Goal: Task Accomplishment & Management: Manage account settings

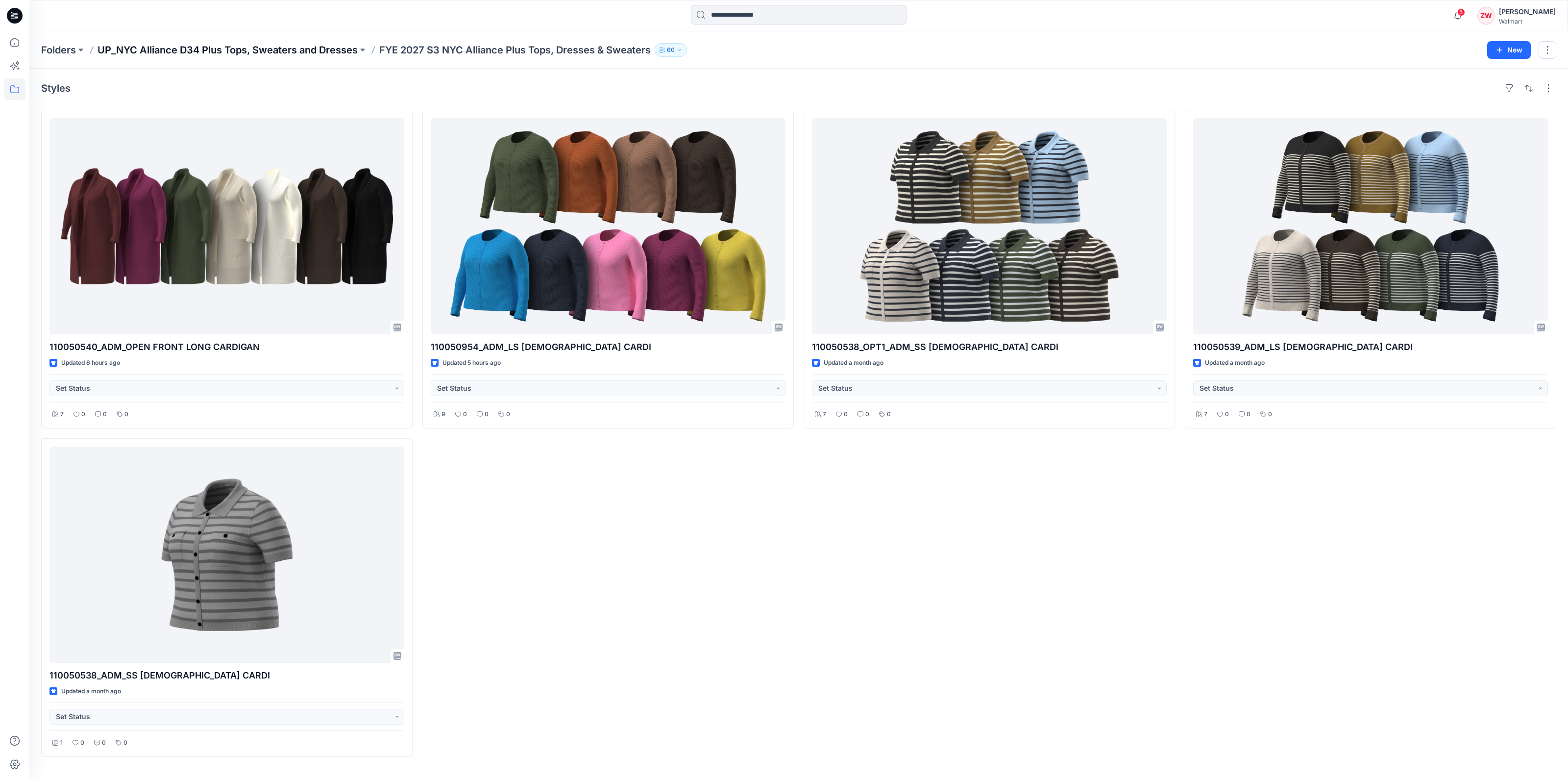
click at [323, 54] on p "UP_NYC Alliance D34 Plus Tops, Sweaters and Dresses" at bounding box center [228, 50] width 260 height 14
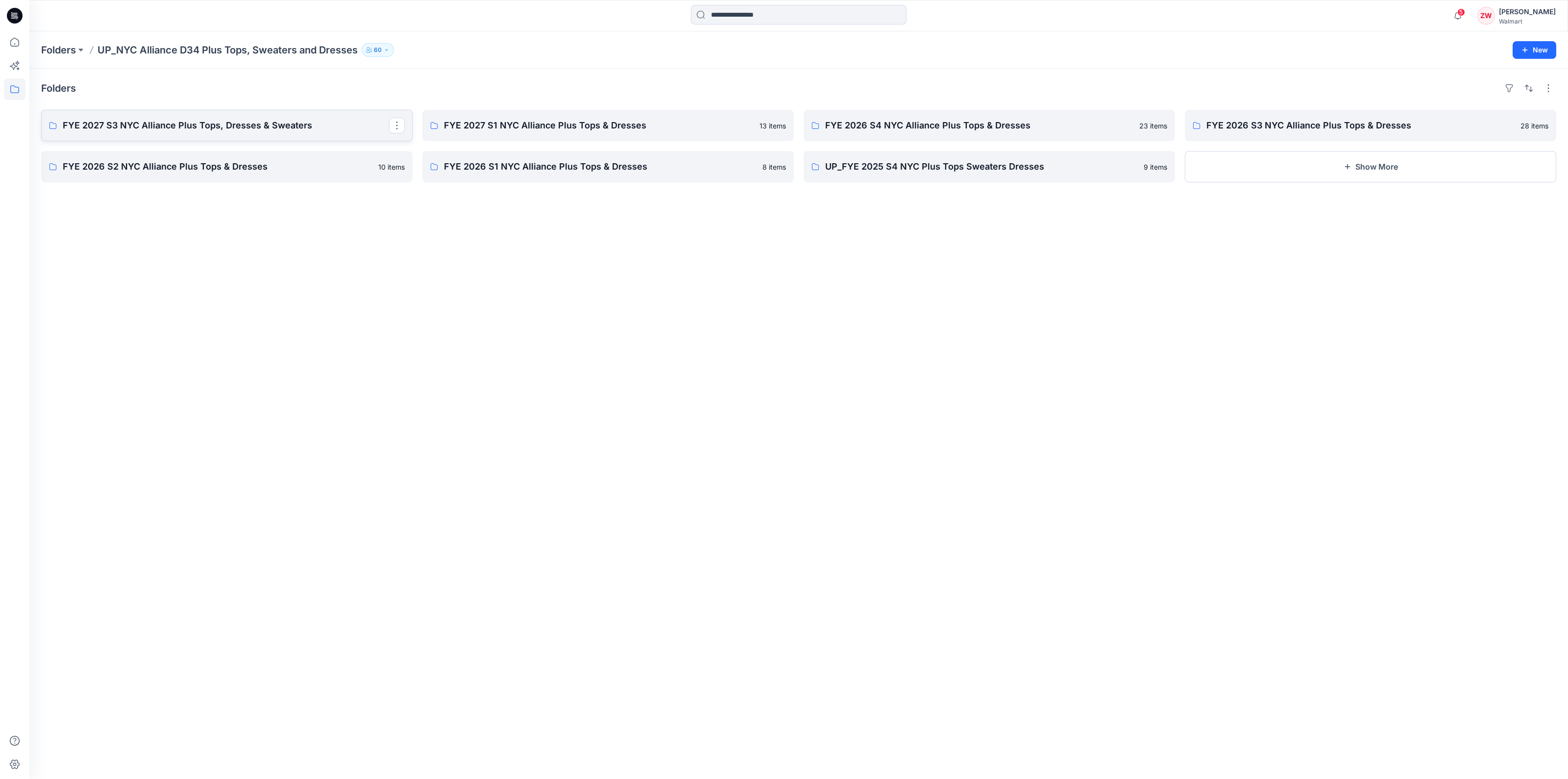
click at [275, 126] on p "FYE 2027 S3 NYC Alliance Plus Tops, Dresses & Sweaters" at bounding box center [226, 125] width 326 height 14
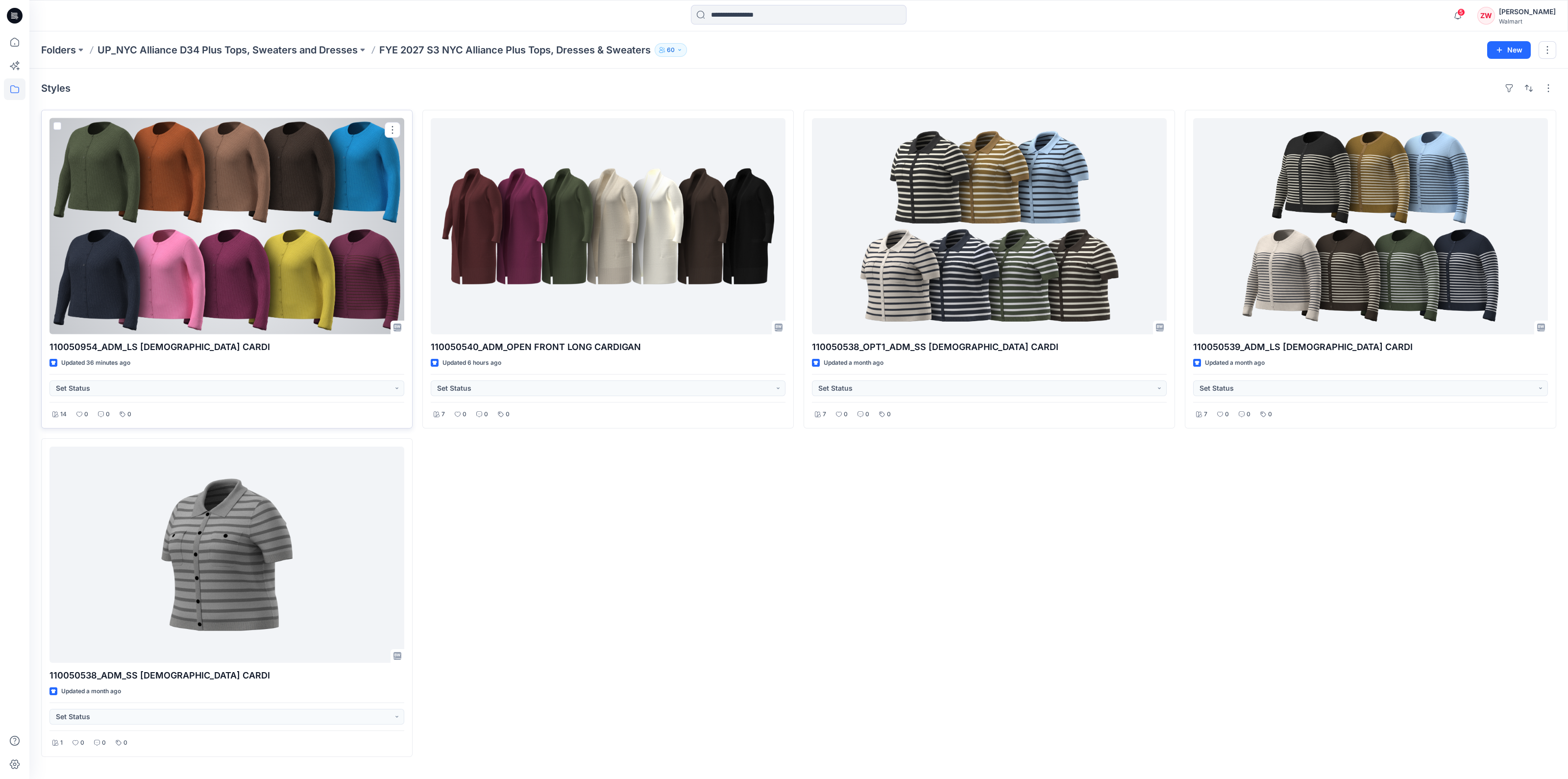
click at [318, 282] on div at bounding box center [227, 226] width 355 height 216
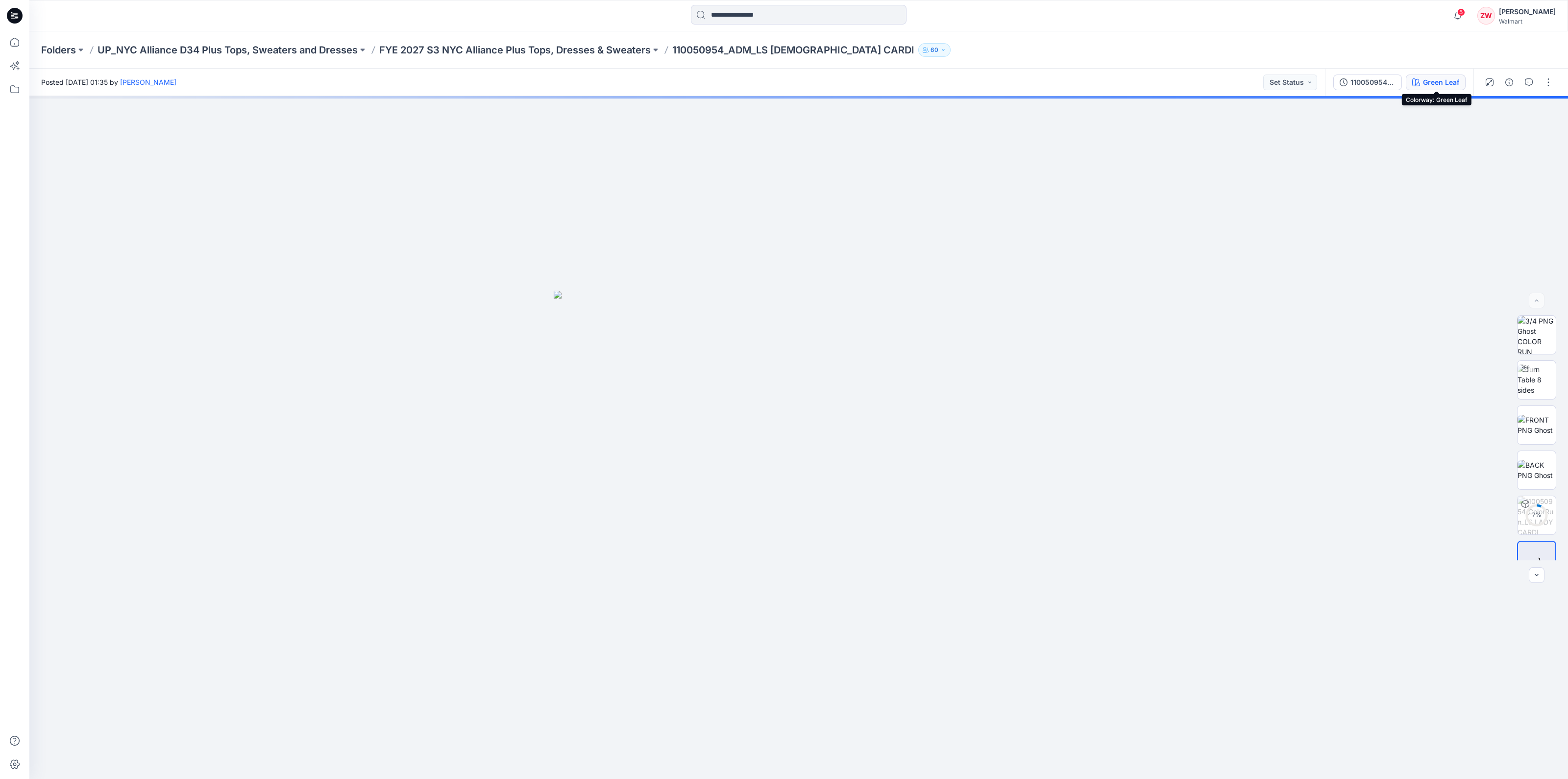
click at [1426, 84] on div "Green Leaf" at bounding box center [1441, 82] width 36 height 11
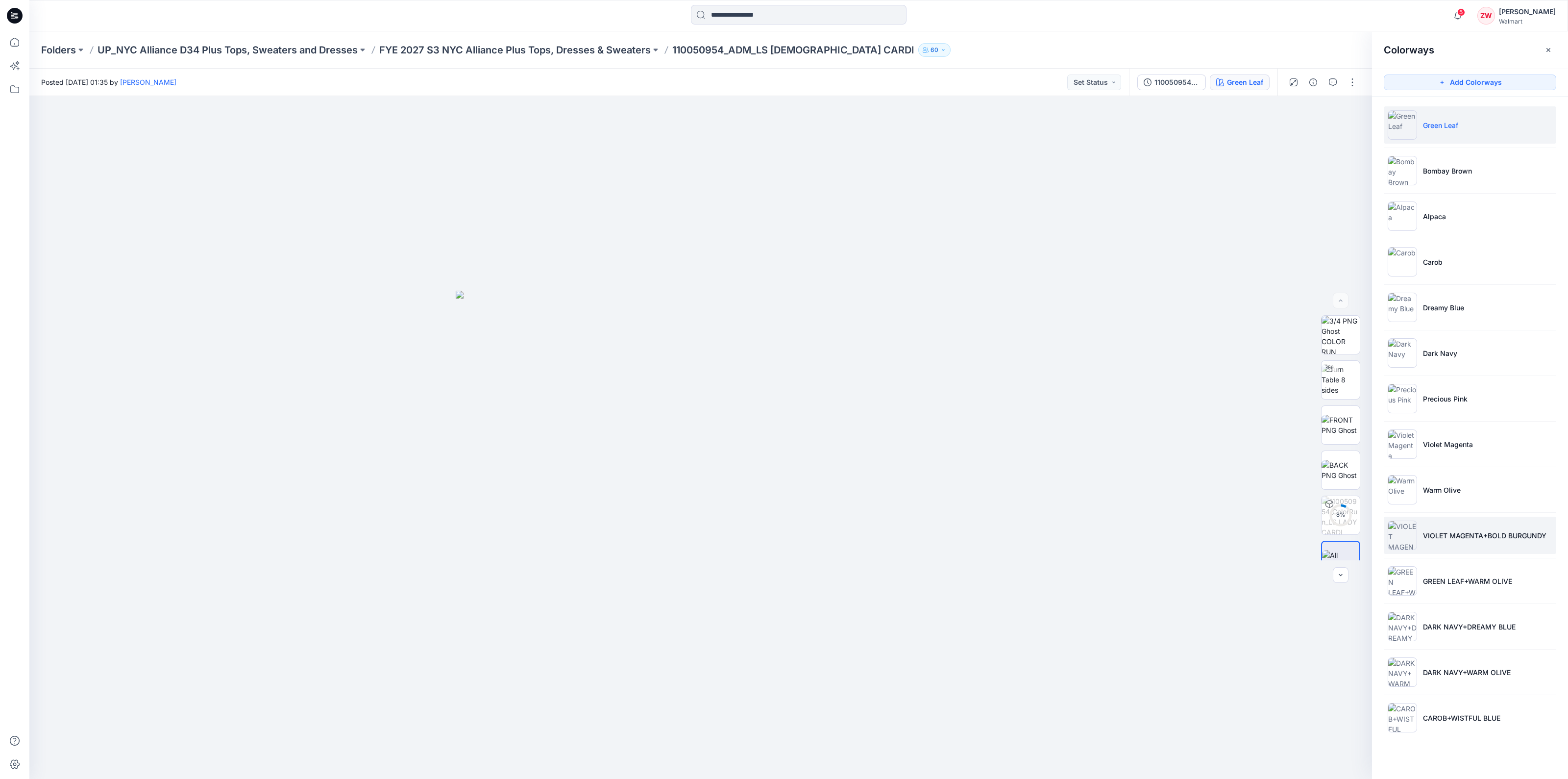
click at [1402, 540] on img at bounding box center [1402, 535] width 29 height 29
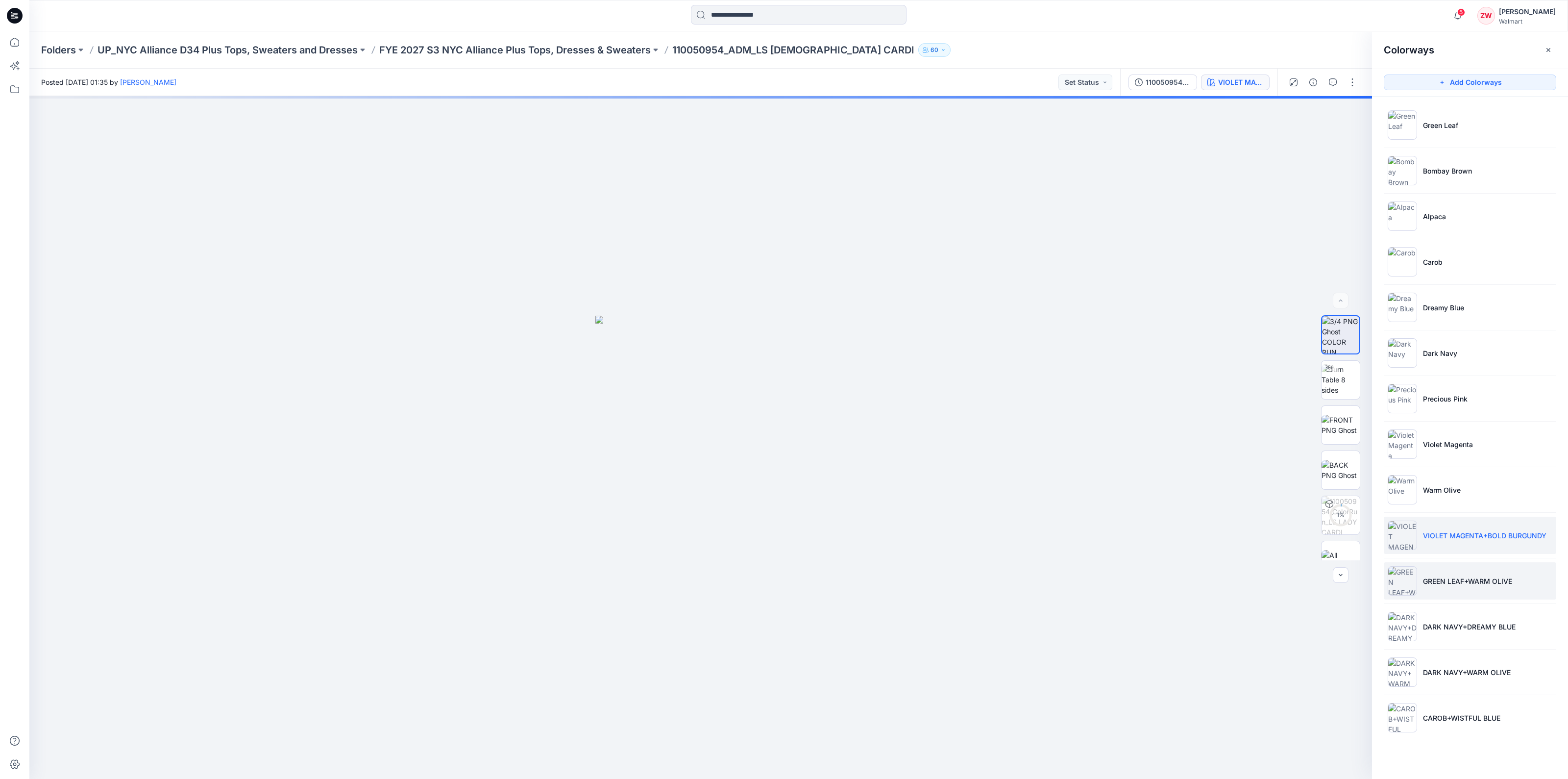
click at [1409, 566] on img at bounding box center [1402, 581] width 29 height 29
click at [1409, 619] on img at bounding box center [1402, 626] width 29 height 29
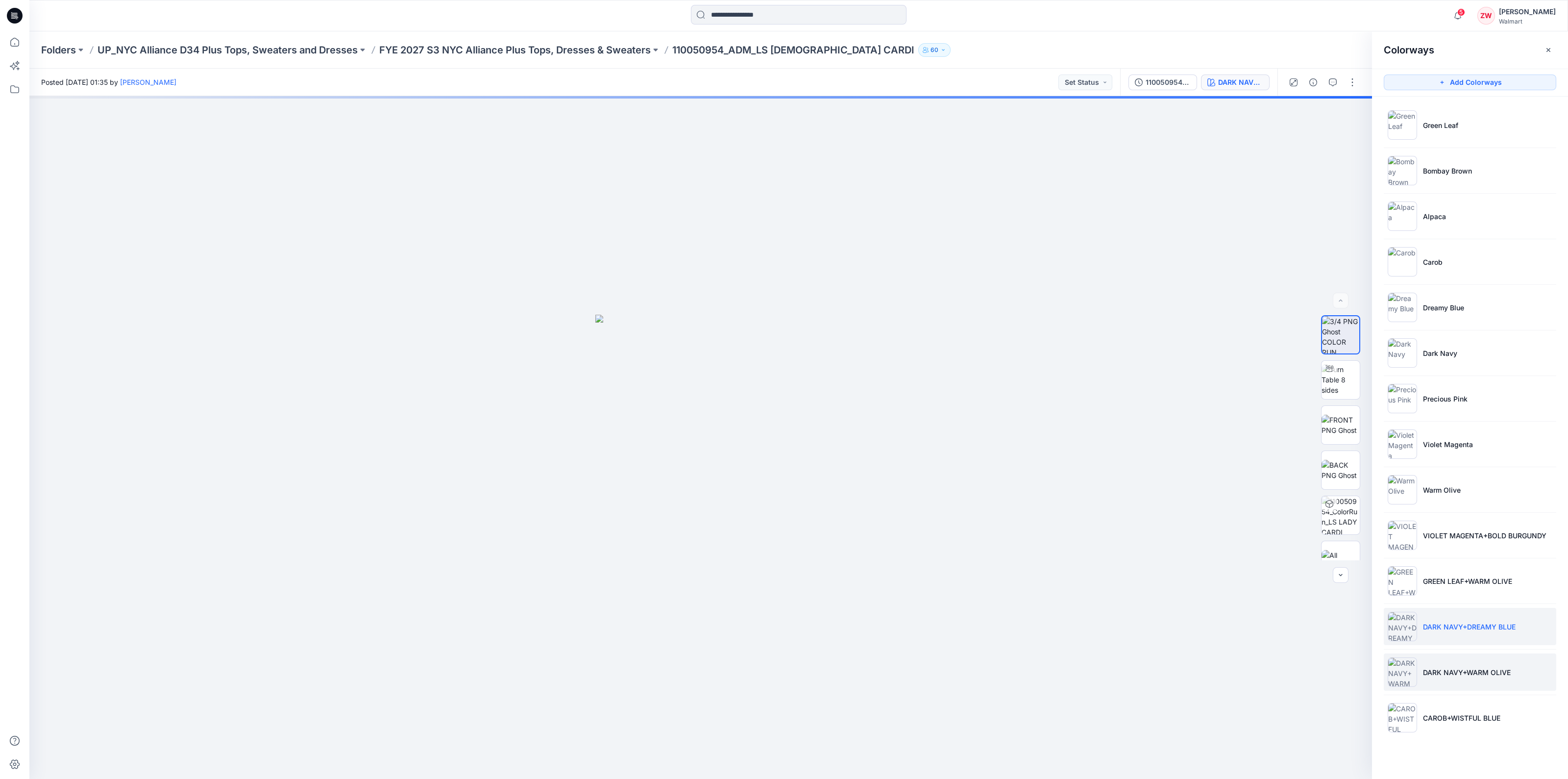
click at [1402, 662] on img at bounding box center [1402, 672] width 29 height 29
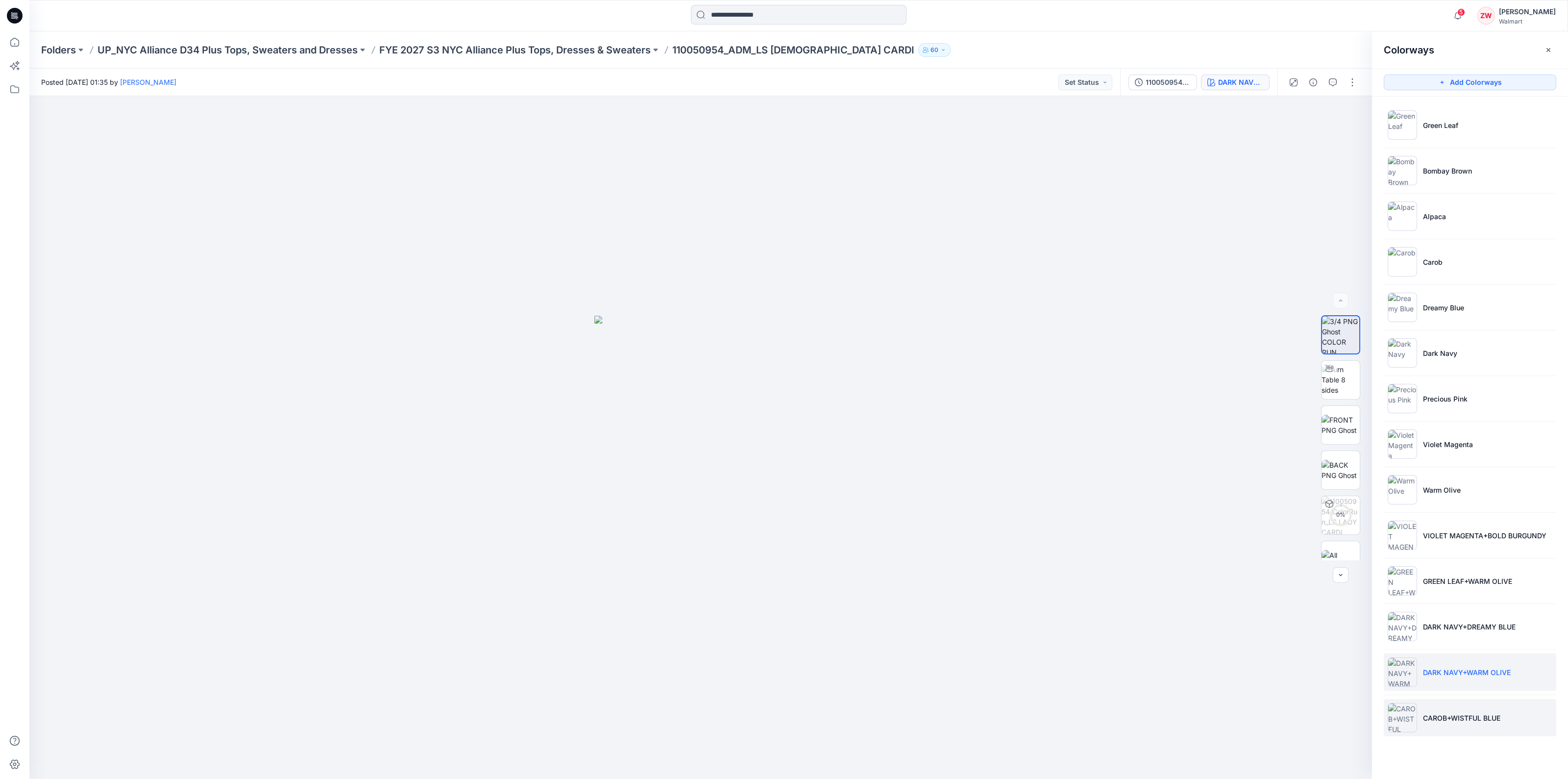
click at [1409, 714] on img at bounding box center [1402, 717] width 29 height 29
click at [605, 52] on p "FYE 2027 S3 NYC Alliance Plus Tops, Dresses & Sweaters" at bounding box center [515, 50] width 272 height 14
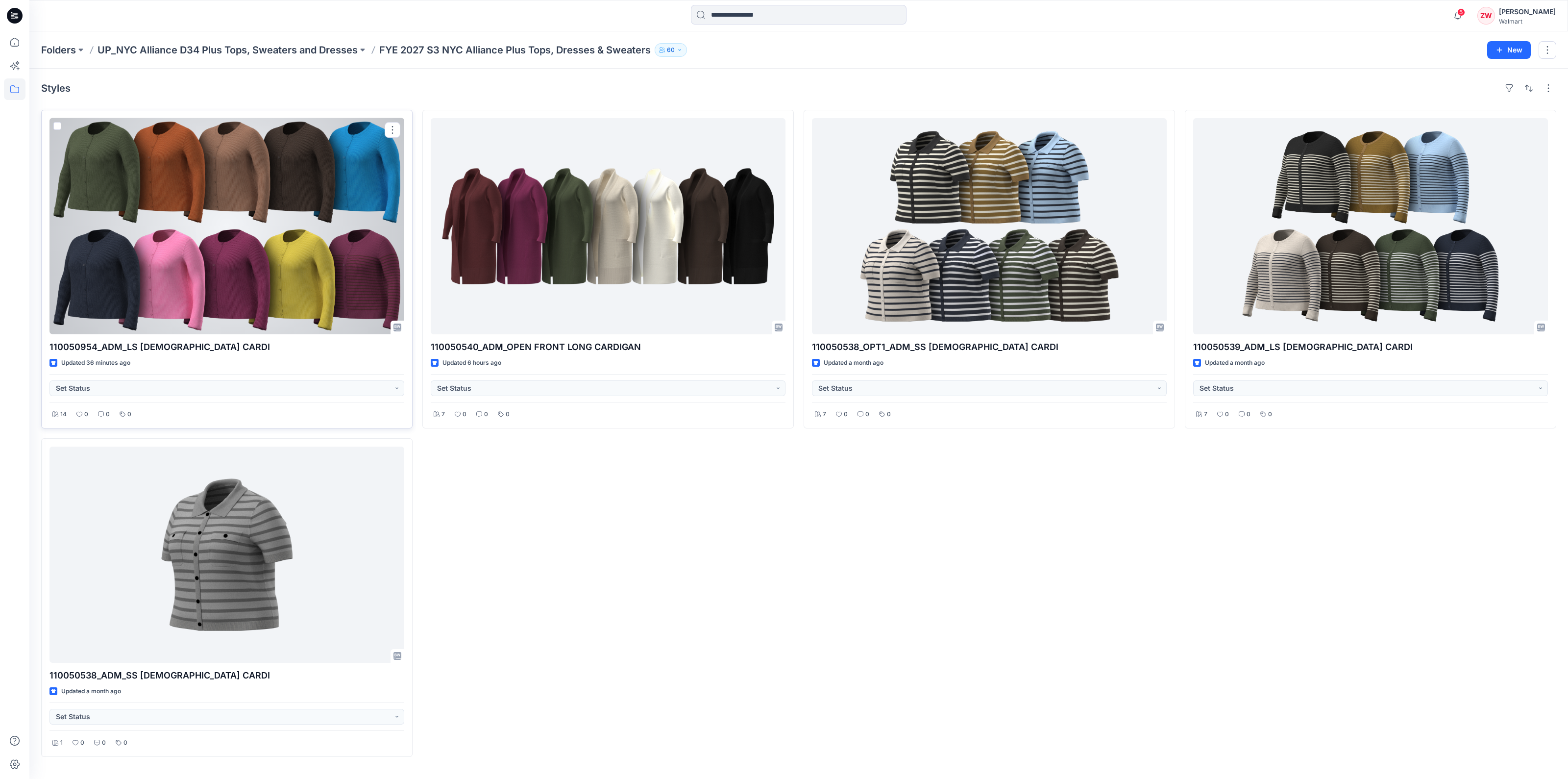
click at [232, 285] on div at bounding box center [227, 226] width 355 height 216
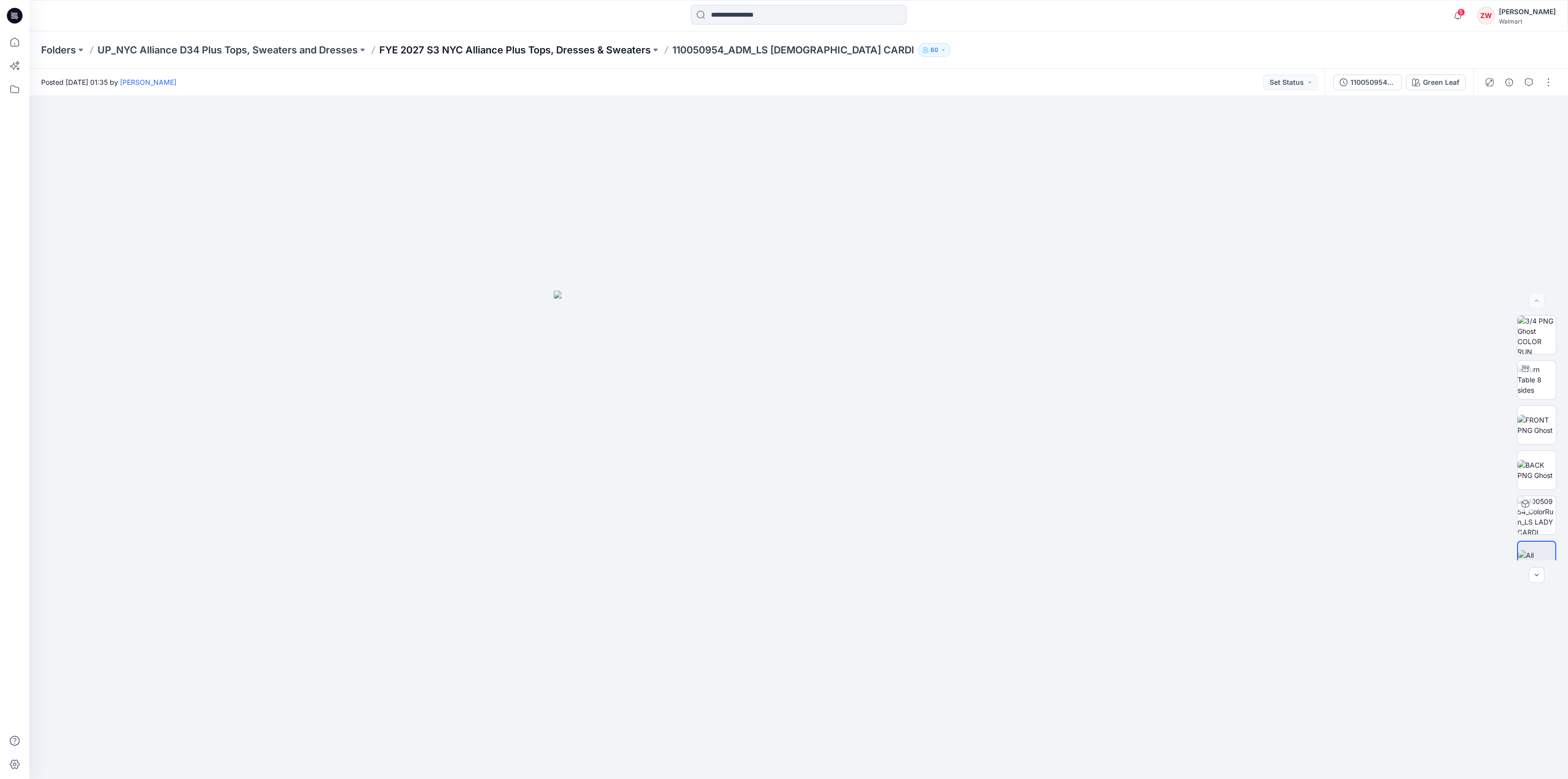
click at [483, 47] on p "FYE 2027 S3 NYC Alliance Plus Tops, Dresses & Sweaters" at bounding box center [515, 50] width 272 height 14
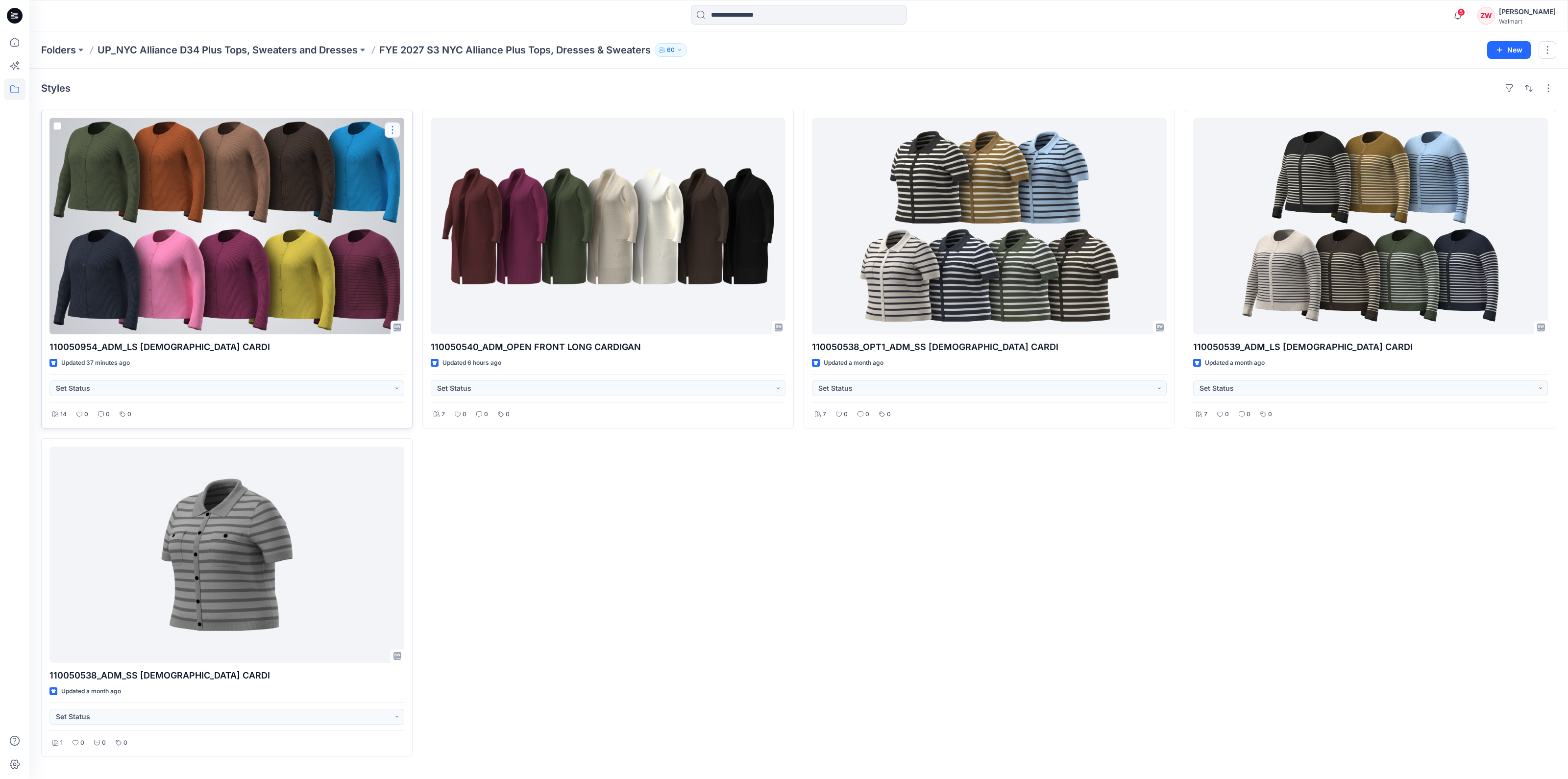
click at [387, 127] on button "button" at bounding box center [392, 130] width 16 height 16
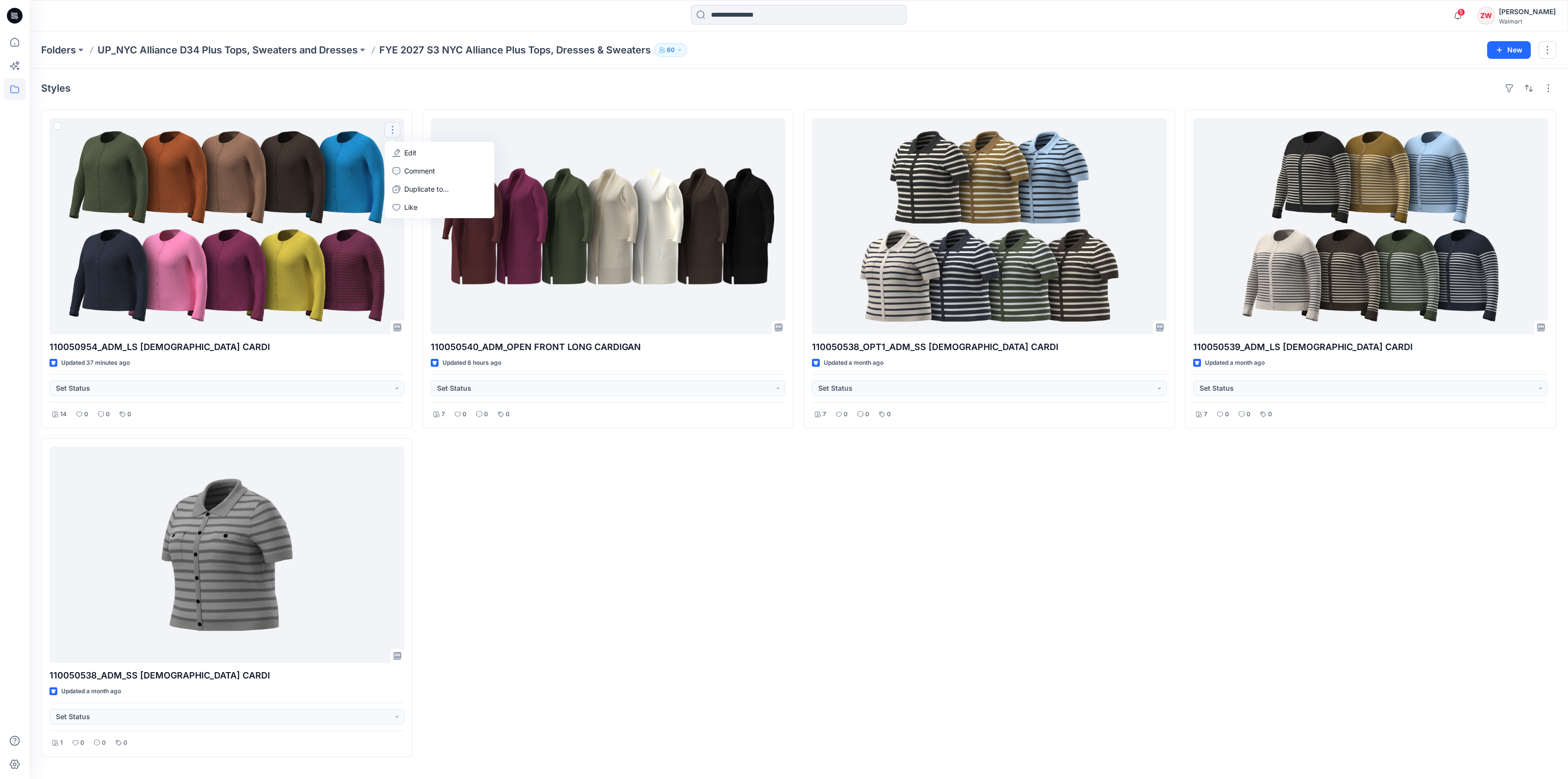
click at [652, 476] on div "110050540_ADM_OPEN FRONT LONG CARDIGAN Updated 6 hours ago Set Status 7 0 0 0" at bounding box center [608, 433] width 371 height 647
click at [347, 47] on p "UP_NYC Alliance D34 Plus Tops, Sweaters and Dresses" at bounding box center [228, 50] width 260 height 14
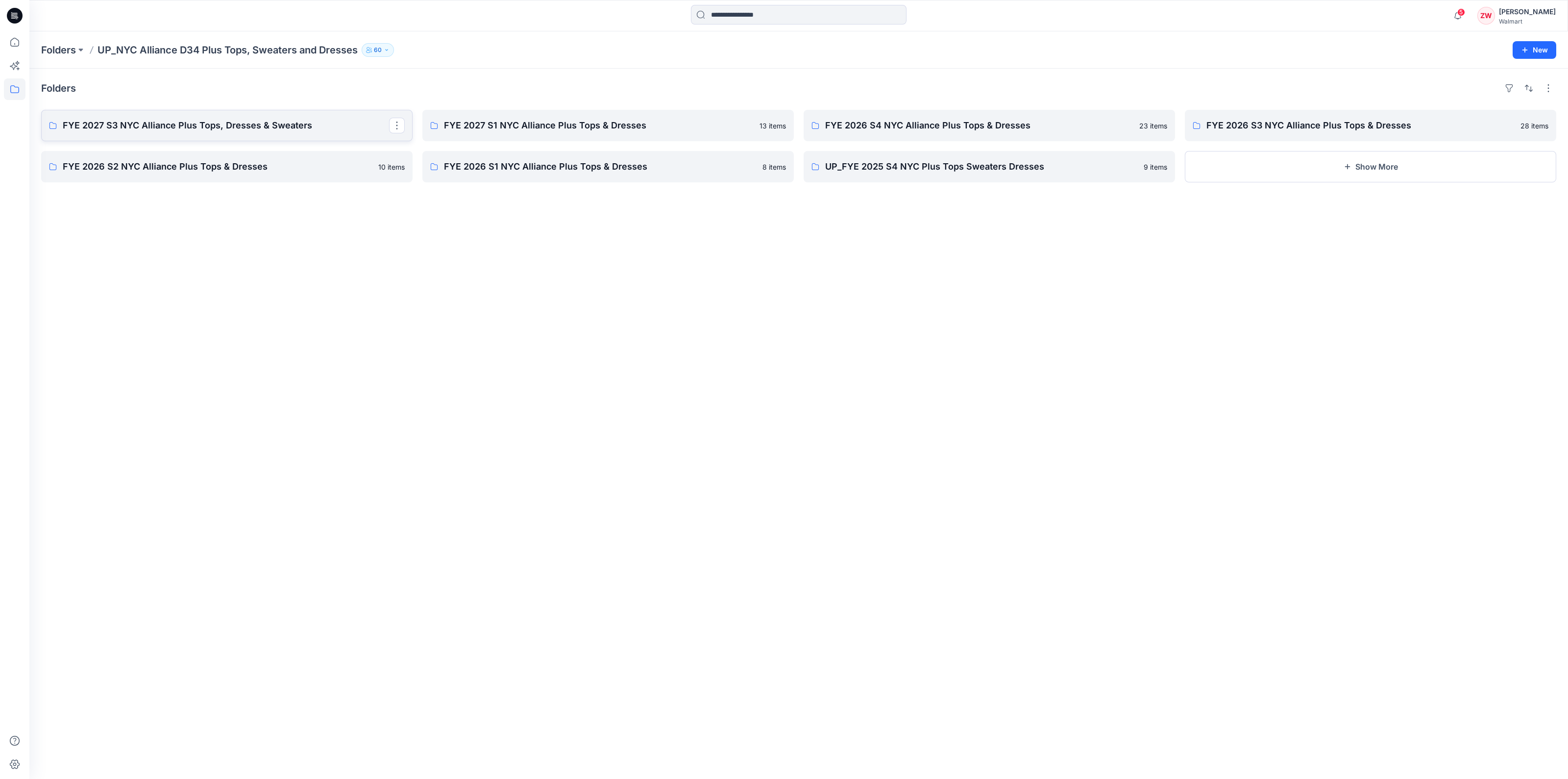
click at [291, 125] on p "FYE 2027 S3 NYC Alliance Plus Tops, Dresses & Sweaters" at bounding box center [226, 125] width 326 height 14
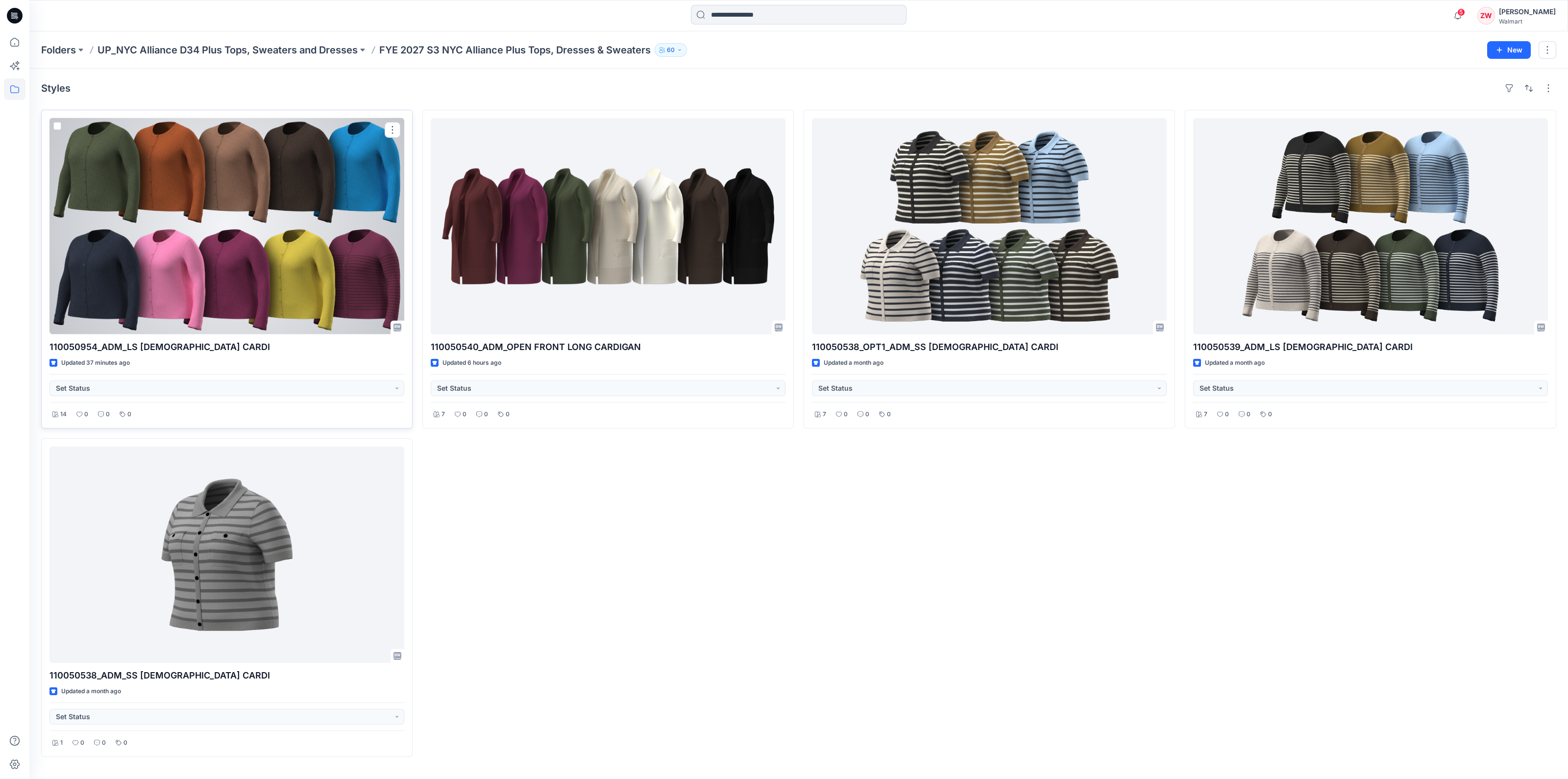
click at [297, 174] on div at bounding box center [227, 226] width 355 height 216
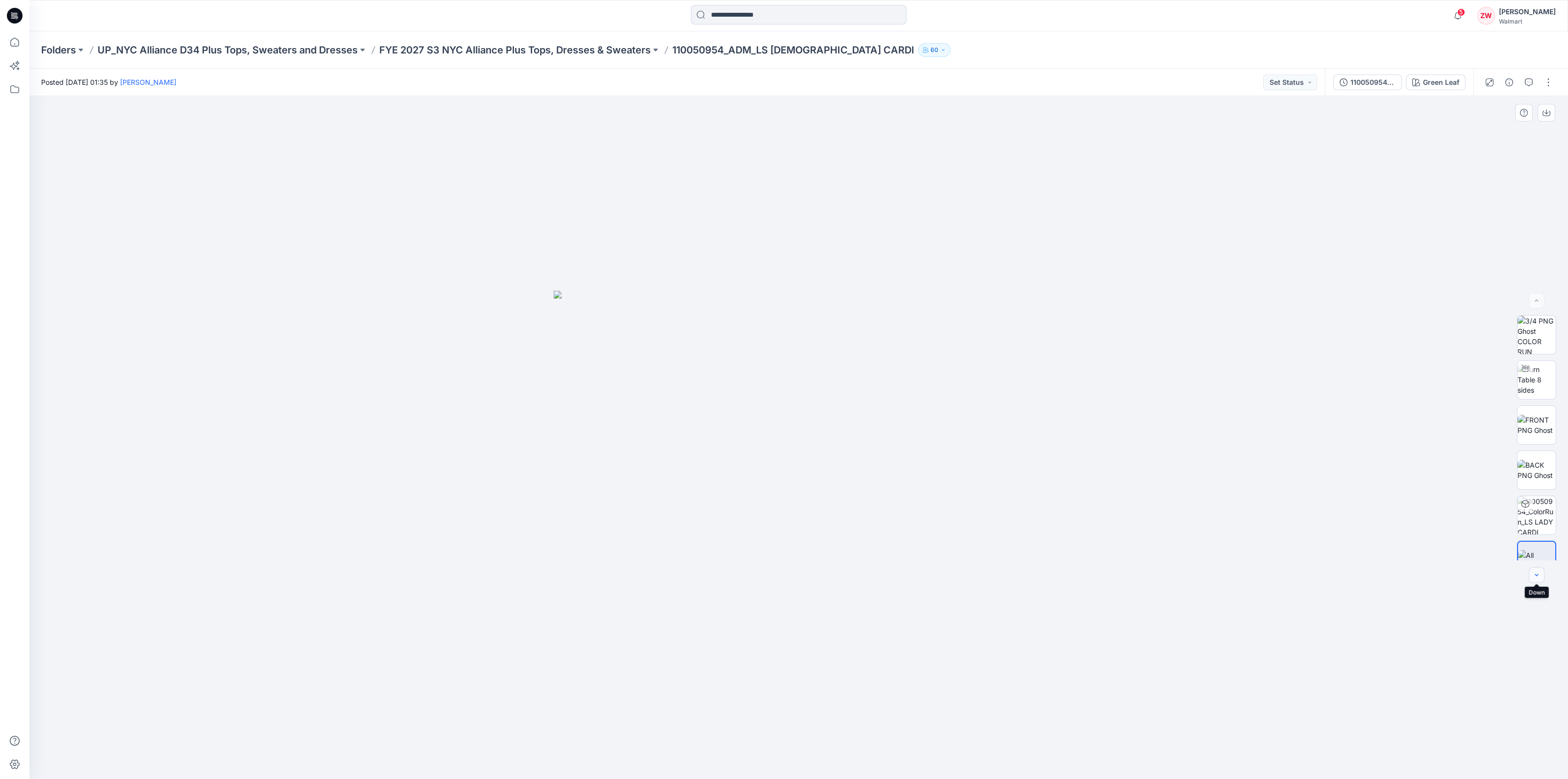
click at [1537, 578] on icon "button" at bounding box center [1537, 575] width 8 height 8
click at [1420, 82] on icon "button" at bounding box center [1416, 82] width 8 height 8
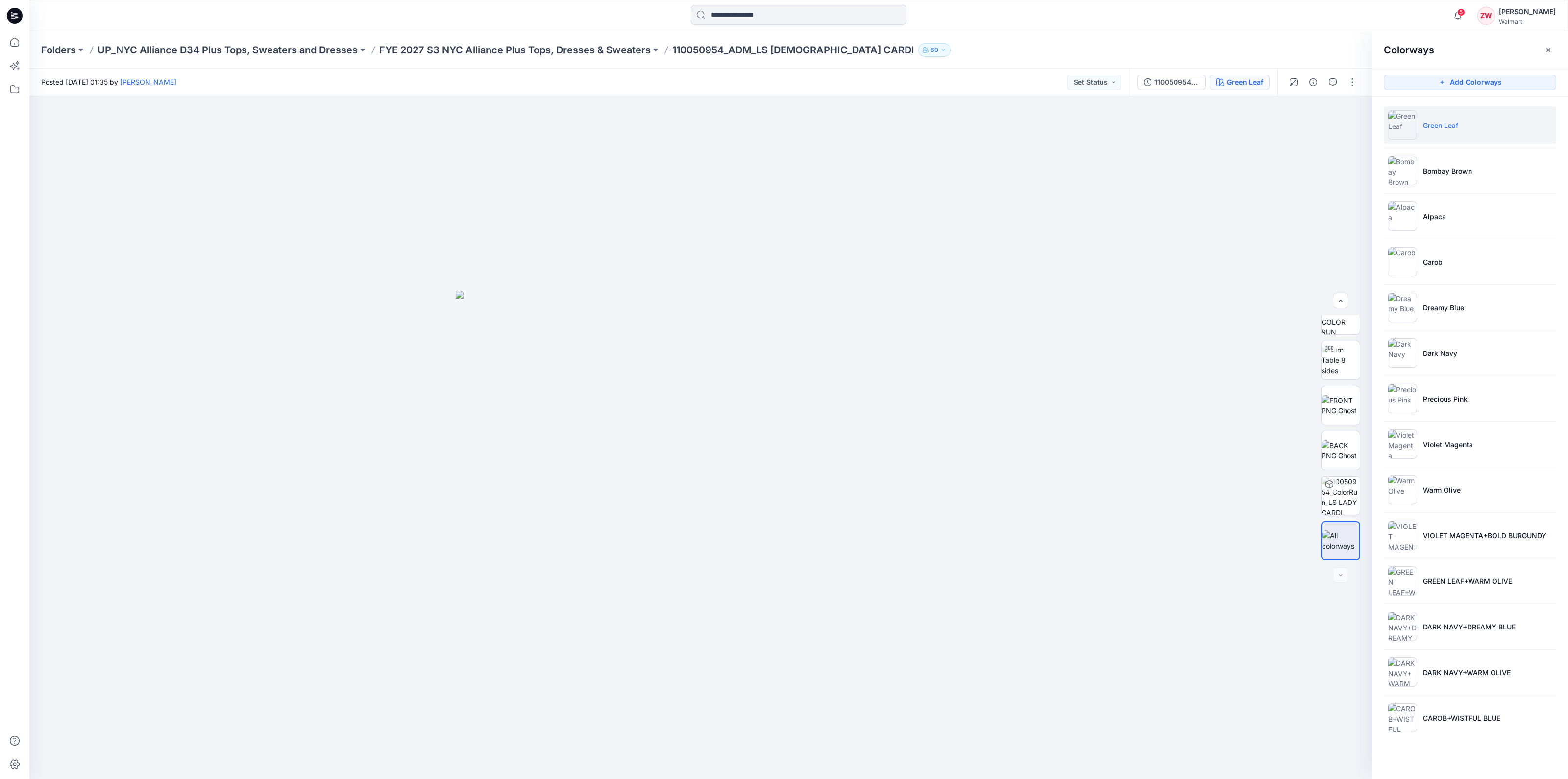
click at [1215, 41] on div "Folders UP_NYC Alliance D34 Plus Tops, Sweaters and Dresses FYE 2027 S3 NYC All…" at bounding box center [799, 50] width 1539 height 37
click at [481, 50] on p "FYE 2027 S3 NYC Alliance Plus Tops, Dresses & Sweaters" at bounding box center [515, 50] width 272 height 14
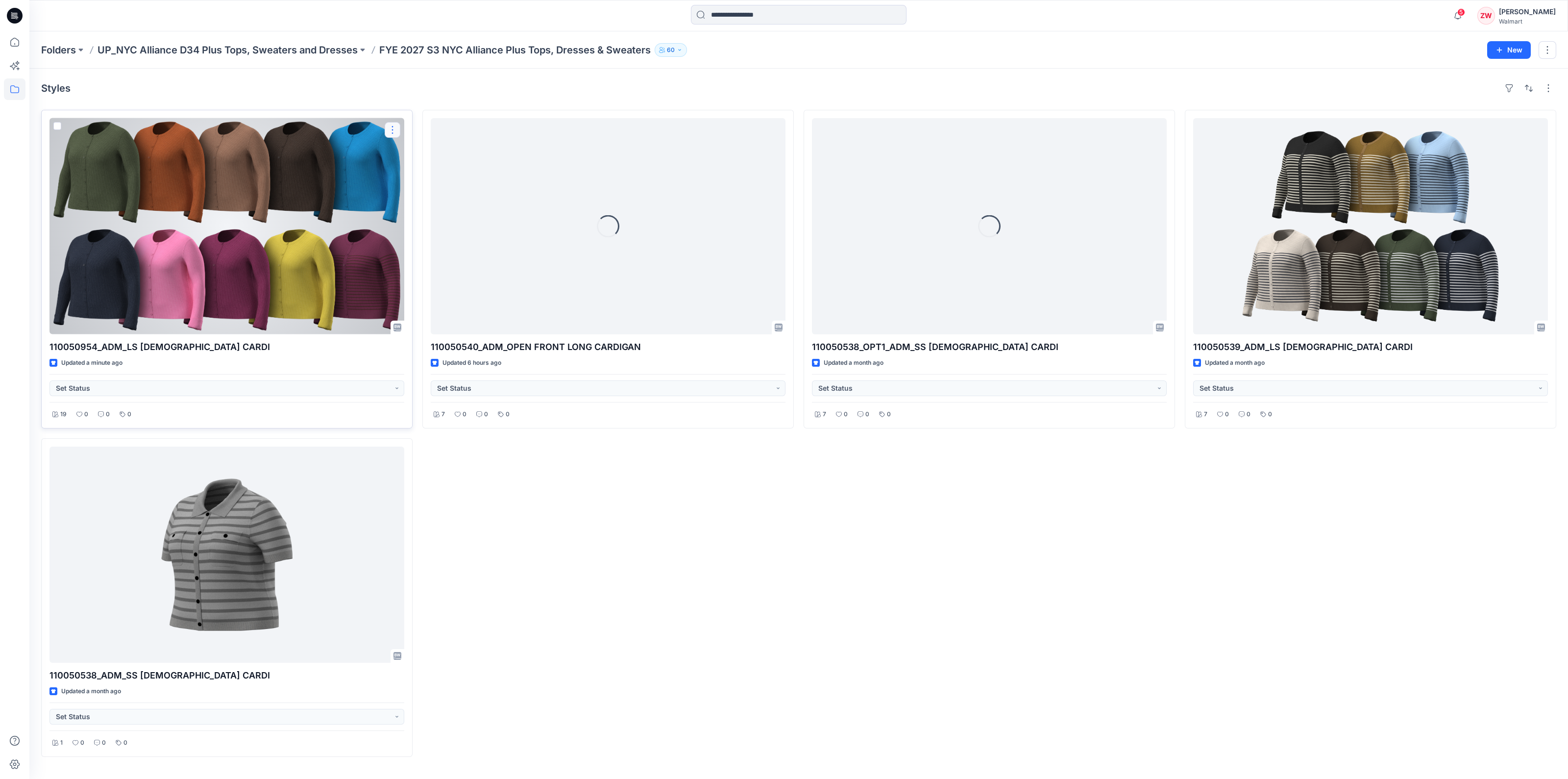
click at [389, 130] on button "button" at bounding box center [392, 130] width 16 height 16
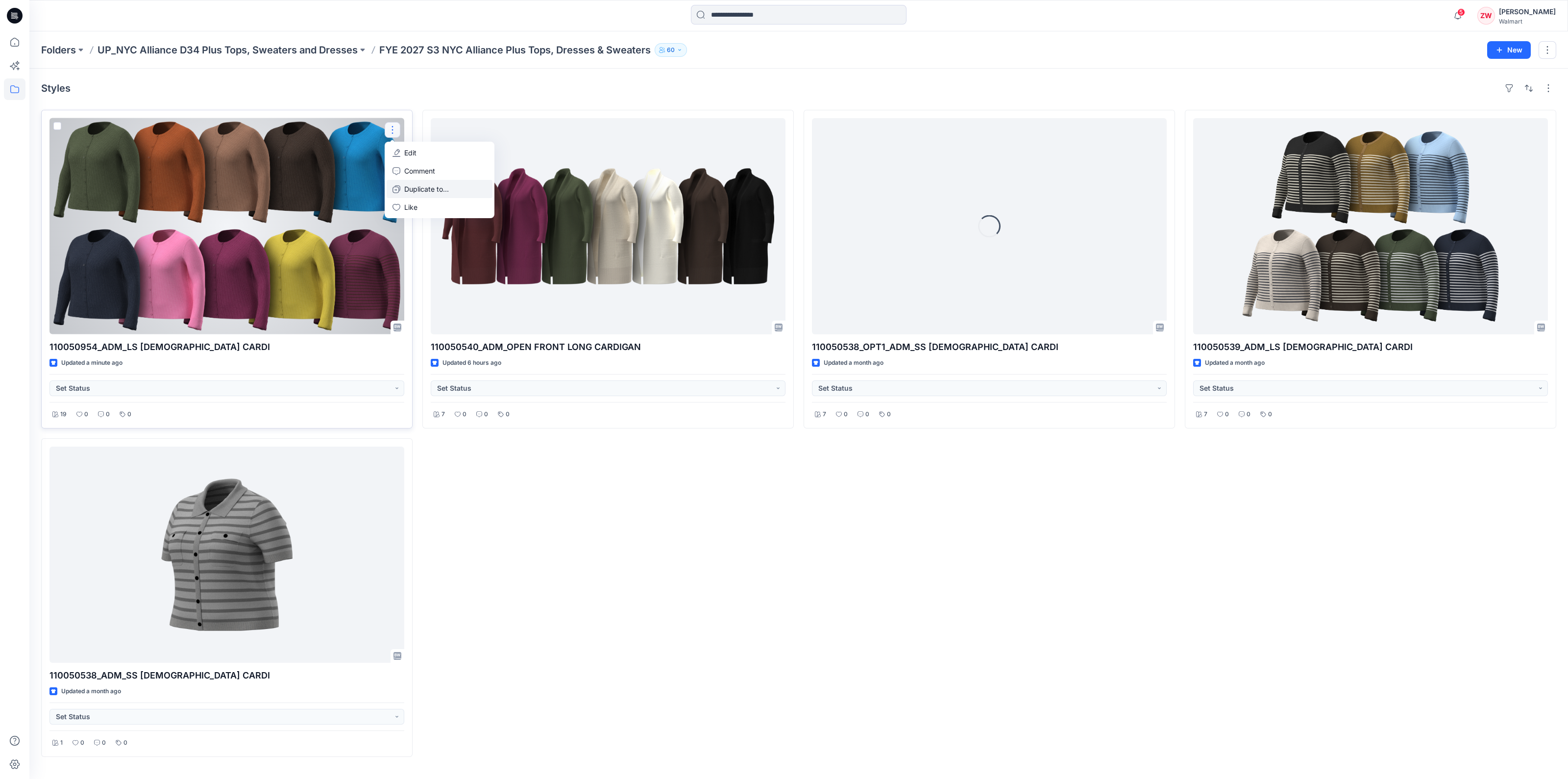
click at [417, 186] on p "Duplicate to..." at bounding box center [427, 189] width 45 height 11
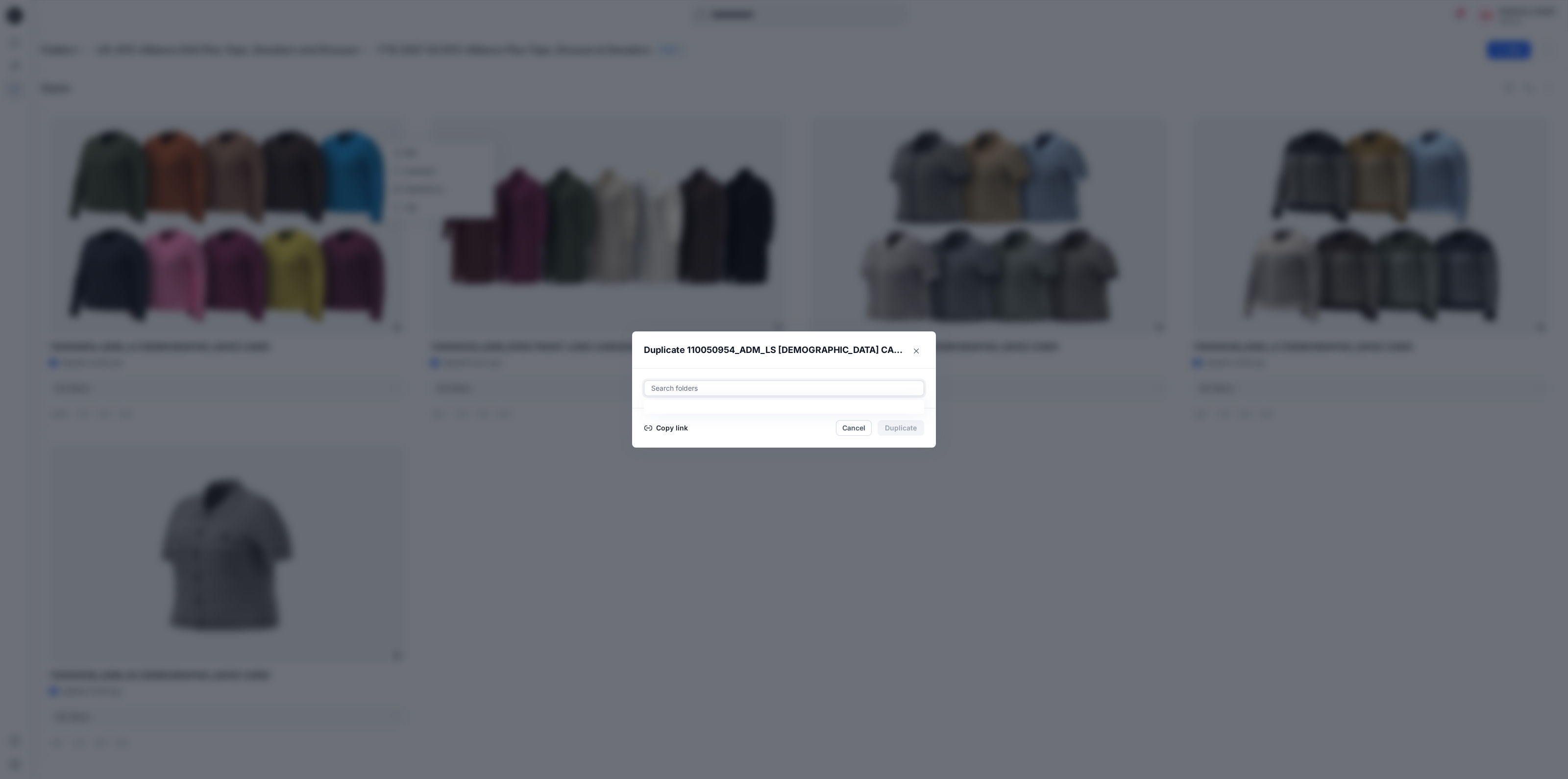
click at [725, 386] on div at bounding box center [784, 388] width 267 height 12
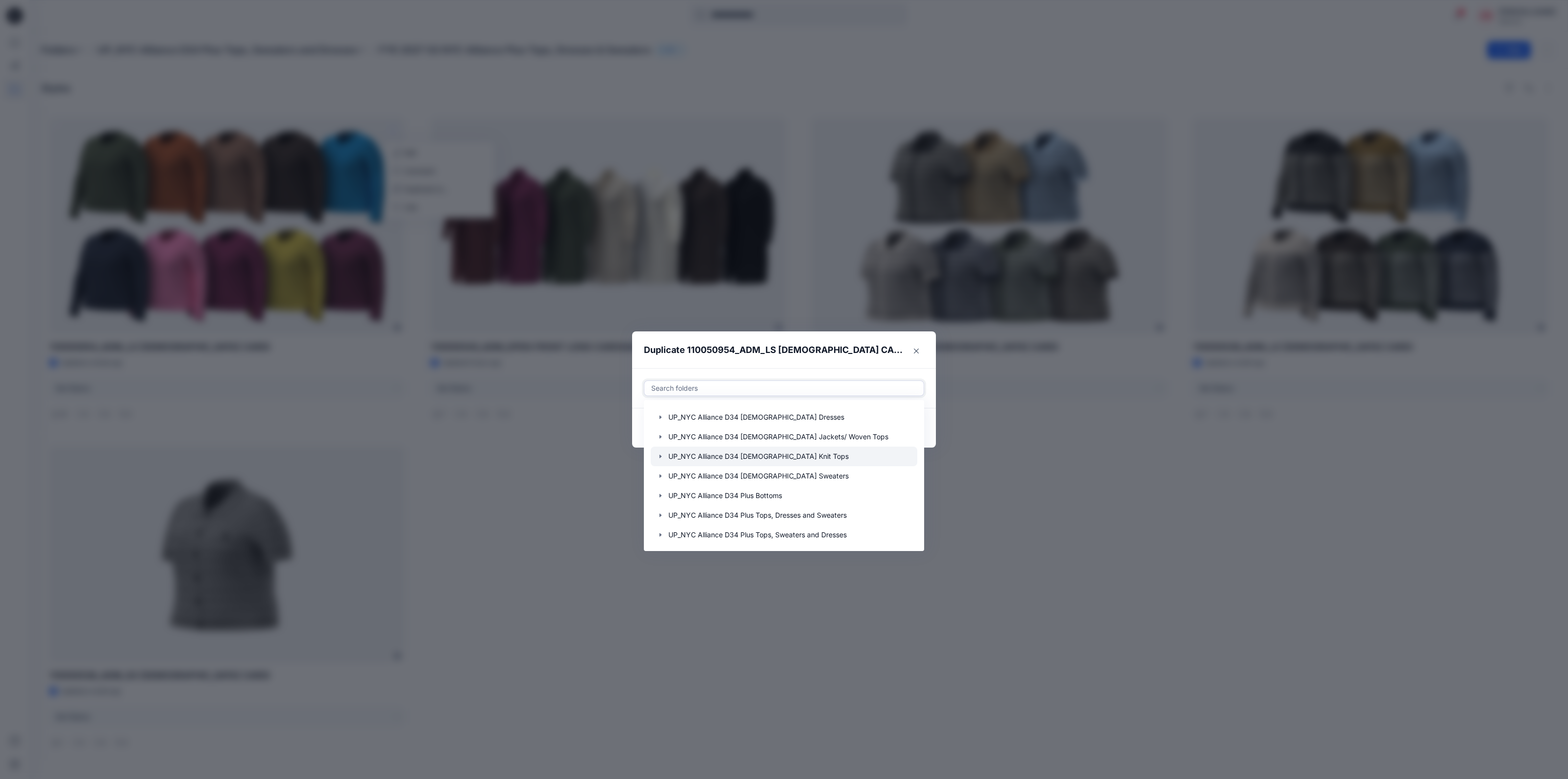
scroll to position [137, 0]
click at [659, 533] on icon "button" at bounding box center [660, 534] width 8 height 8
click at [659, 533] on icon "button" at bounding box center [660, 534] width 4 height 2
click at [662, 517] on icon "button" at bounding box center [660, 515] width 8 height 8
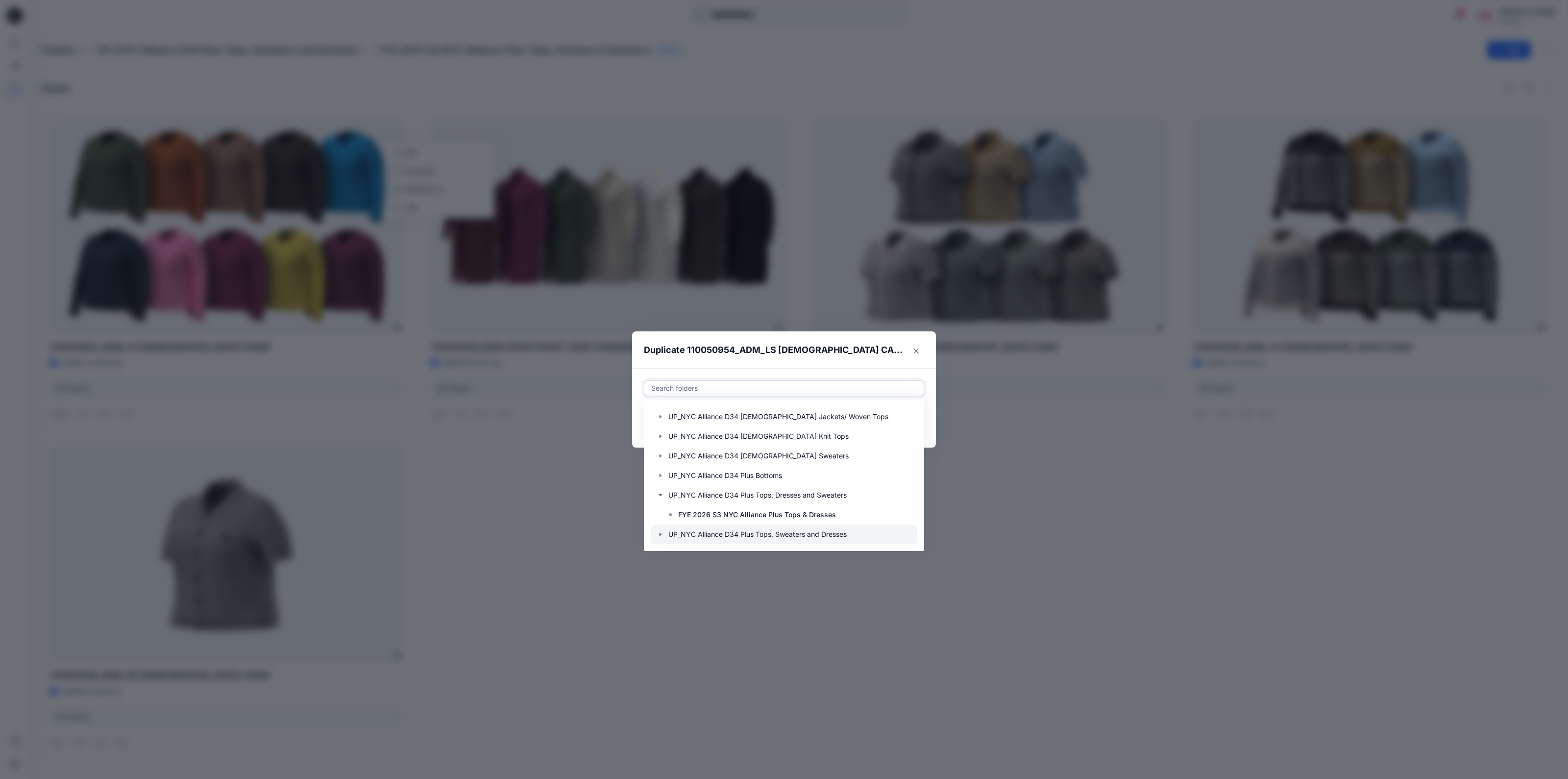
click at [662, 536] on icon "button" at bounding box center [660, 534] width 8 height 8
click at [662, 535] on icon "button" at bounding box center [660, 534] width 8 height 8
click at [662, 535] on icon "button" at bounding box center [660, 534] width 8 height 8
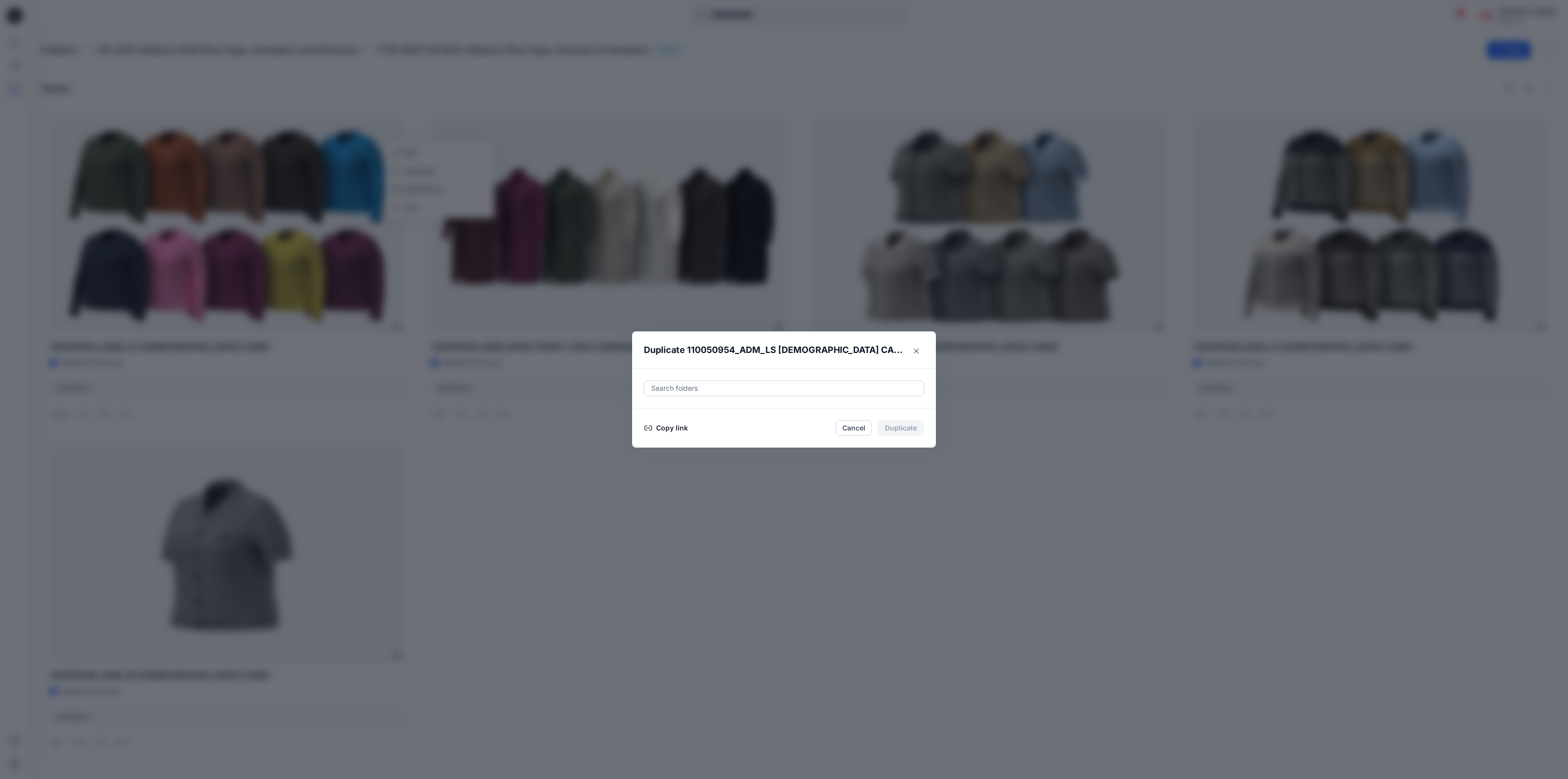
click at [994, 486] on div "Duplicate 110050954_ADM_LS [DEMOGRAPHIC_DATA] CARDI Search folders Copy link Ca…" at bounding box center [784, 390] width 1568 height 779
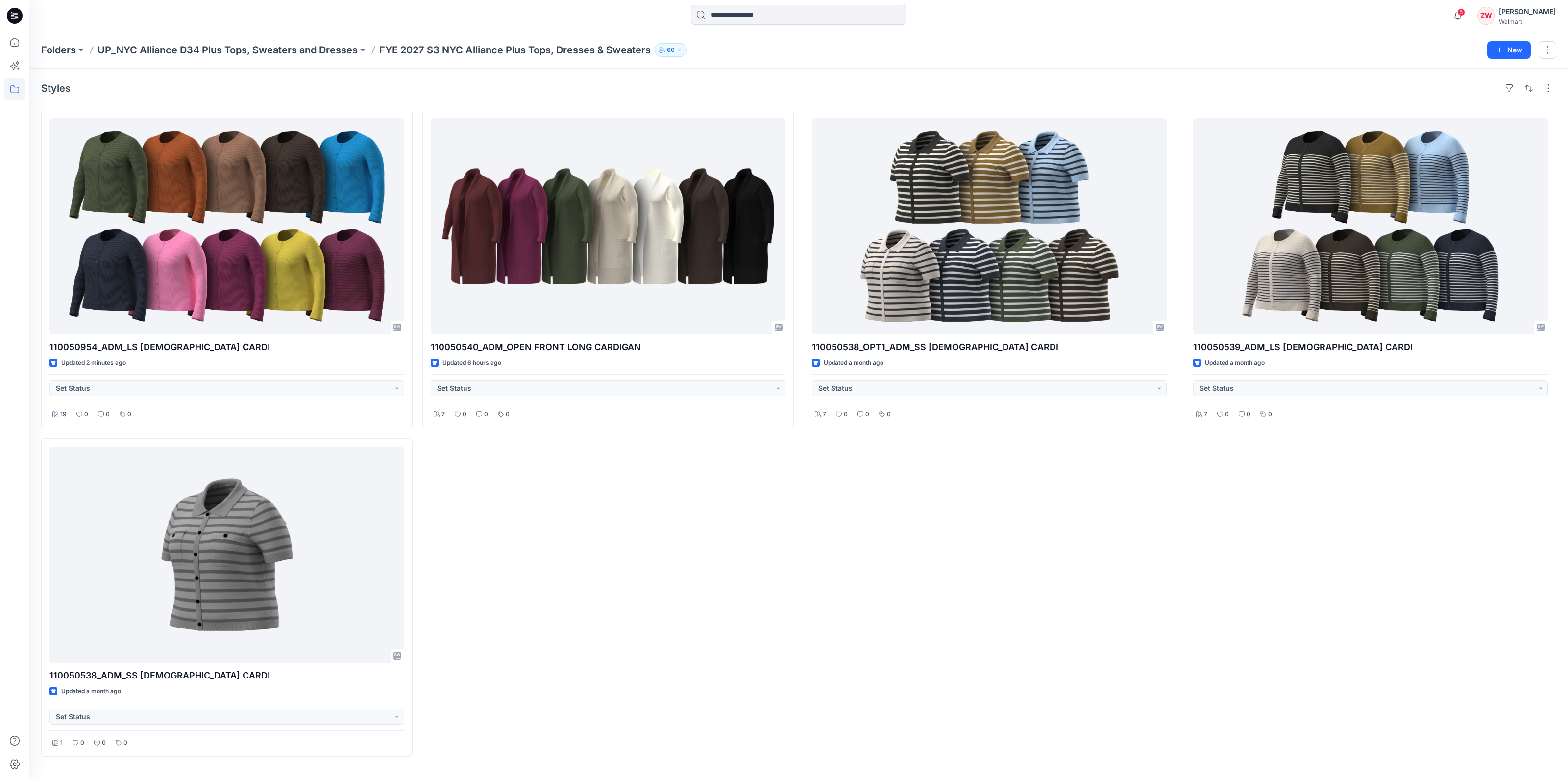
click at [643, 484] on div "110050540_ADM_OPEN FRONT LONG CARDIGAN Updated 6 hours ago Set Status 7 0 0 0" at bounding box center [608, 433] width 371 height 647
click at [1288, 631] on div "110050539_ADM_LS [DEMOGRAPHIC_DATA] CARDI Updated a month ago Set Status 7 0 0 0" at bounding box center [1371, 433] width 371 height 647
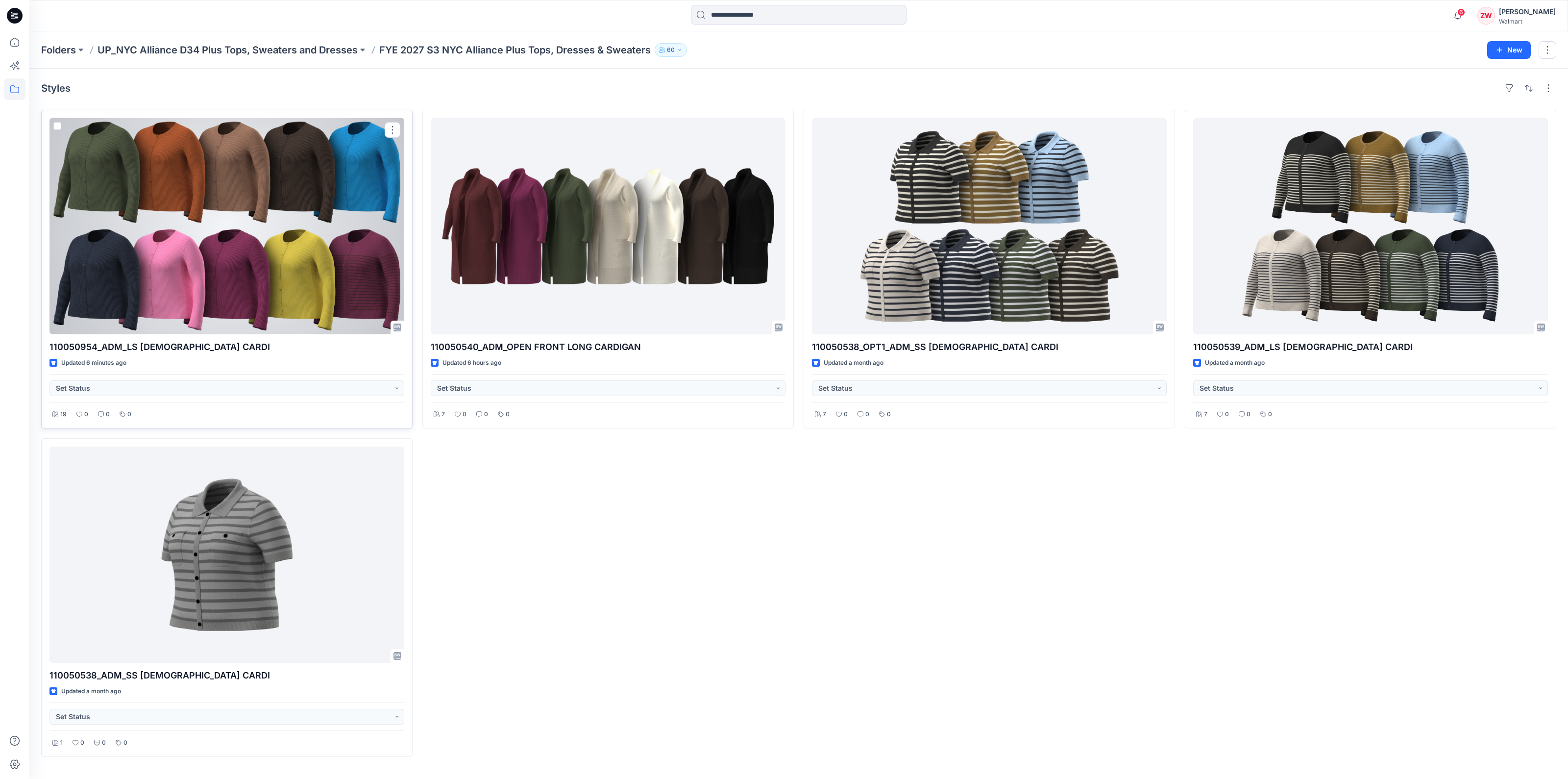
click at [305, 147] on div at bounding box center [227, 226] width 355 height 216
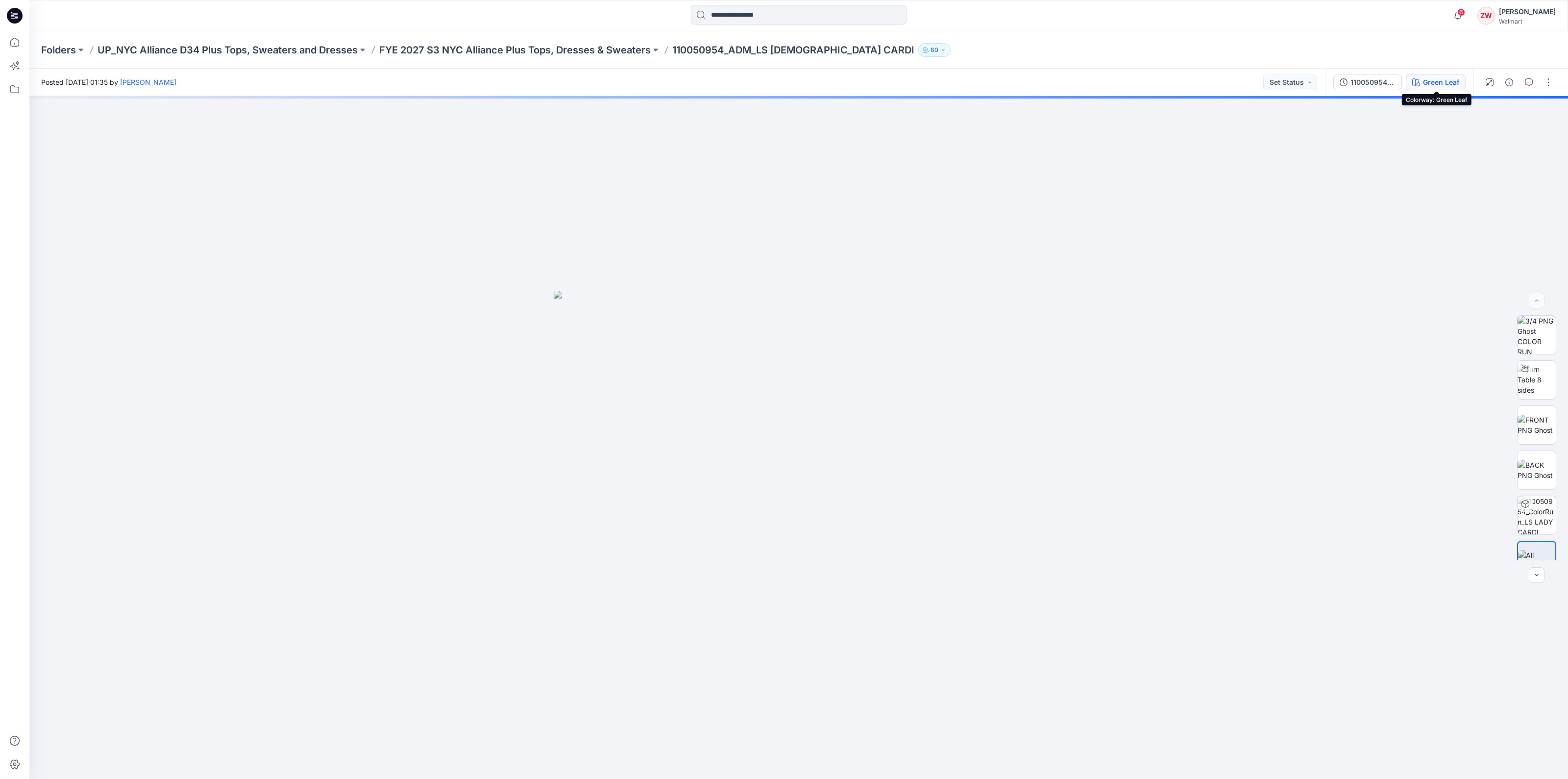
click at [1435, 84] on div "Green Leaf" at bounding box center [1441, 82] width 36 height 11
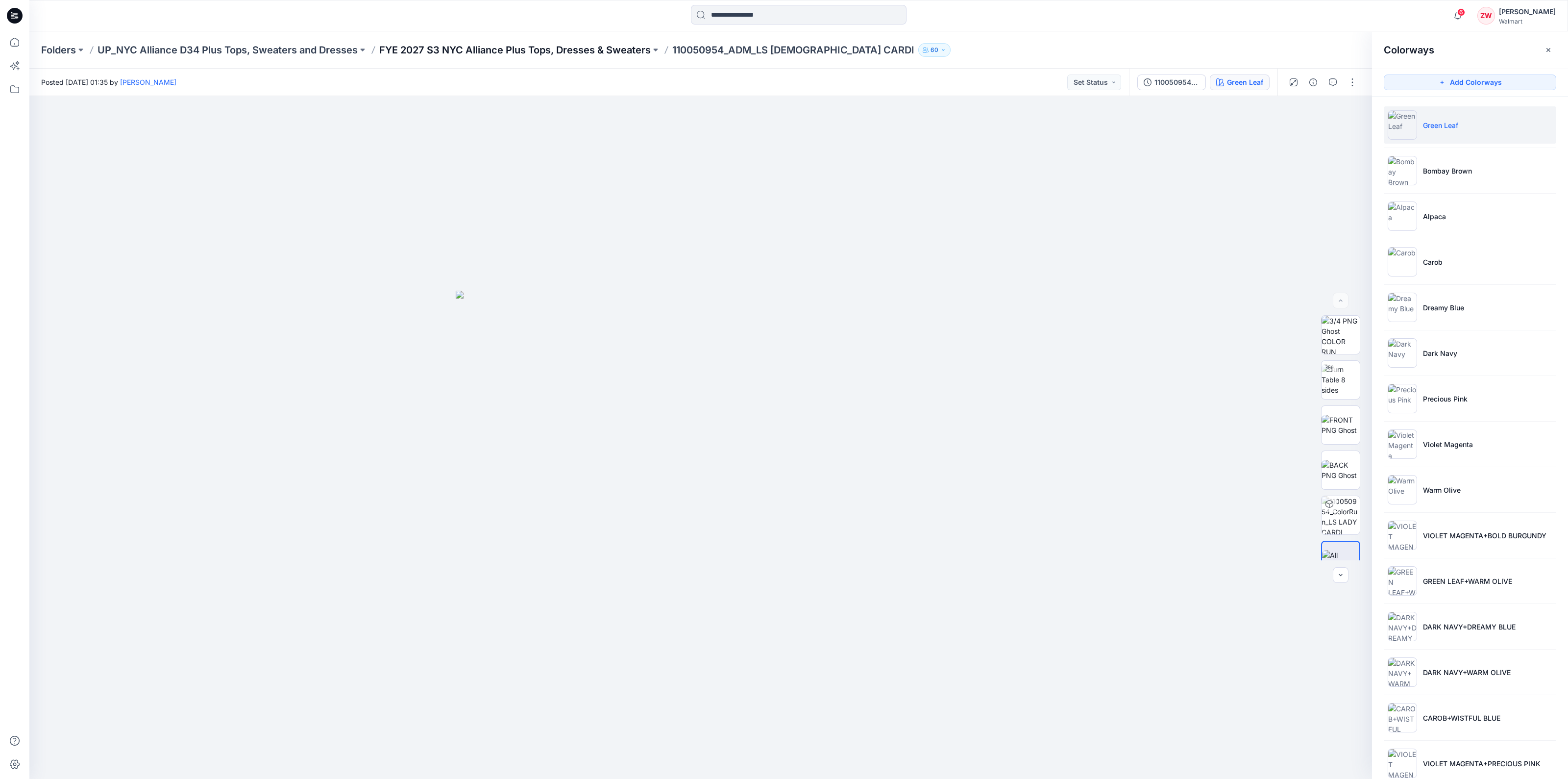
click at [526, 52] on p "FYE 2027 S3 NYC Alliance Plus Tops, Dresses & Sweaters" at bounding box center [515, 50] width 272 height 14
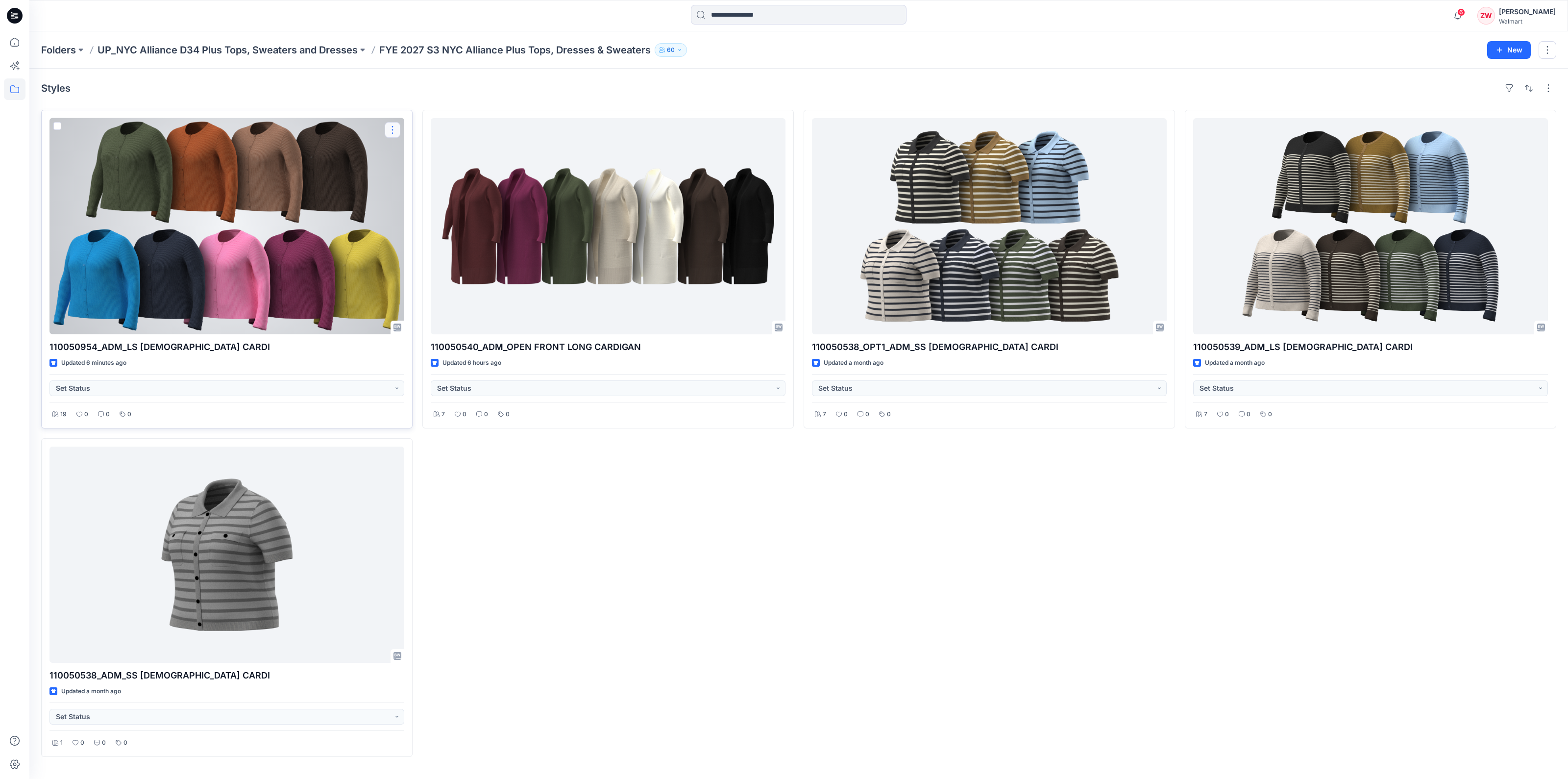
click at [392, 131] on button "button" at bounding box center [392, 130] width 16 height 16
click at [418, 184] on p "Duplicate to..." at bounding box center [427, 189] width 45 height 11
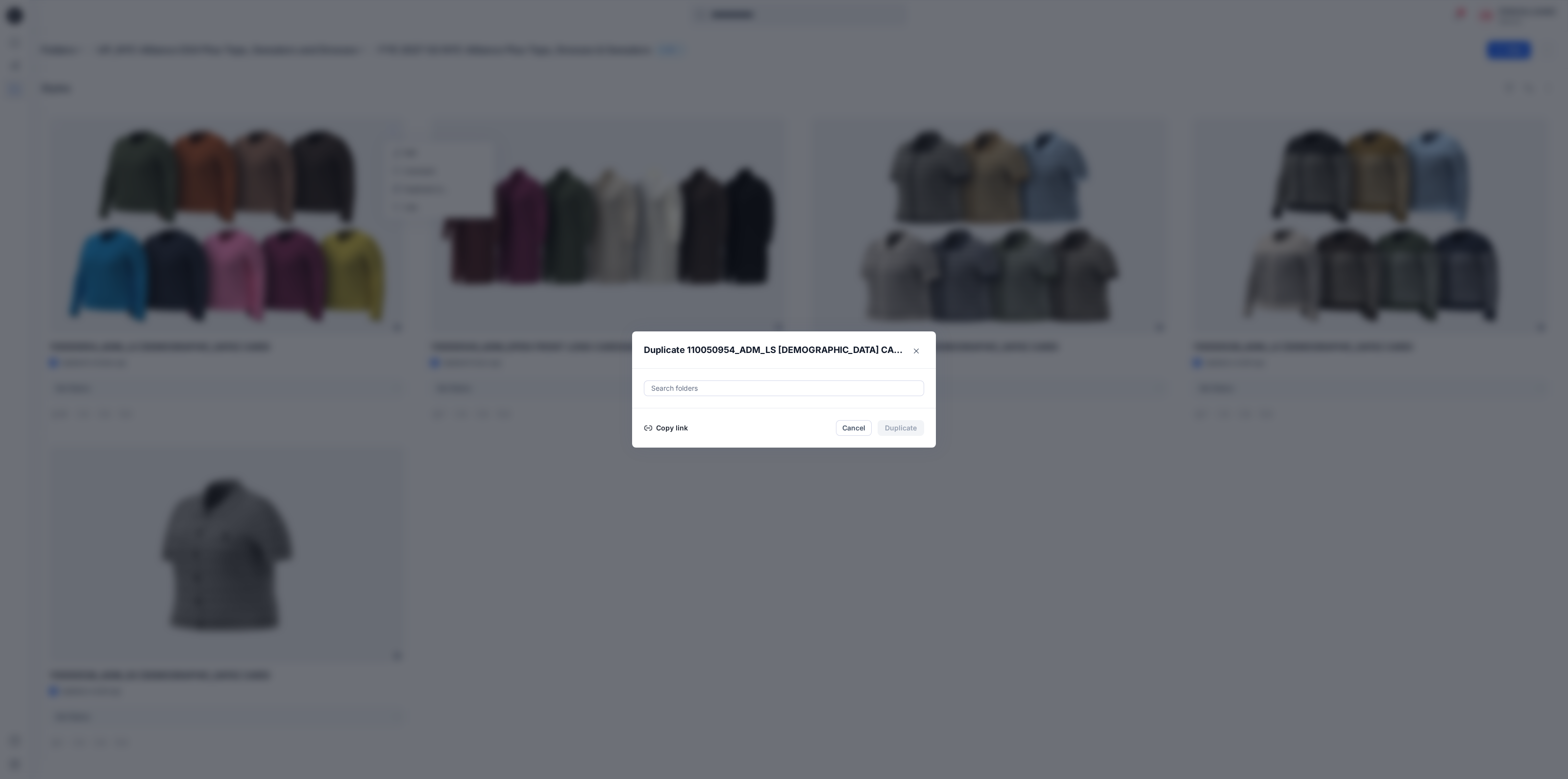
click at [678, 386] on div at bounding box center [784, 388] width 267 height 12
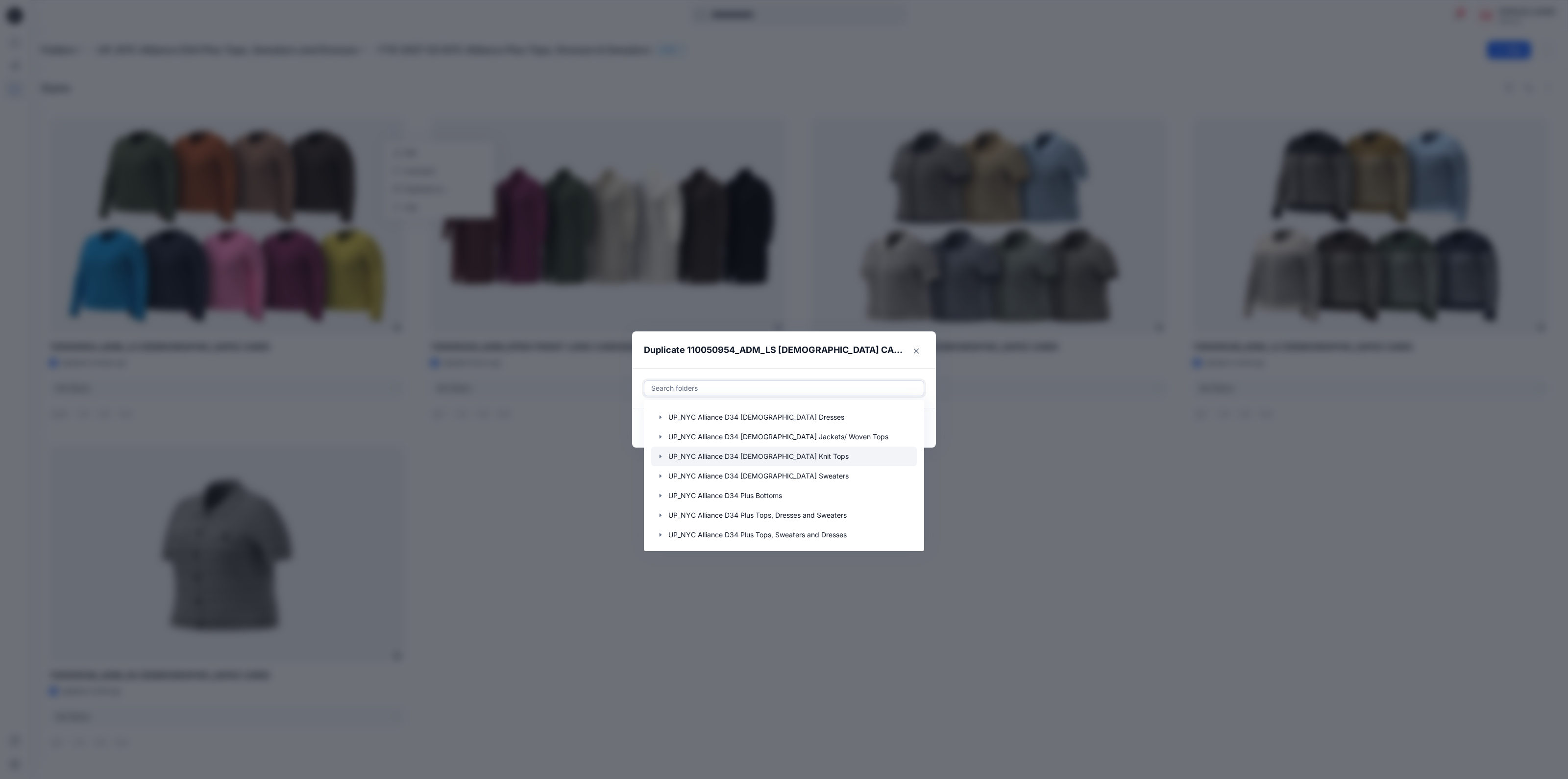
scroll to position [137, 0]
click at [657, 536] on icon "button" at bounding box center [660, 534] width 8 height 8
click at [759, 505] on p "FYE 2027 S3 NYC Alliance Plus Tops, Dresses & Sweaters" at bounding box center [774, 505] width 192 height 12
click at [538, 504] on div "Duplicate 110050954_ADM_LS [DEMOGRAPHIC_DATA] CARDI Use Up and Down to choose o…" at bounding box center [784, 390] width 1568 height 779
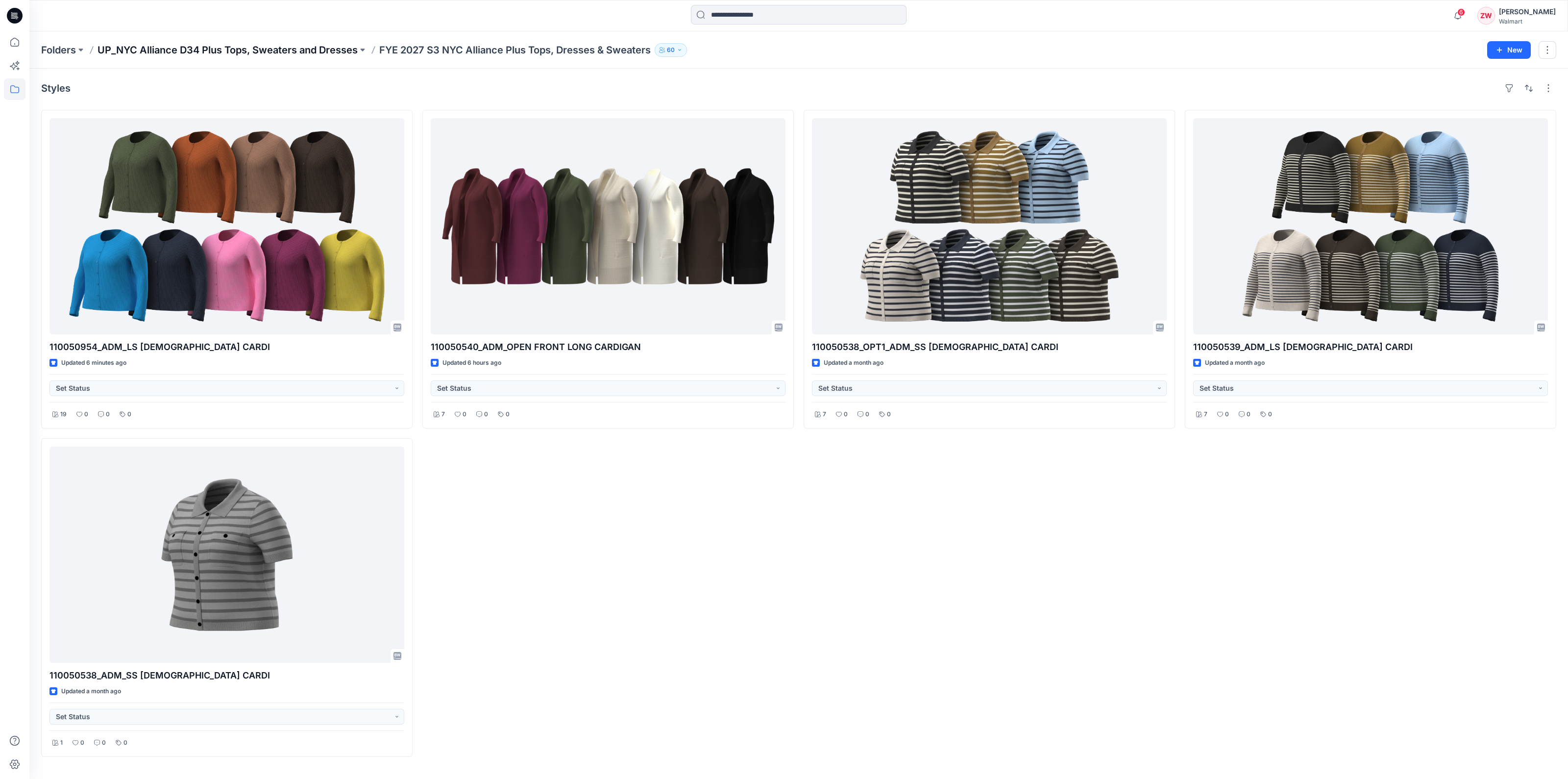
click at [338, 50] on p "UP_NYC Alliance D34 Plus Tops, Sweaters and Dresses" at bounding box center [228, 50] width 260 height 14
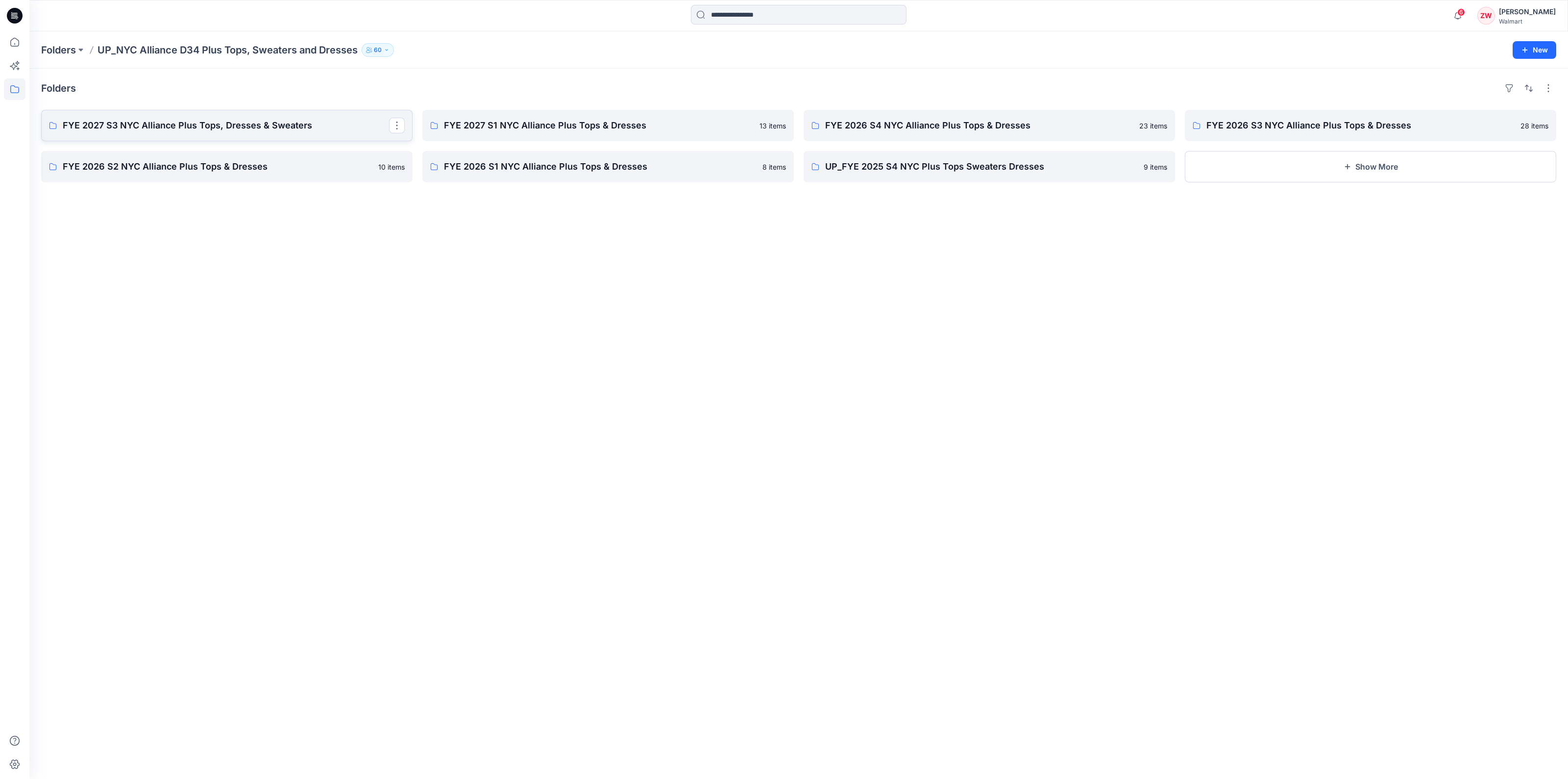
click at [251, 118] on p "FYE 2027 S3 NYC Alliance Plus Tops, Dresses & Sweaters" at bounding box center [226, 125] width 326 height 14
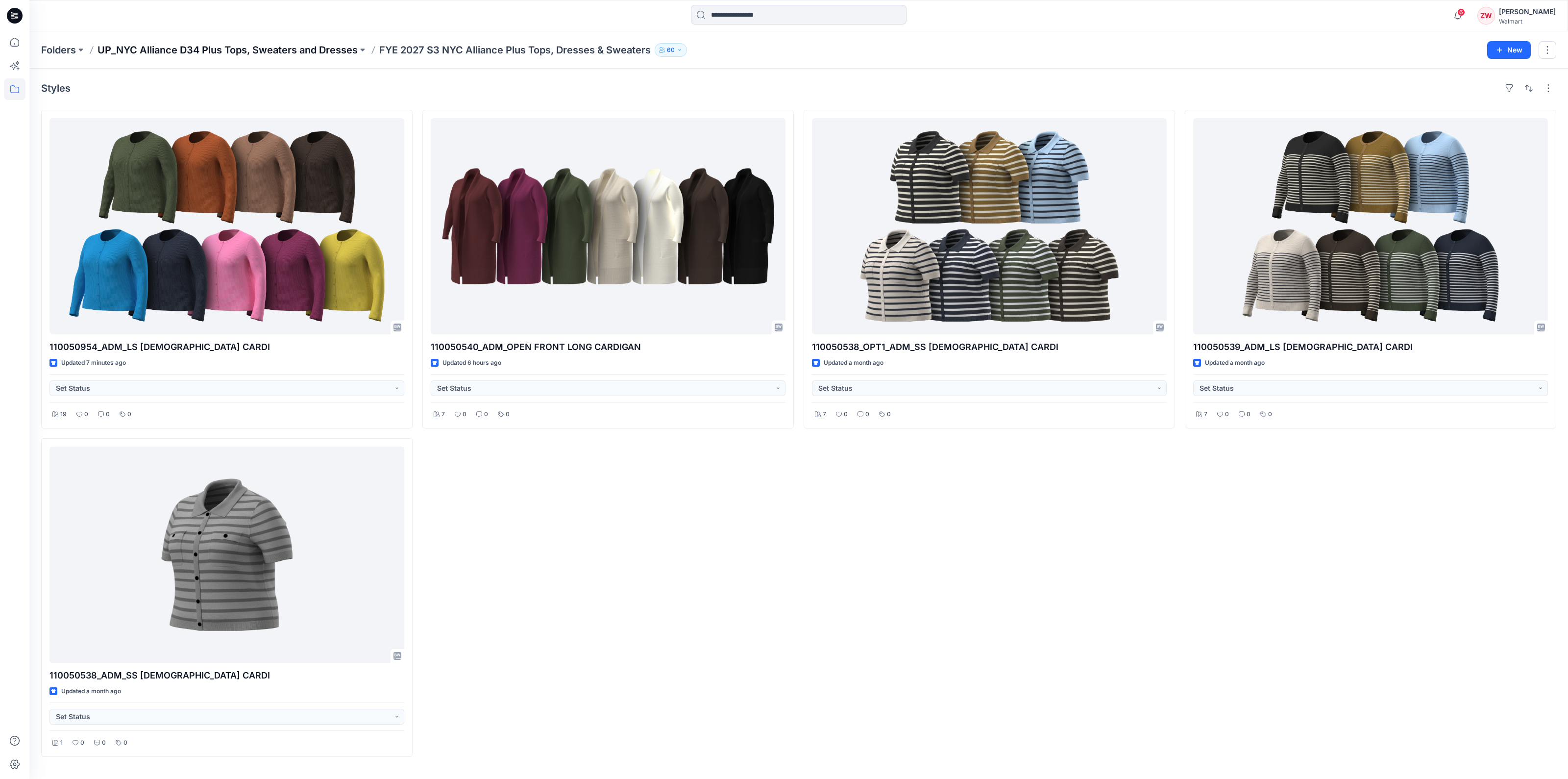
click at [252, 54] on p "UP_NYC Alliance D34 Plus Tops, Sweaters and Dresses" at bounding box center [228, 50] width 260 height 14
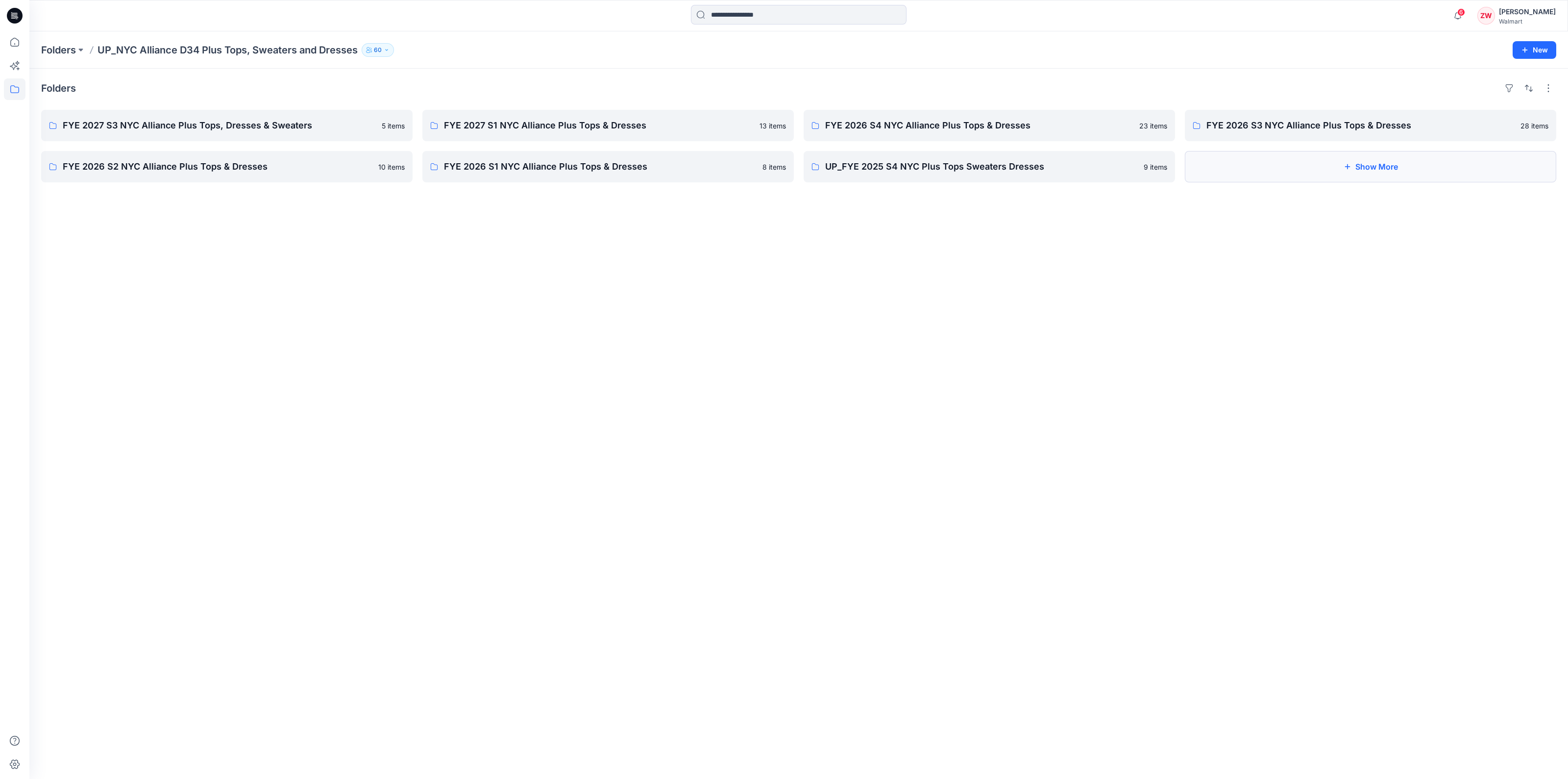
click at [1396, 169] on button "Show More" at bounding box center [1371, 166] width 371 height 31
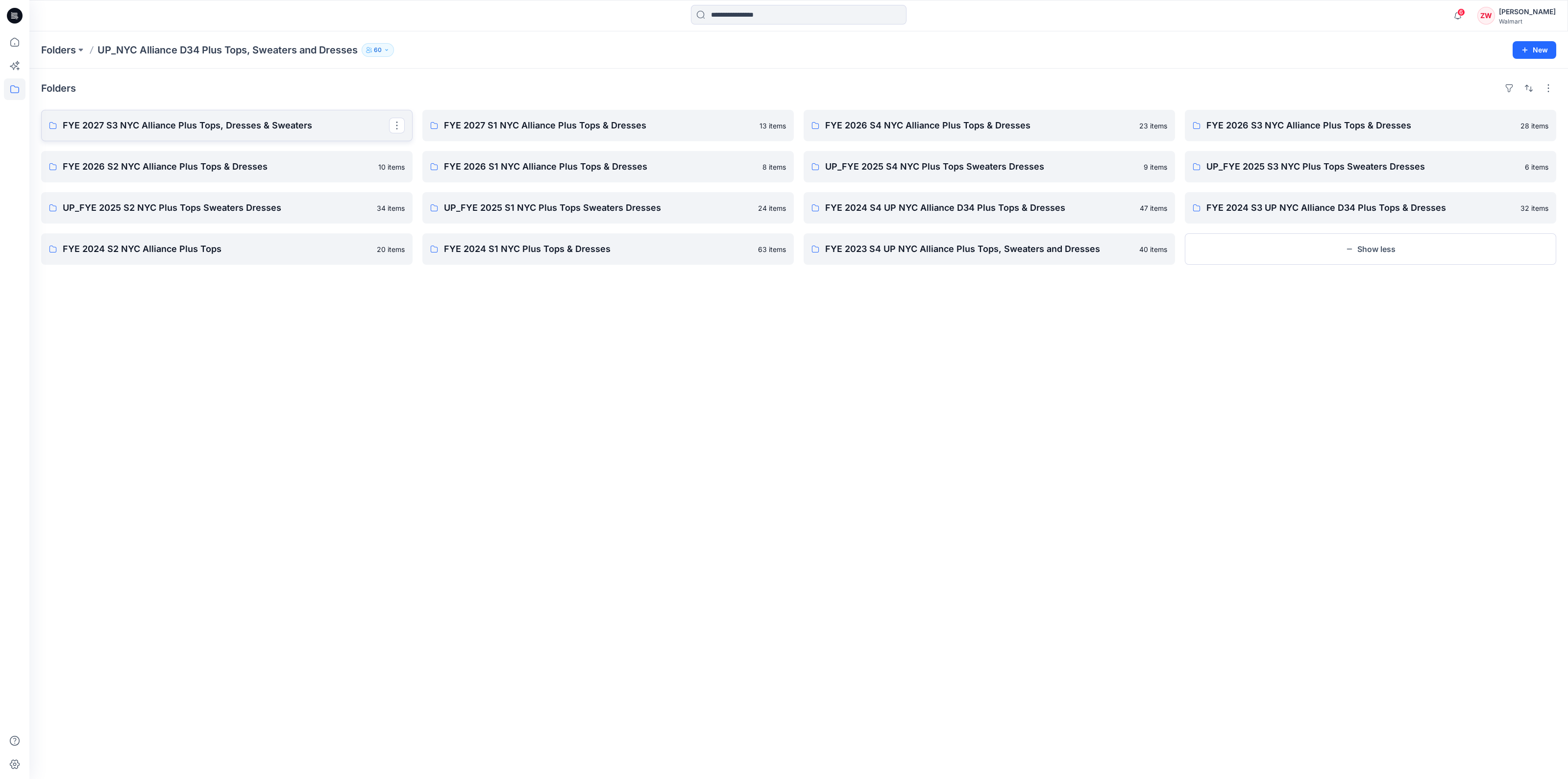
click at [169, 120] on p "FYE 2027 S3 NYC Alliance Plus Tops, Dresses & Sweaters" at bounding box center [226, 125] width 326 height 14
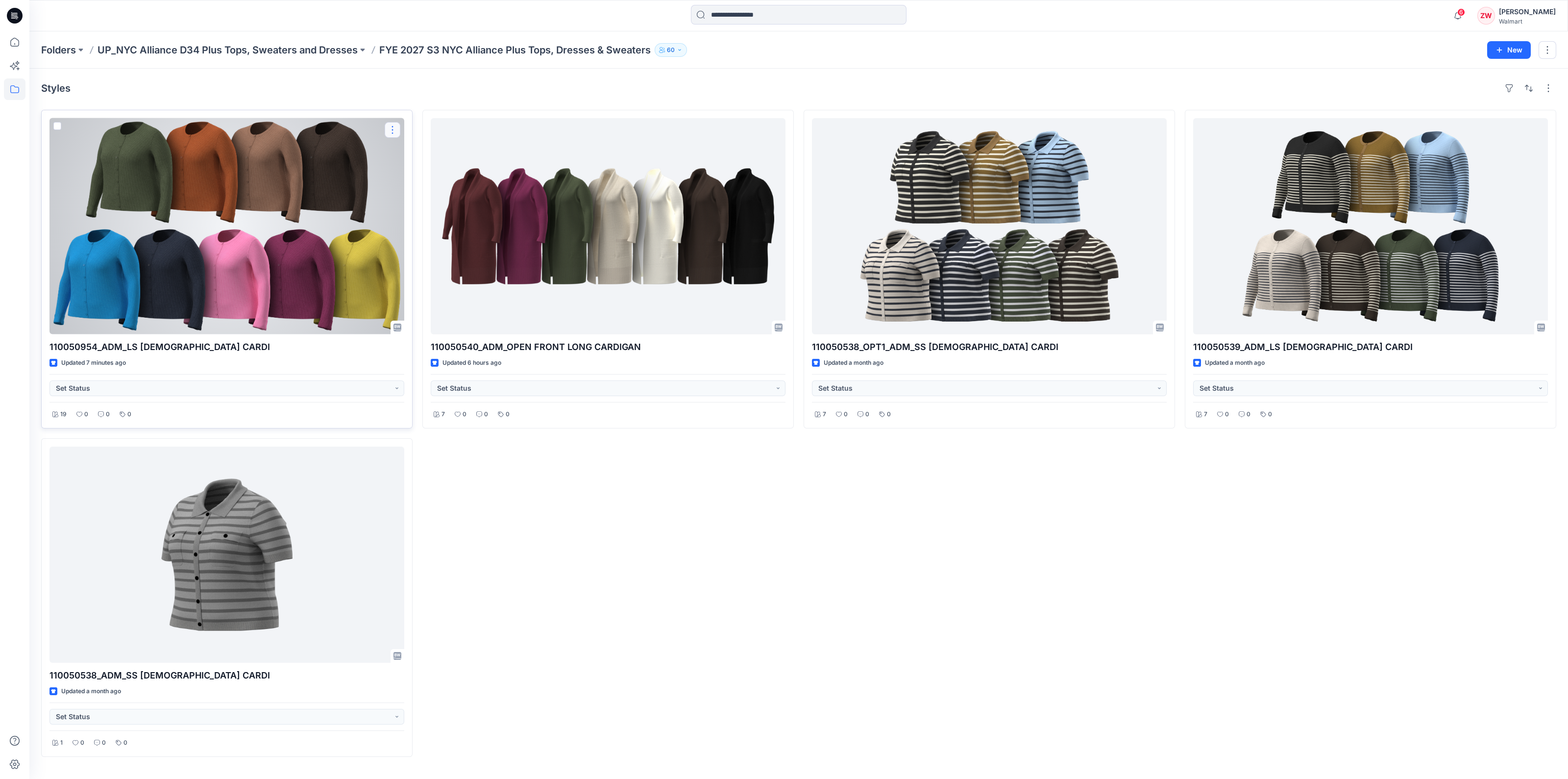
click at [391, 131] on button "button" at bounding box center [392, 130] width 16 height 16
click at [426, 190] on p "Duplicate to..." at bounding box center [427, 189] width 45 height 11
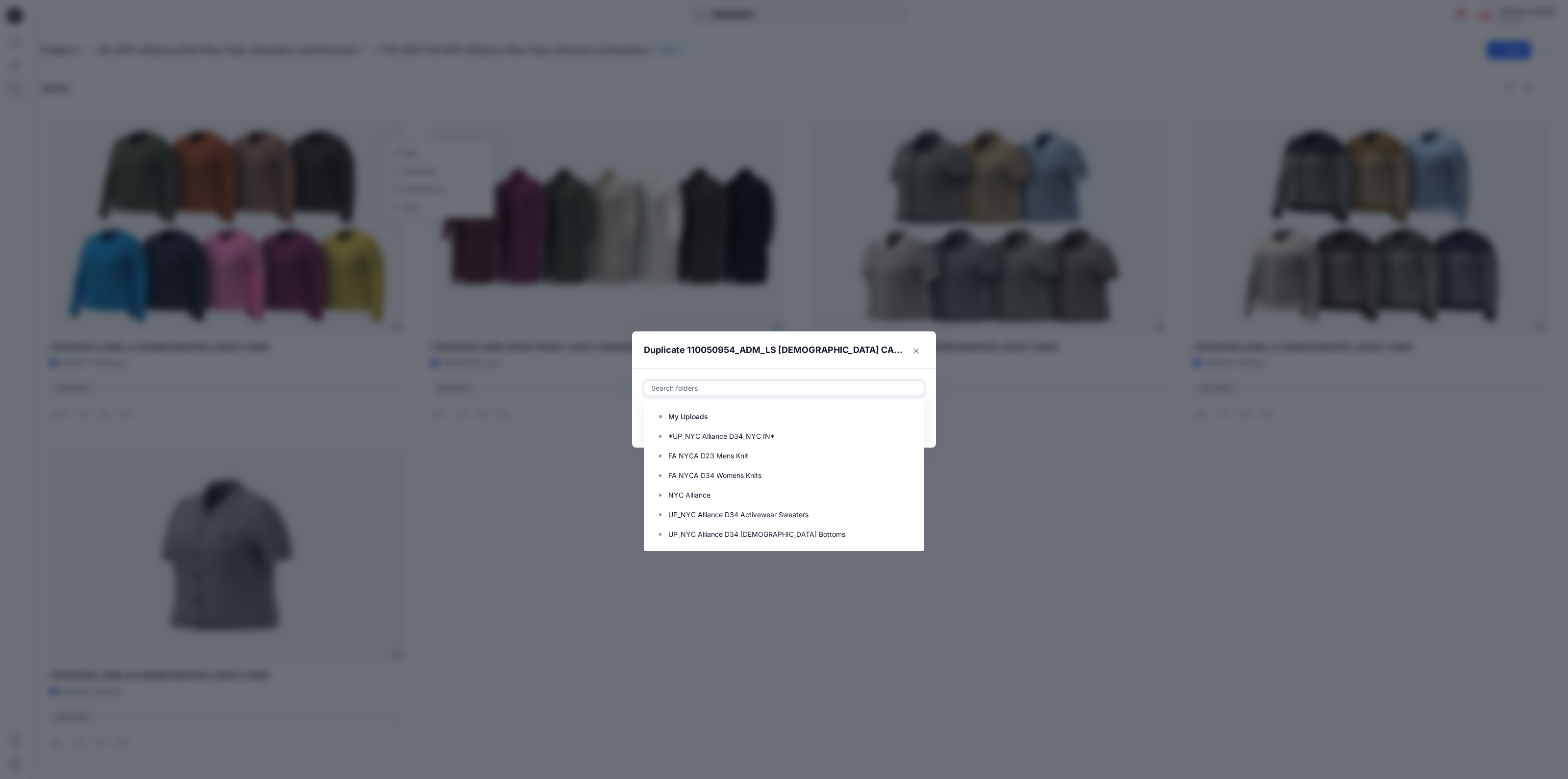
click at [716, 390] on div at bounding box center [784, 388] width 267 height 12
click at [657, 538] on icon "button" at bounding box center [660, 534] width 8 height 8
click at [742, 505] on p "FYE 2027 S3 NYC Alliance Plus Tops, Dresses & Sweaters" at bounding box center [774, 505] width 192 height 12
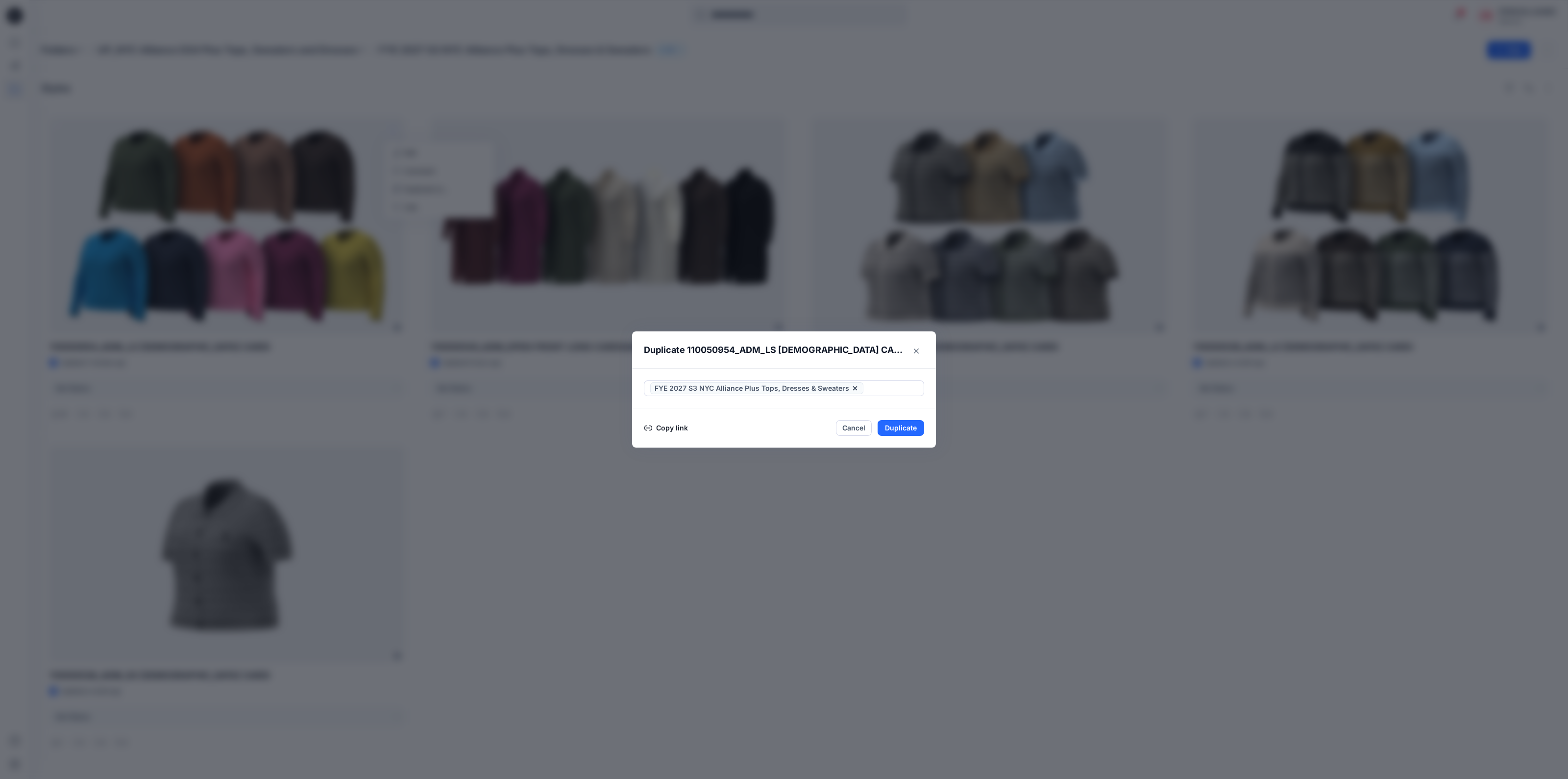
click at [986, 437] on div "Duplicate 110050954_ADM_LS [DEMOGRAPHIC_DATA] CARDI FYE 2027 S3 NYC Alliance Pl…" at bounding box center [784, 390] width 1568 height 779
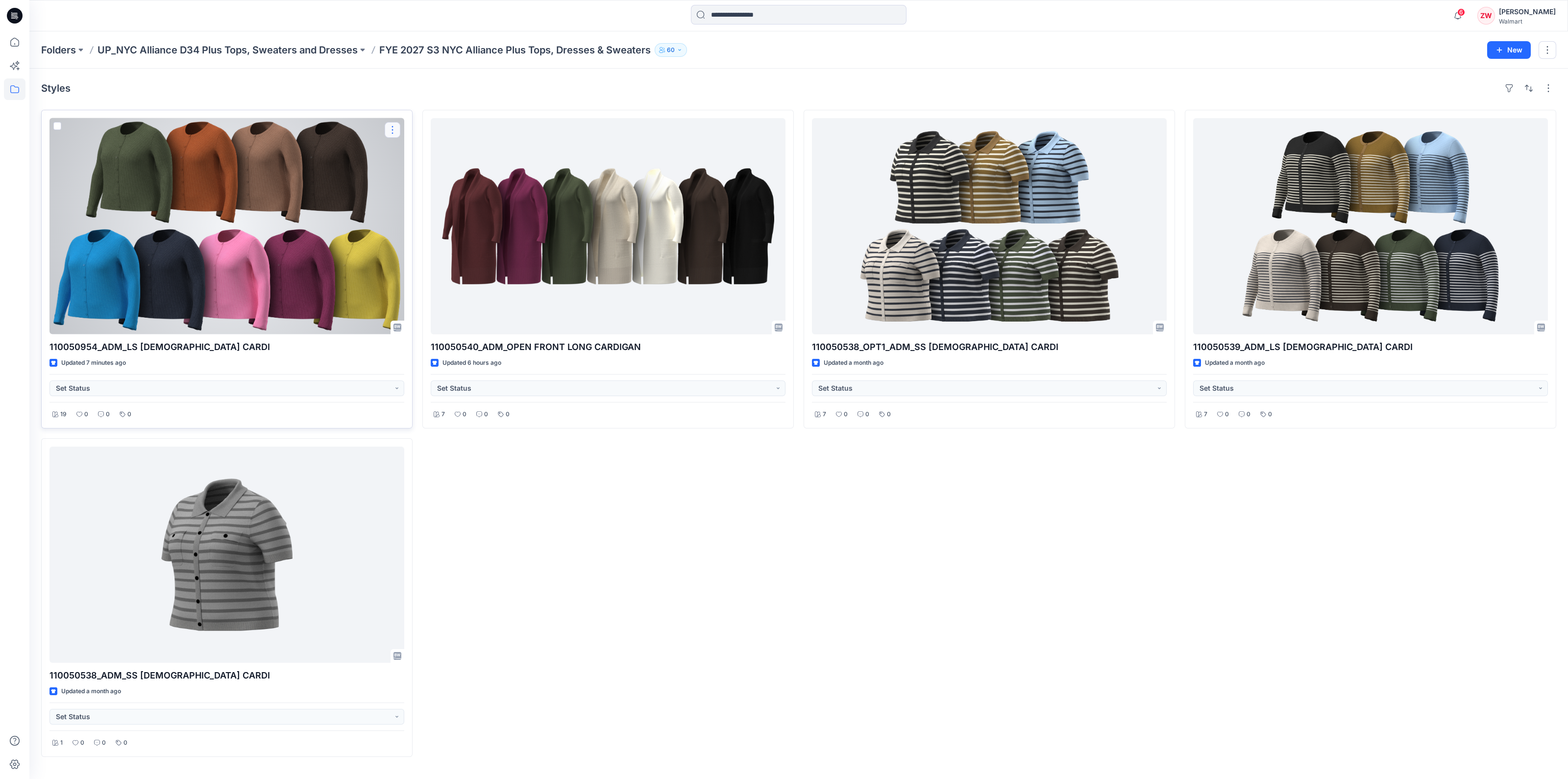
click at [395, 128] on button "button" at bounding box center [392, 130] width 16 height 16
click at [419, 192] on p "Duplicate to..." at bounding box center [427, 189] width 45 height 11
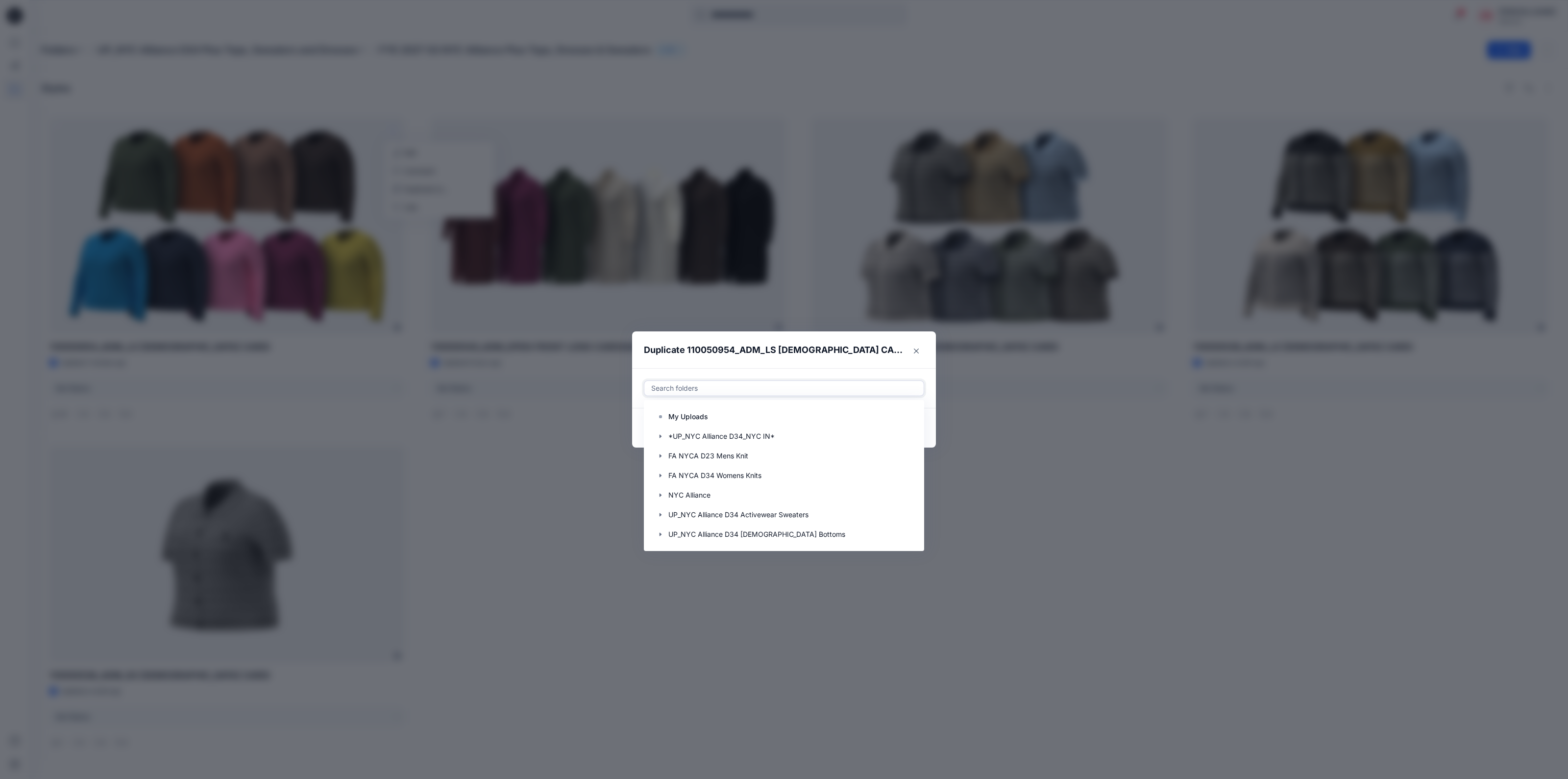
click at [738, 390] on div at bounding box center [784, 388] width 267 height 12
click at [660, 534] on icon "button" at bounding box center [660, 535] width 2 height 4
click at [880, 457] on div at bounding box center [784, 456] width 267 height 19
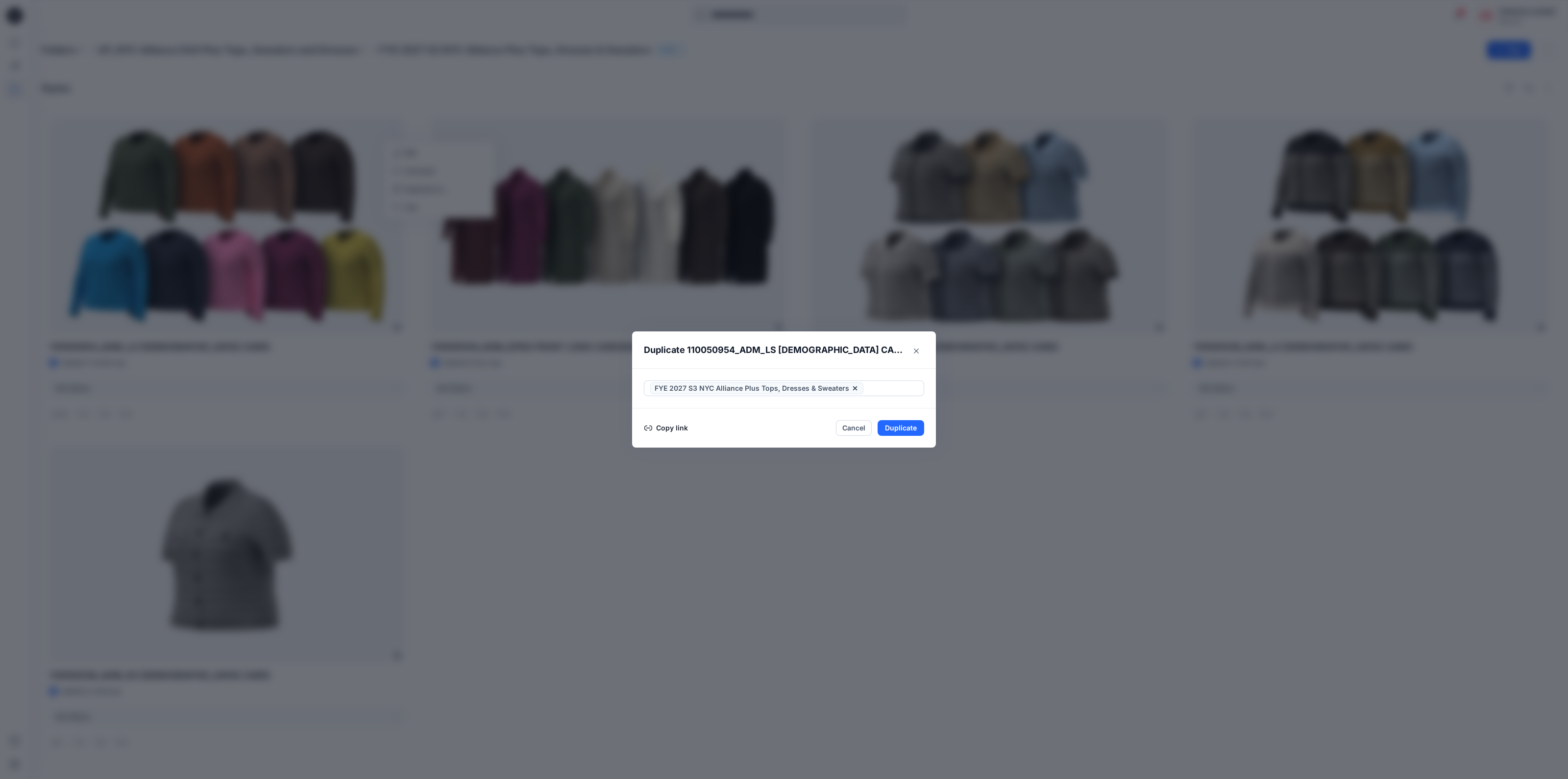
click at [931, 433] on footer "Copy link Cancel Duplicate" at bounding box center [784, 428] width 304 height 39
click at [913, 430] on button "Duplicate" at bounding box center [901, 428] width 47 height 16
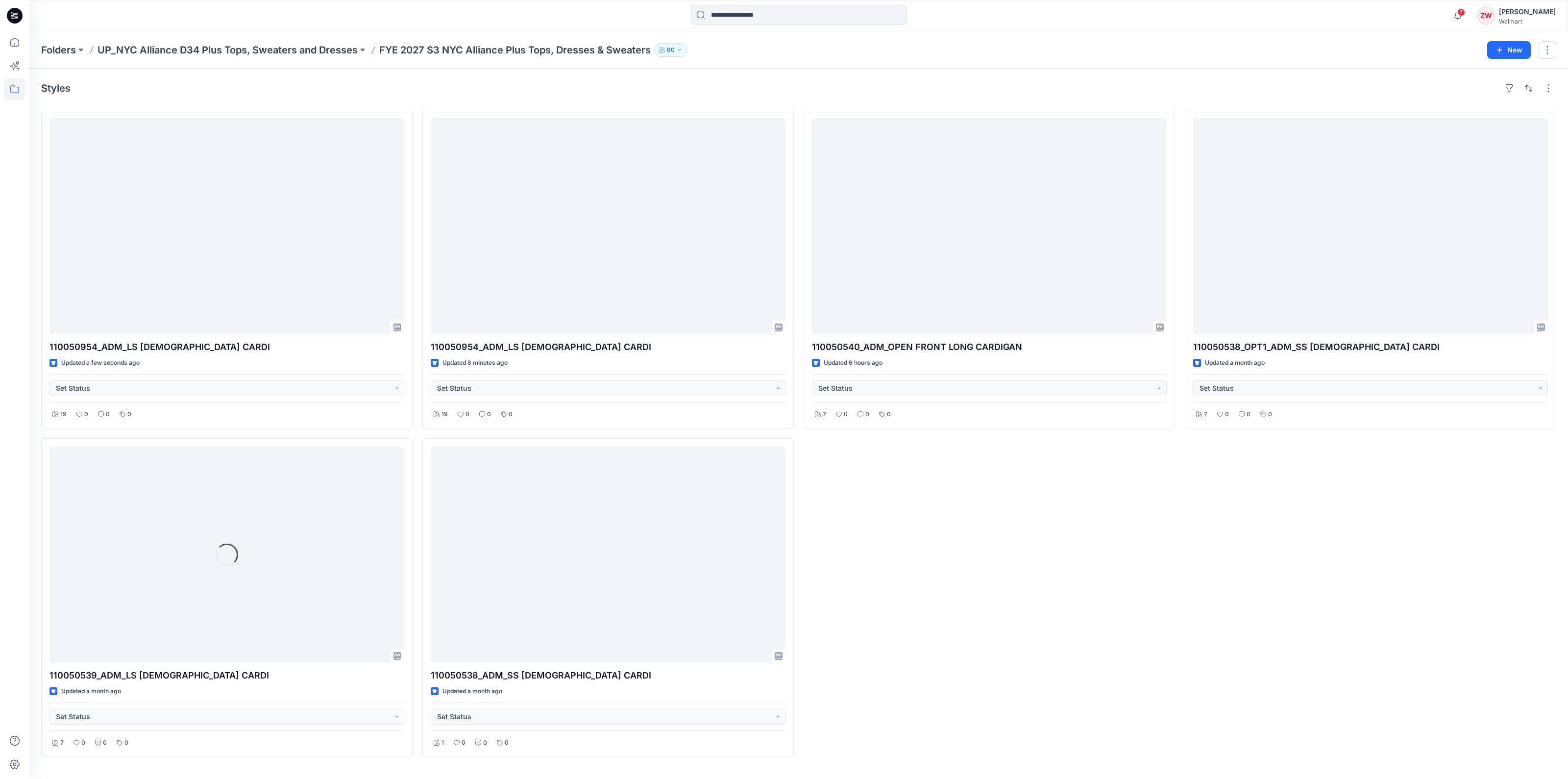
click at [908, 440] on div "110050540_ADM_OPEN FRONT LONG CARDIGAN Updated 6 hours ago Set Status 7 0 0 0" at bounding box center [989, 433] width 371 height 647
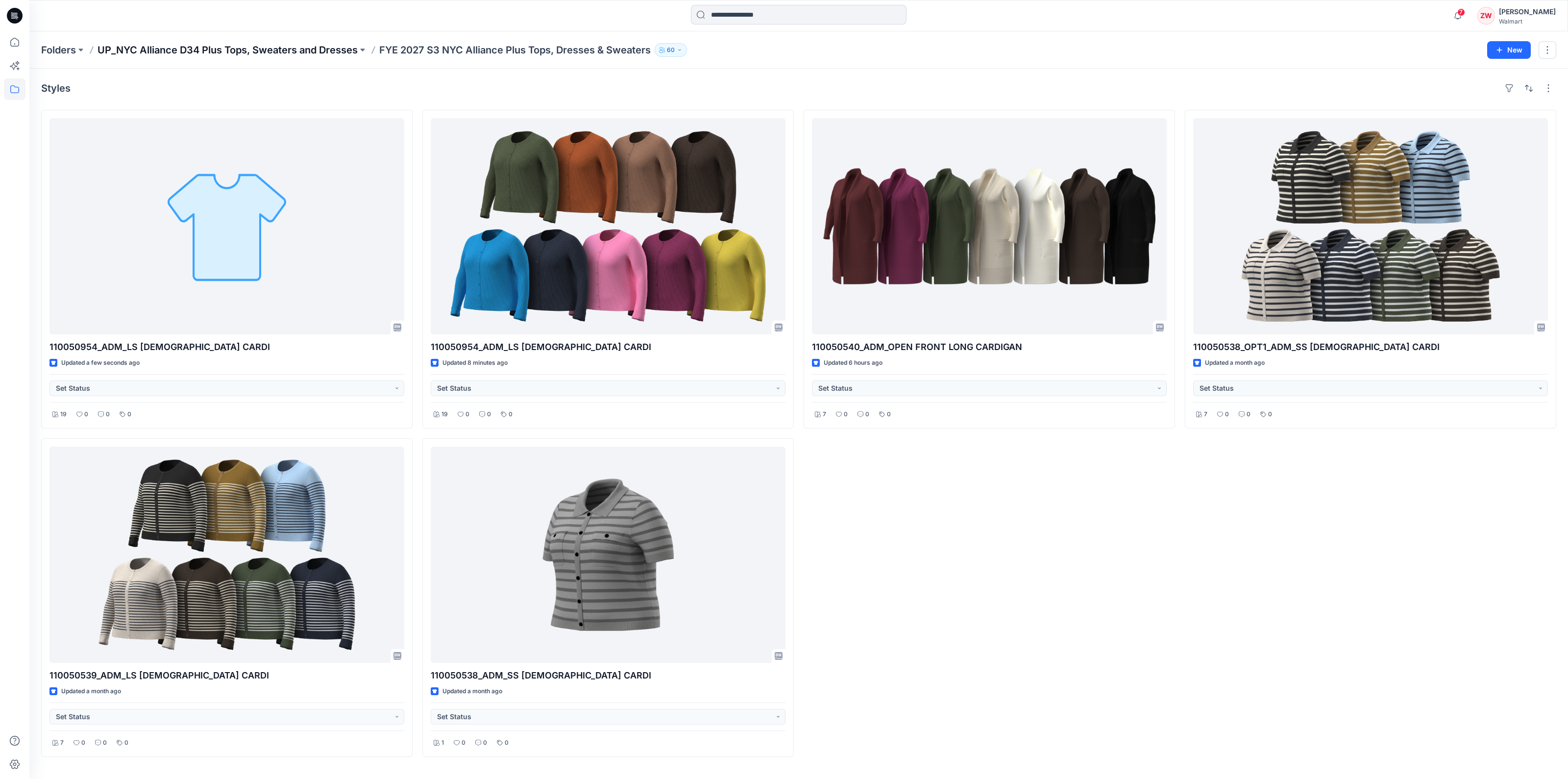
click at [325, 47] on p "UP_NYC Alliance D34 Plus Tops, Sweaters and Dresses" at bounding box center [228, 50] width 260 height 14
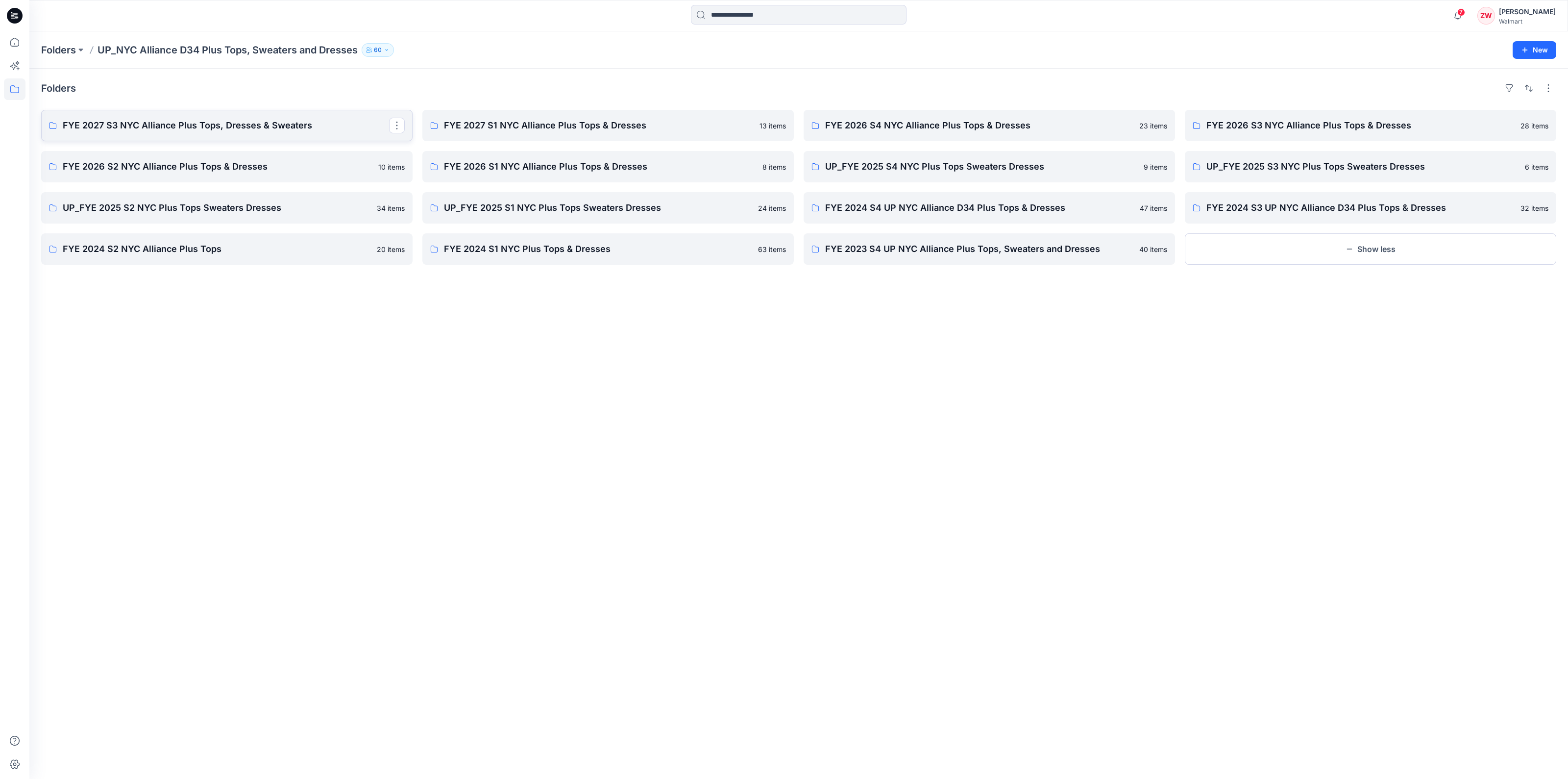
click at [283, 126] on p "FYE 2027 S3 NYC Alliance Plus Tops, Dresses & Sweaters" at bounding box center [226, 125] width 326 height 14
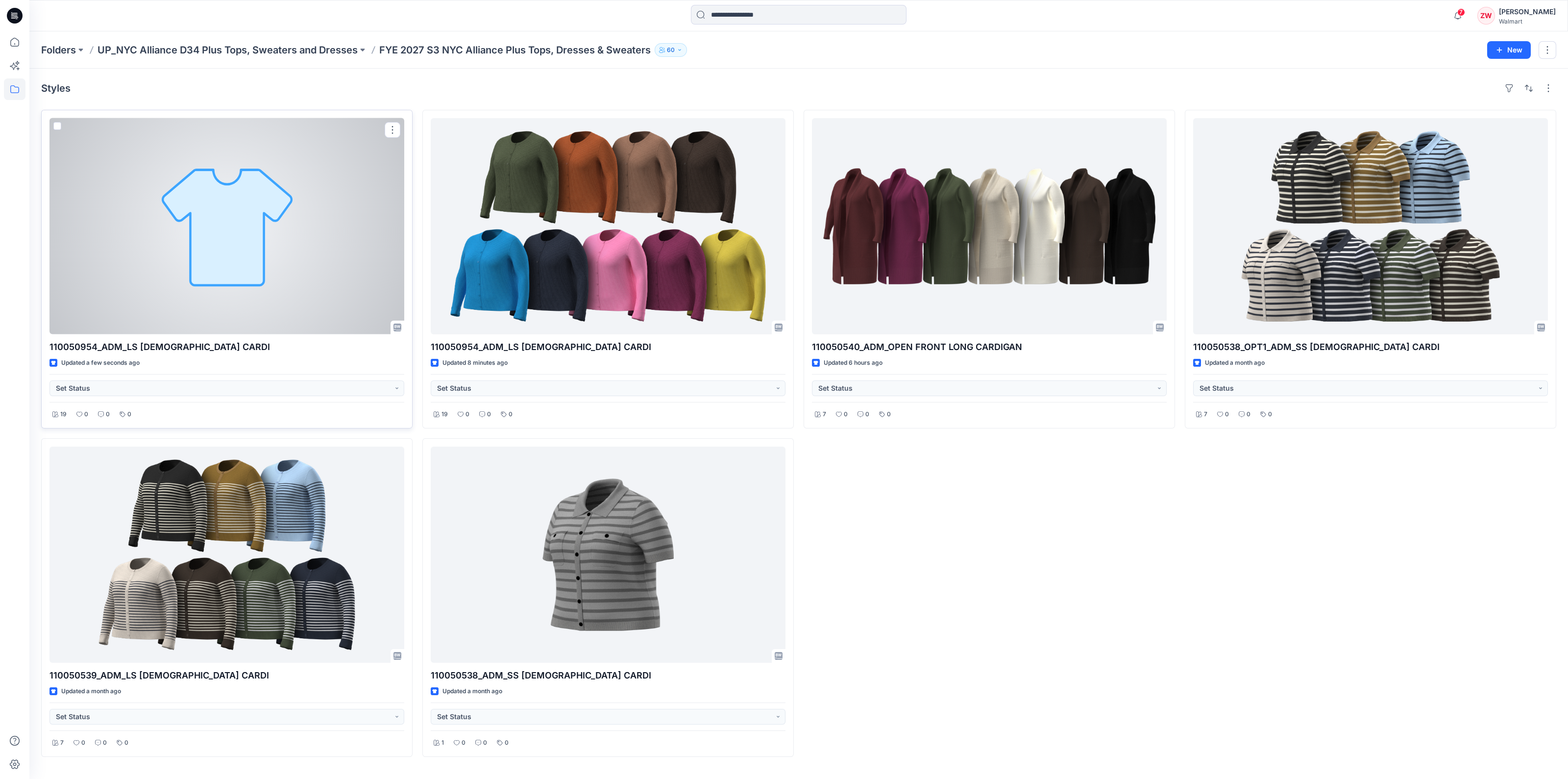
click at [277, 217] on div at bounding box center [227, 226] width 355 height 216
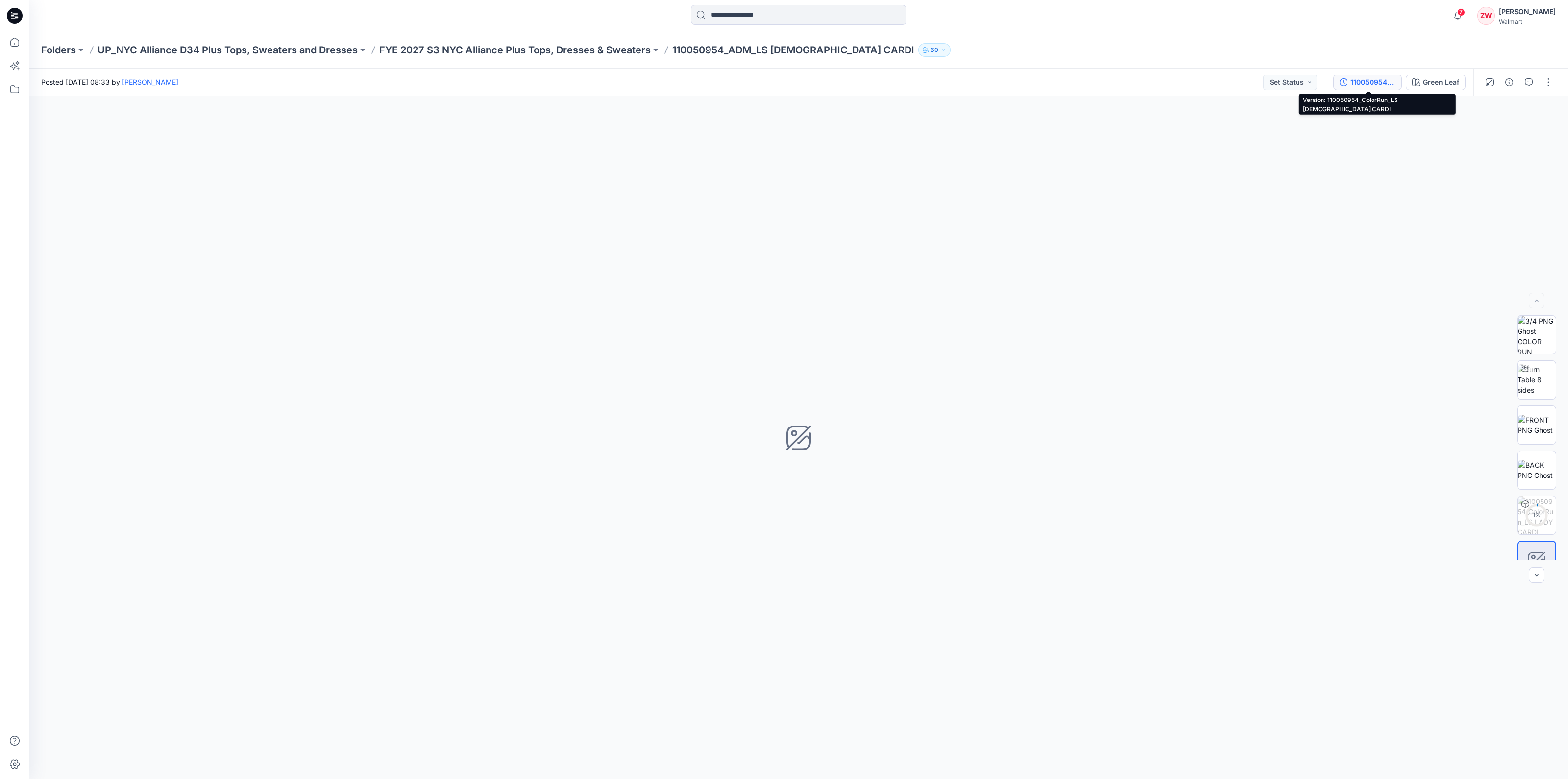
click at [1361, 80] on div "110050954_ColorRun_LS [DEMOGRAPHIC_DATA] CARDI" at bounding box center [1373, 82] width 45 height 11
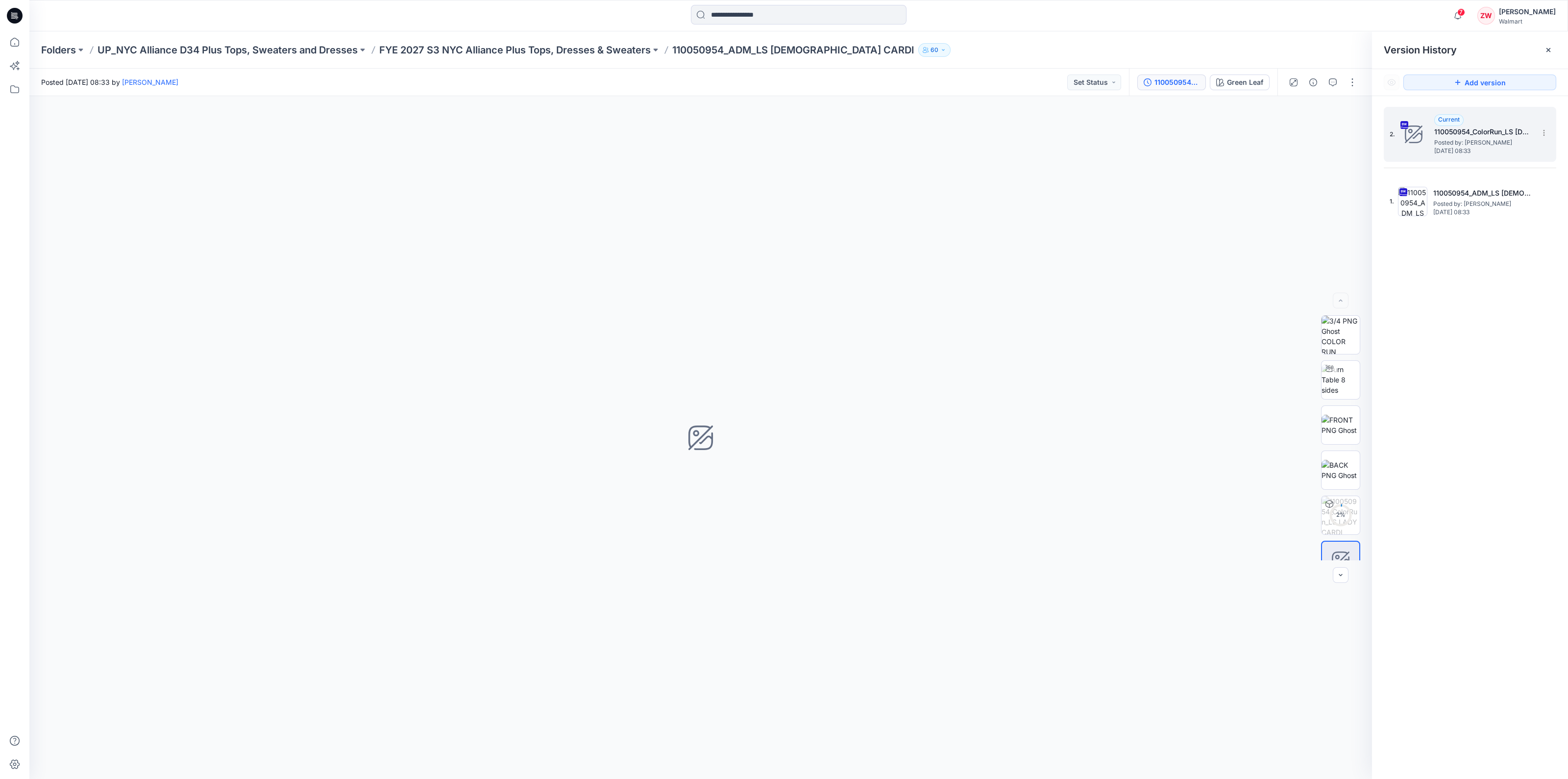
click at [1455, 138] on span "Posted by: [PERSON_NAME]" at bounding box center [1483, 143] width 98 height 10
click at [1455, 187] on h5 "110050954_ADM_LS [DEMOGRAPHIC_DATA] CARDI" at bounding box center [1482, 193] width 98 height 12
click at [1462, 148] on span "[DATE] 08:33" at bounding box center [1483, 151] width 98 height 7
click at [571, 50] on p "FYE 2027 S3 NYC Alliance Plus Tops, Dresses & Sweaters" at bounding box center [515, 50] width 272 height 14
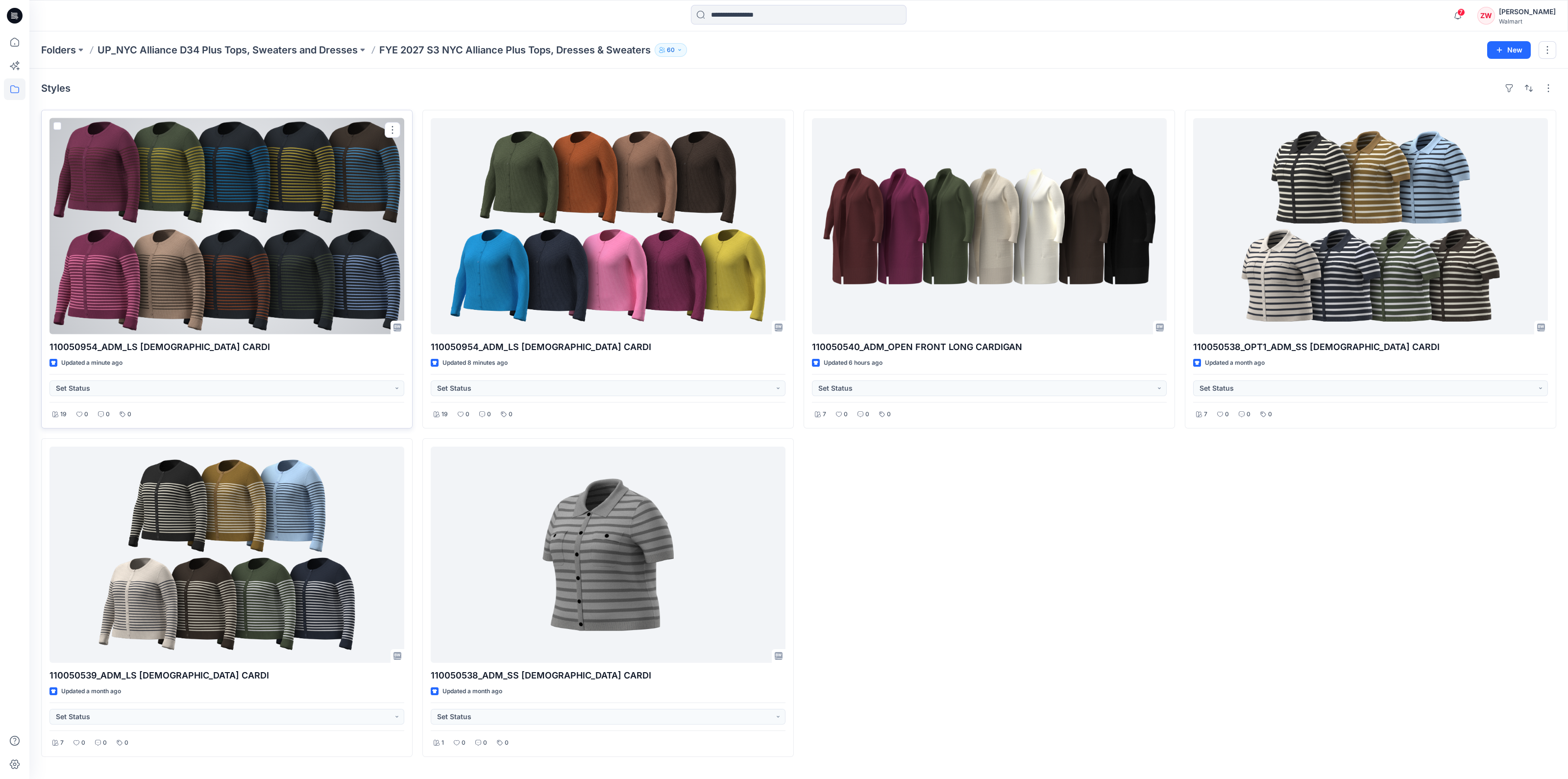
click at [262, 208] on div at bounding box center [227, 226] width 355 height 216
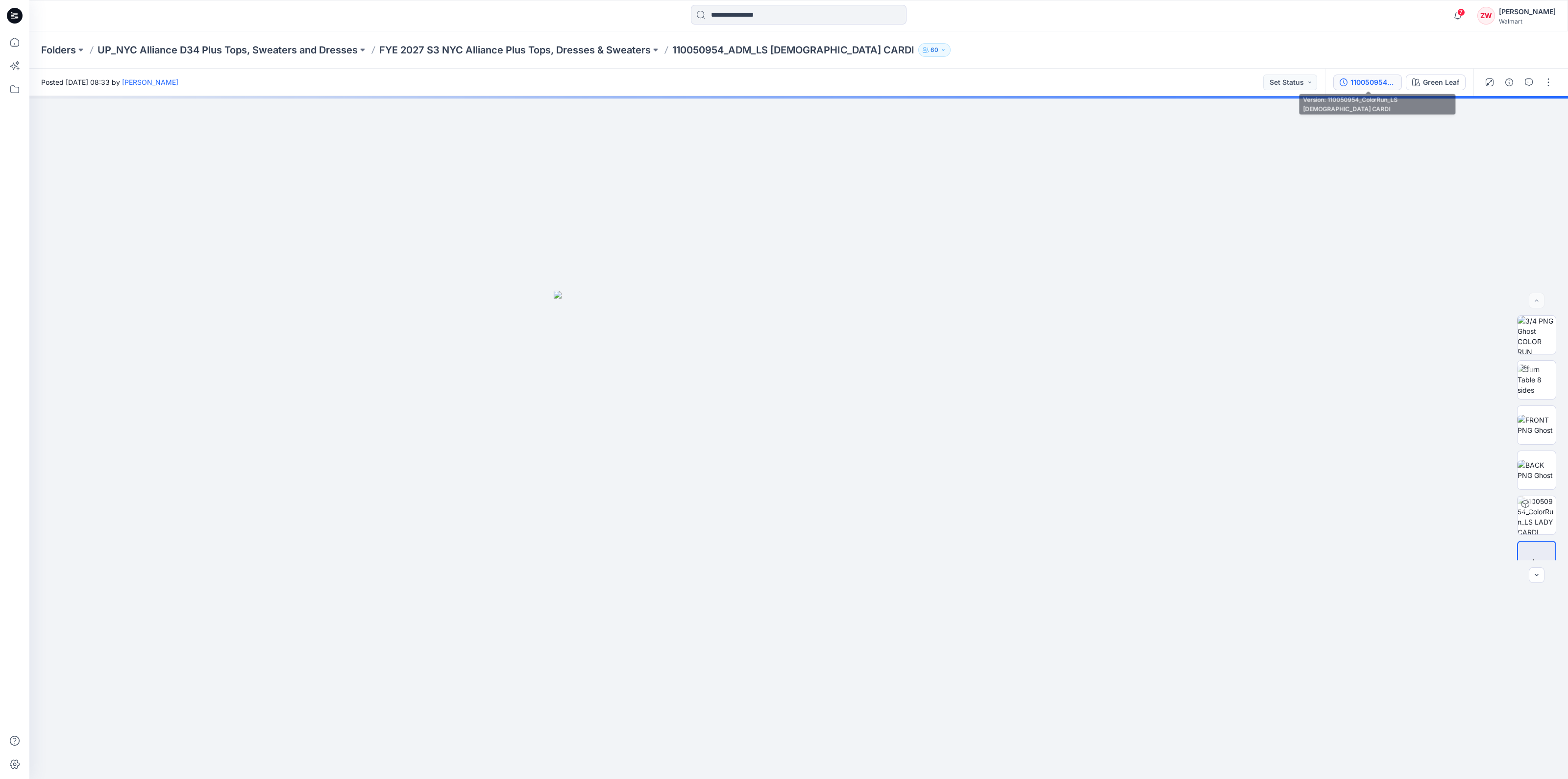
click at [1371, 84] on div "110050954_ColorRun_LS [DEMOGRAPHIC_DATA] CARDI" at bounding box center [1373, 82] width 45 height 11
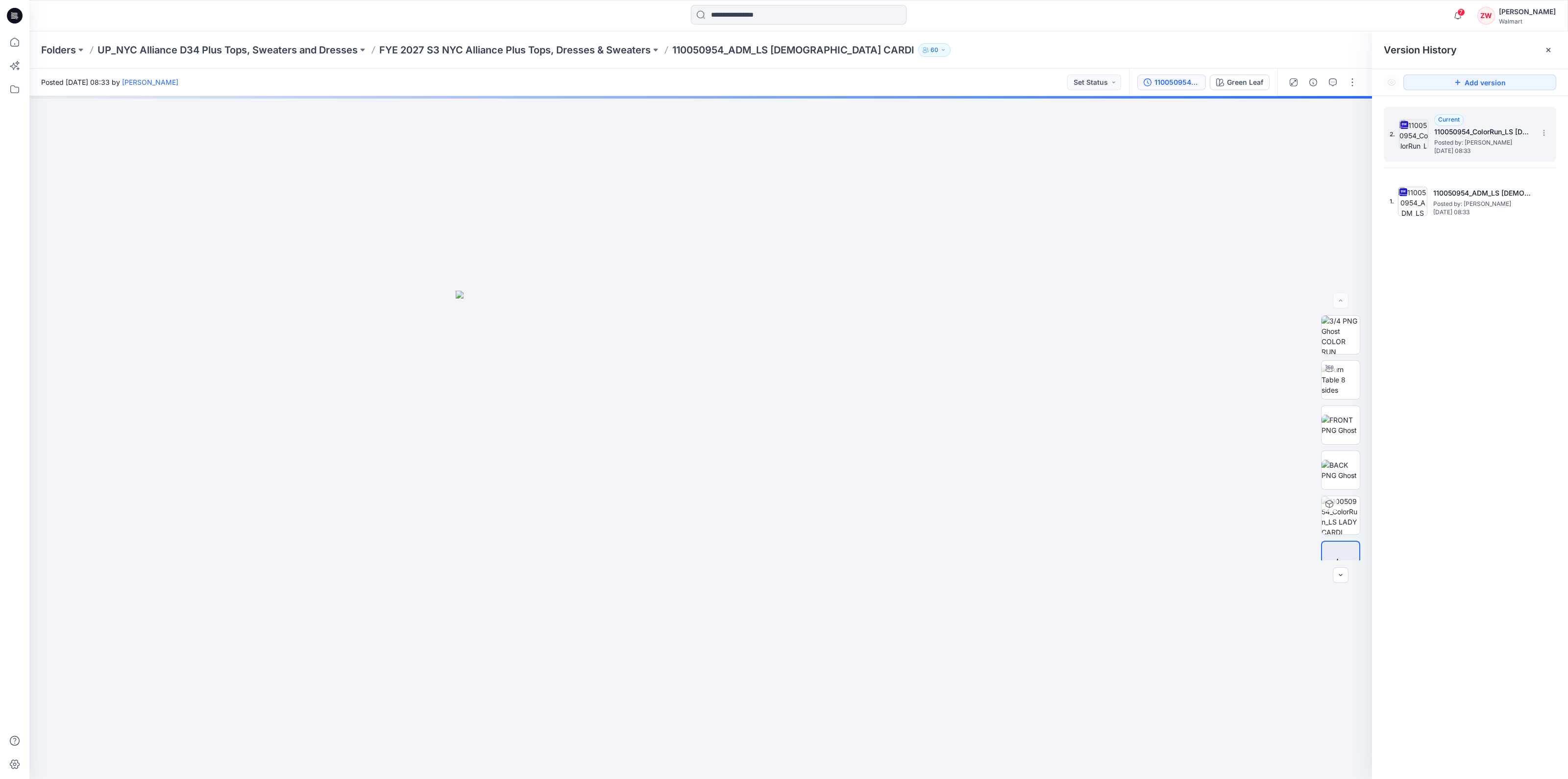
click at [1450, 143] on span "Posted by: [PERSON_NAME]" at bounding box center [1483, 143] width 98 height 10
click at [1230, 84] on div "Green Leaf" at bounding box center [1245, 82] width 36 height 11
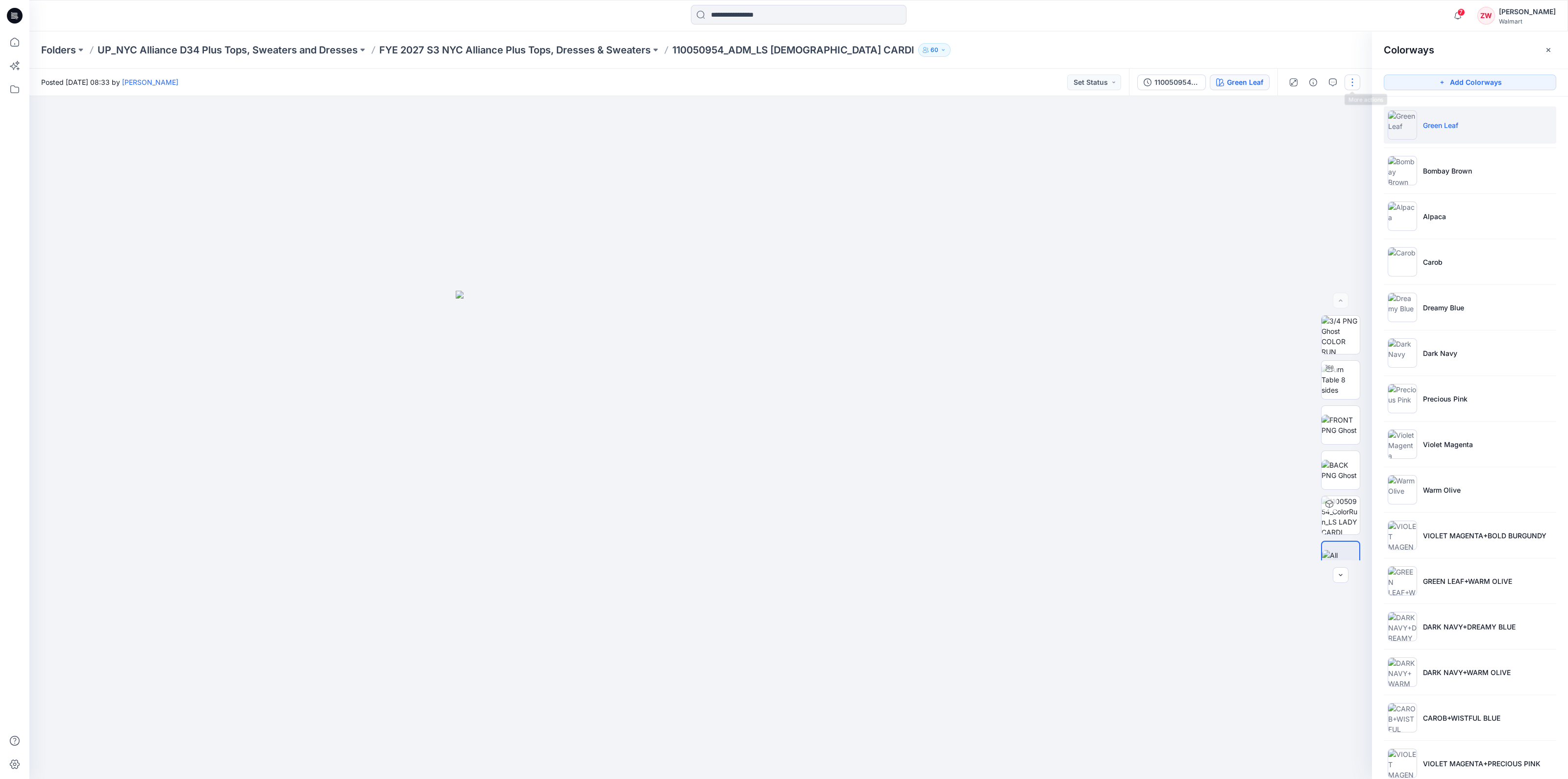
click at [1352, 85] on button "button" at bounding box center [1352, 82] width 16 height 16
click at [1308, 137] on button "Edit" at bounding box center [1311, 132] width 90 height 18
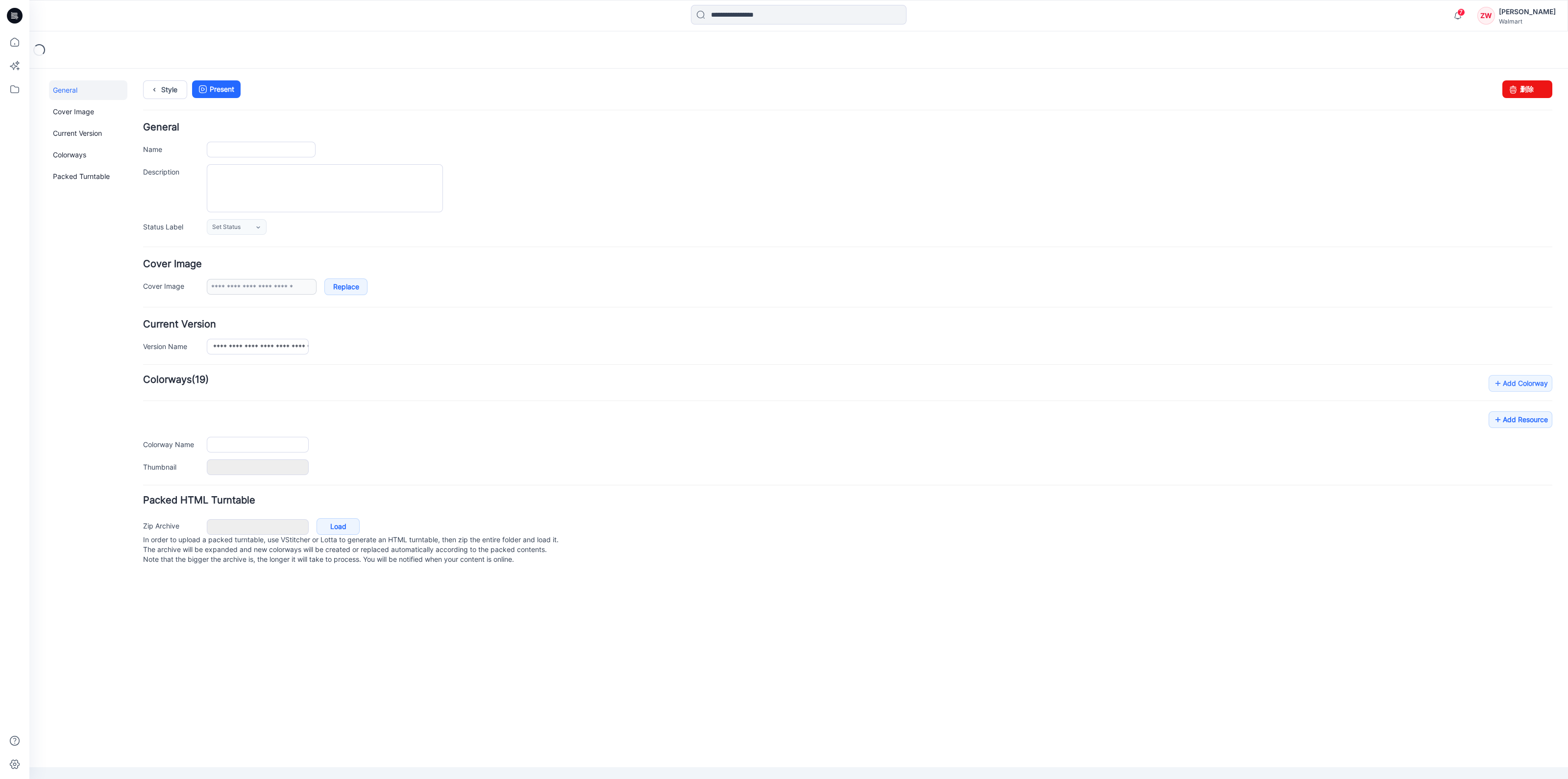
type input "**********"
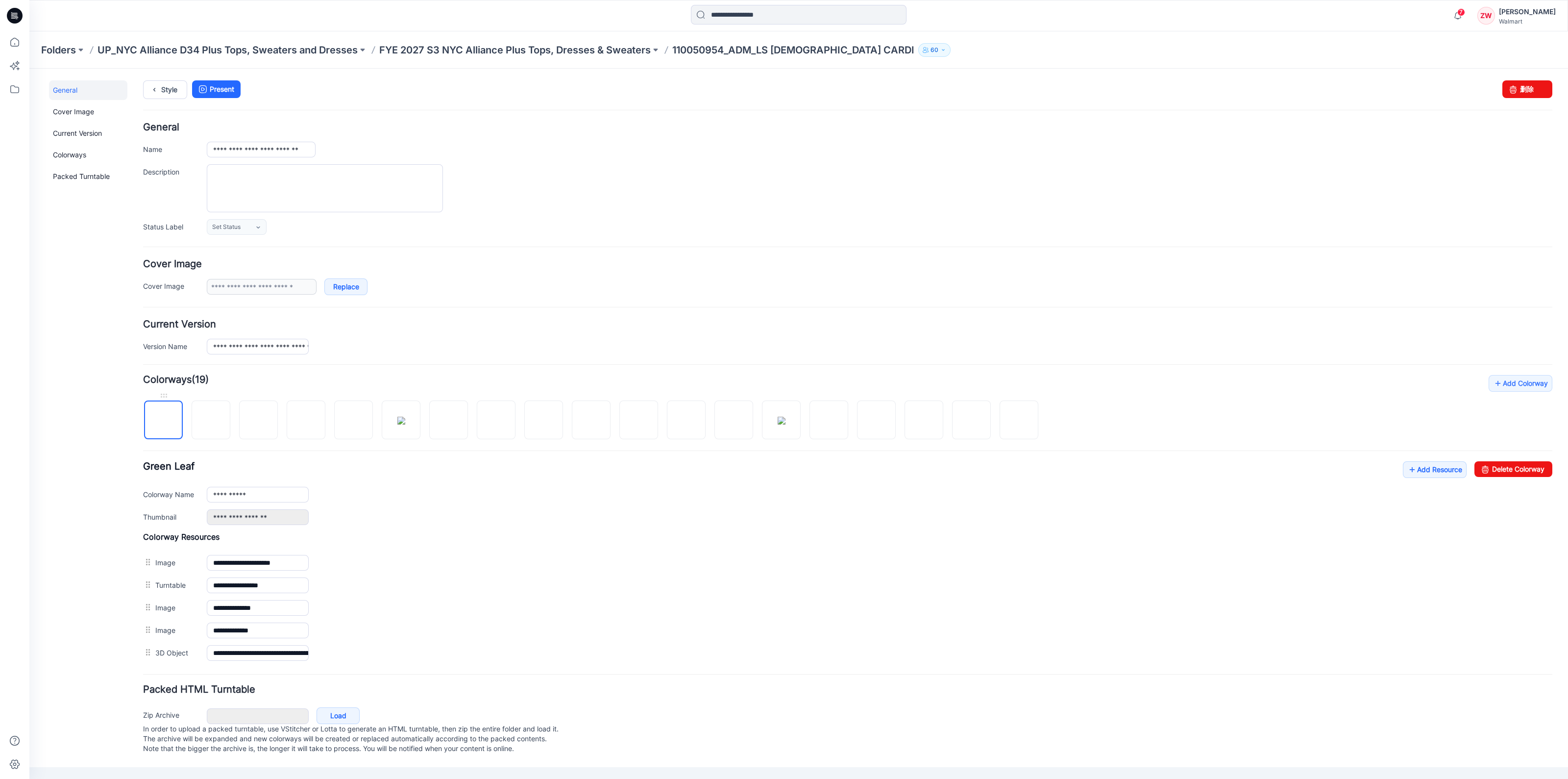
click at [164, 421] on img at bounding box center [164, 421] width 0 height 0
click at [1498, 473] on link "Delete Colorway" at bounding box center [1513, 469] width 78 height 16
click at [159, 423] on img at bounding box center [163, 421] width 8 height 8
drag, startPoint x: 1521, startPoint y: 467, endPoint x: 867, endPoint y: 112, distance: 744.1
click at [1521, 467] on link "Delete Colorway" at bounding box center [1513, 469] width 78 height 16
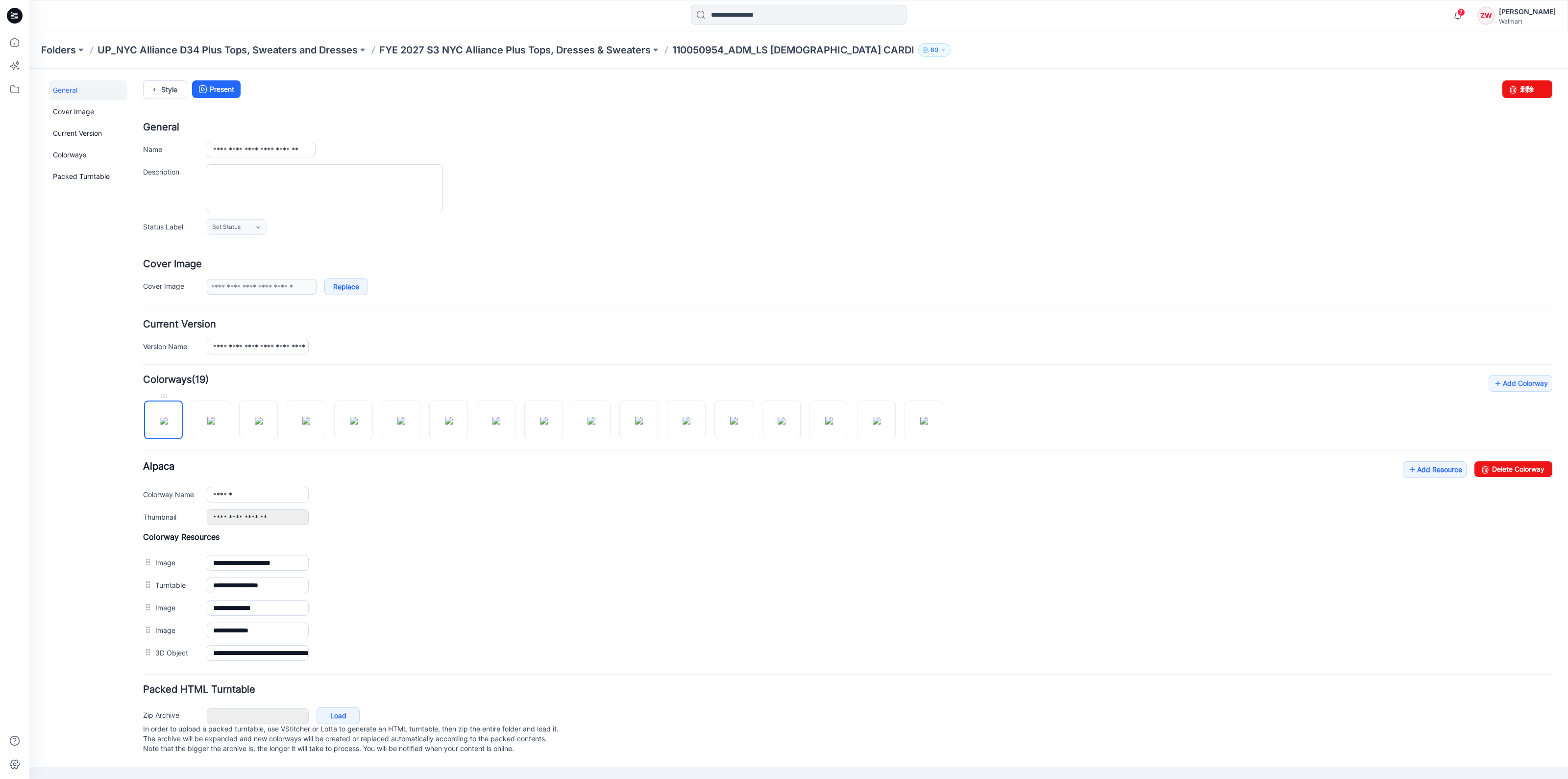
click at [164, 424] on img at bounding box center [163, 421] width 8 height 8
click at [1519, 473] on link "Delete Colorway" at bounding box center [1513, 469] width 78 height 16
click at [162, 424] on img at bounding box center [163, 421] width 8 height 8
click at [1523, 469] on link "Delete Colorway" at bounding box center [1513, 469] width 78 height 16
click at [168, 418] on img at bounding box center [163, 421] width 8 height 8
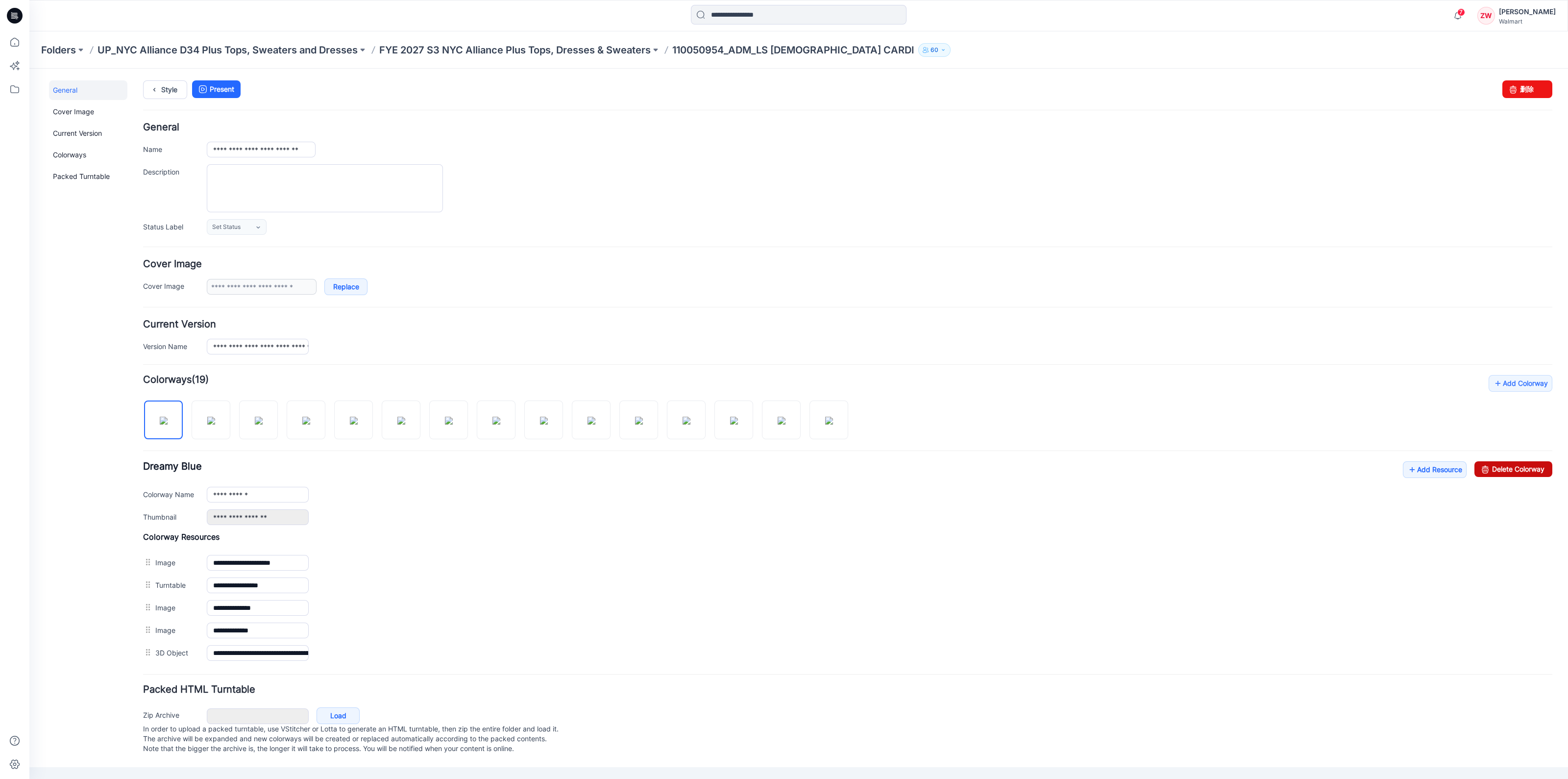
drag, startPoint x: 1494, startPoint y: 470, endPoint x: 876, endPoint y: 105, distance: 717.7
click at [1494, 470] on link "Delete Colorway" at bounding box center [1513, 469] width 78 height 16
click at [163, 418] on img at bounding box center [163, 421] width 8 height 8
drag, startPoint x: 1529, startPoint y: 472, endPoint x: 875, endPoint y: 106, distance: 749.4
click at [1529, 472] on link "Delete Colorway" at bounding box center [1513, 469] width 78 height 16
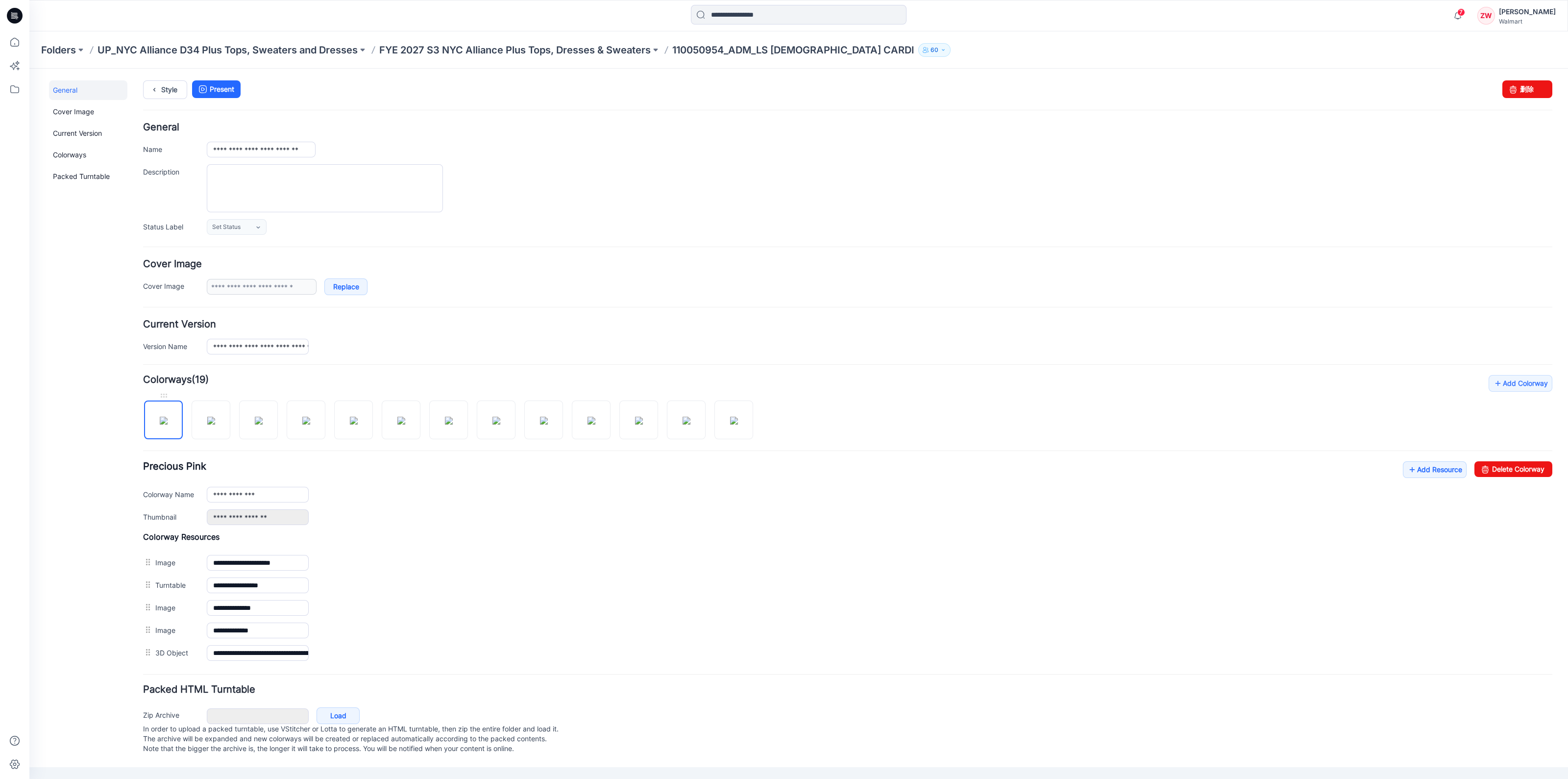
click at [160, 419] on img at bounding box center [163, 421] width 8 height 8
click at [1502, 474] on link "Delete Colorway" at bounding box center [1513, 469] width 78 height 16
click at [168, 417] on img at bounding box center [163, 421] width 8 height 8
click at [1507, 469] on link "Delete Colorway" at bounding box center [1513, 469] width 78 height 16
click at [159, 424] on img at bounding box center [163, 421] width 8 height 8
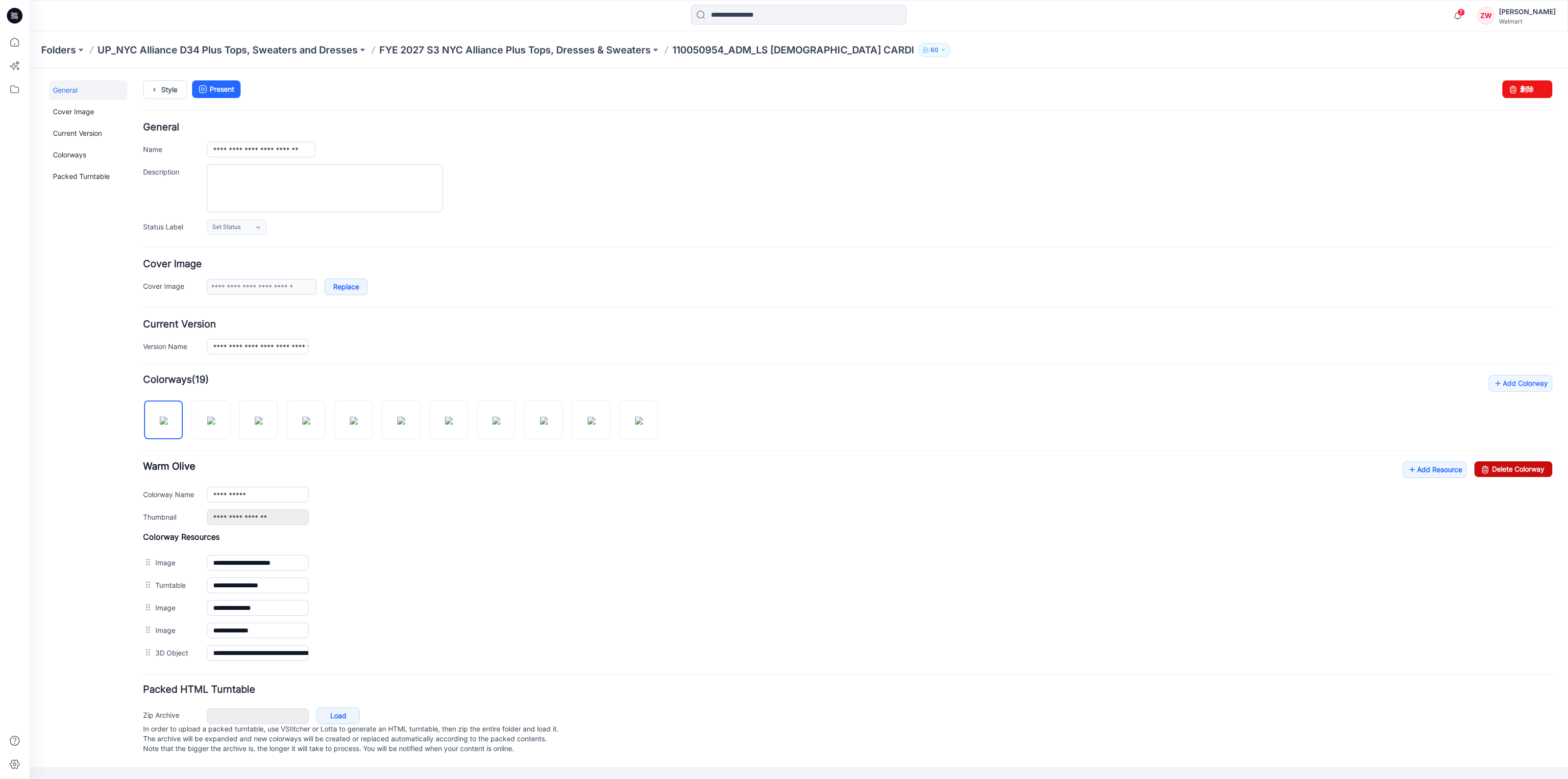
drag, startPoint x: 1494, startPoint y: 469, endPoint x: 867, endPoint y: 117, distance: 719.1
click at [1494, 469] on link "Delete Colorway" at bounding box center [1513, 469] width 78 height 16
type input "**********"
click at [314, 150] on input "**********" at bounding box center [261, 149] width 109 height 16
click at [313, 149] on input "**********" at bounding box center [261, 149] width 109 height 16
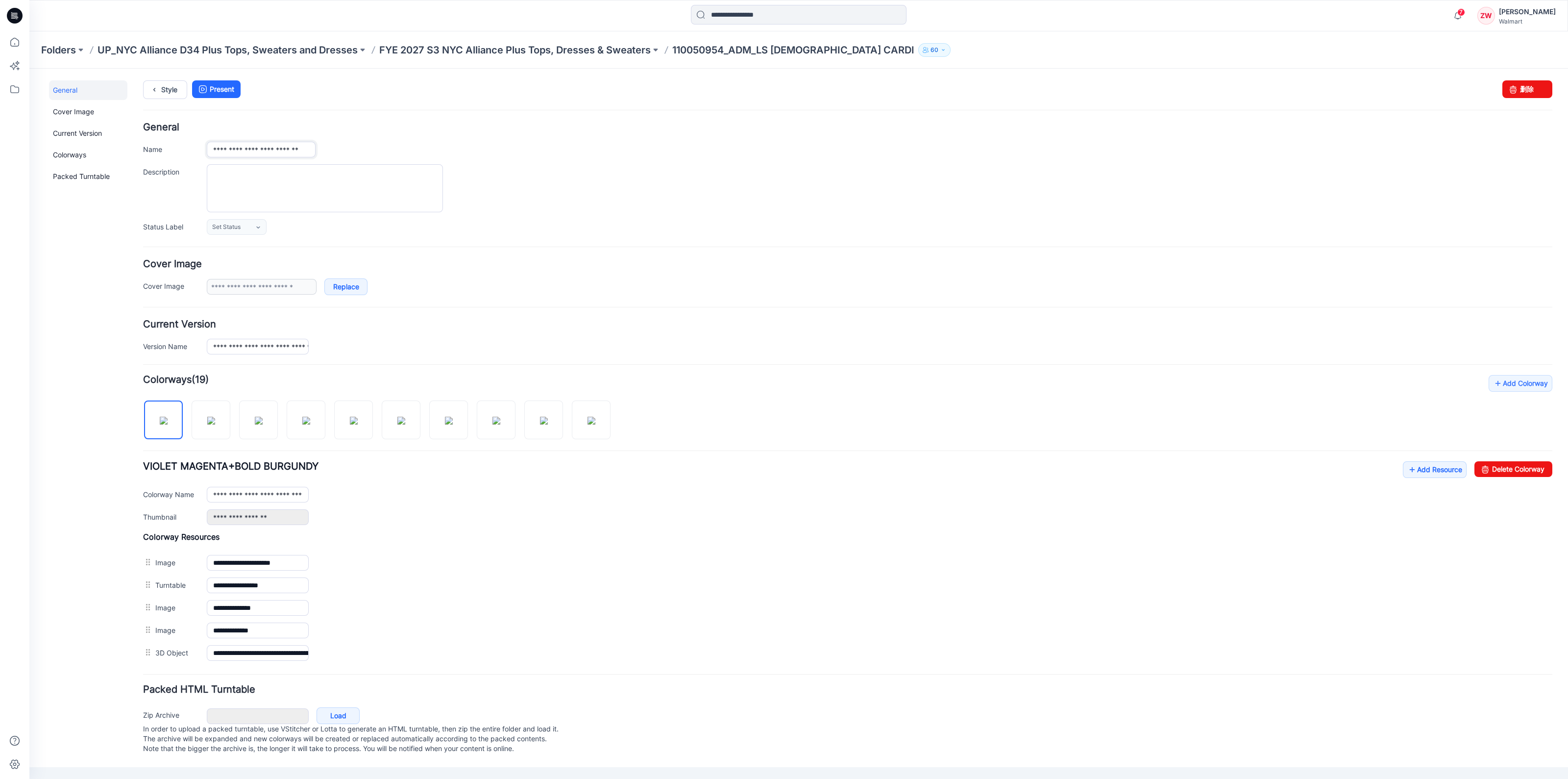
click at [310, 150] on input "**********" at bounding box center [261, 149] width 109 height 16
click at [270, 148] on input "**********" at bounding box center [261, 149] width 109 height 16
click at [252, 149] on input "**********" at bounding box center [261, 149] width 109 height 16
click at [313, 147] on input "**********" at bounding box center [261, 149] width 109 height 16
click at [311, 148] on input "**********" at bounding box center [261, 149] width 109 height 16
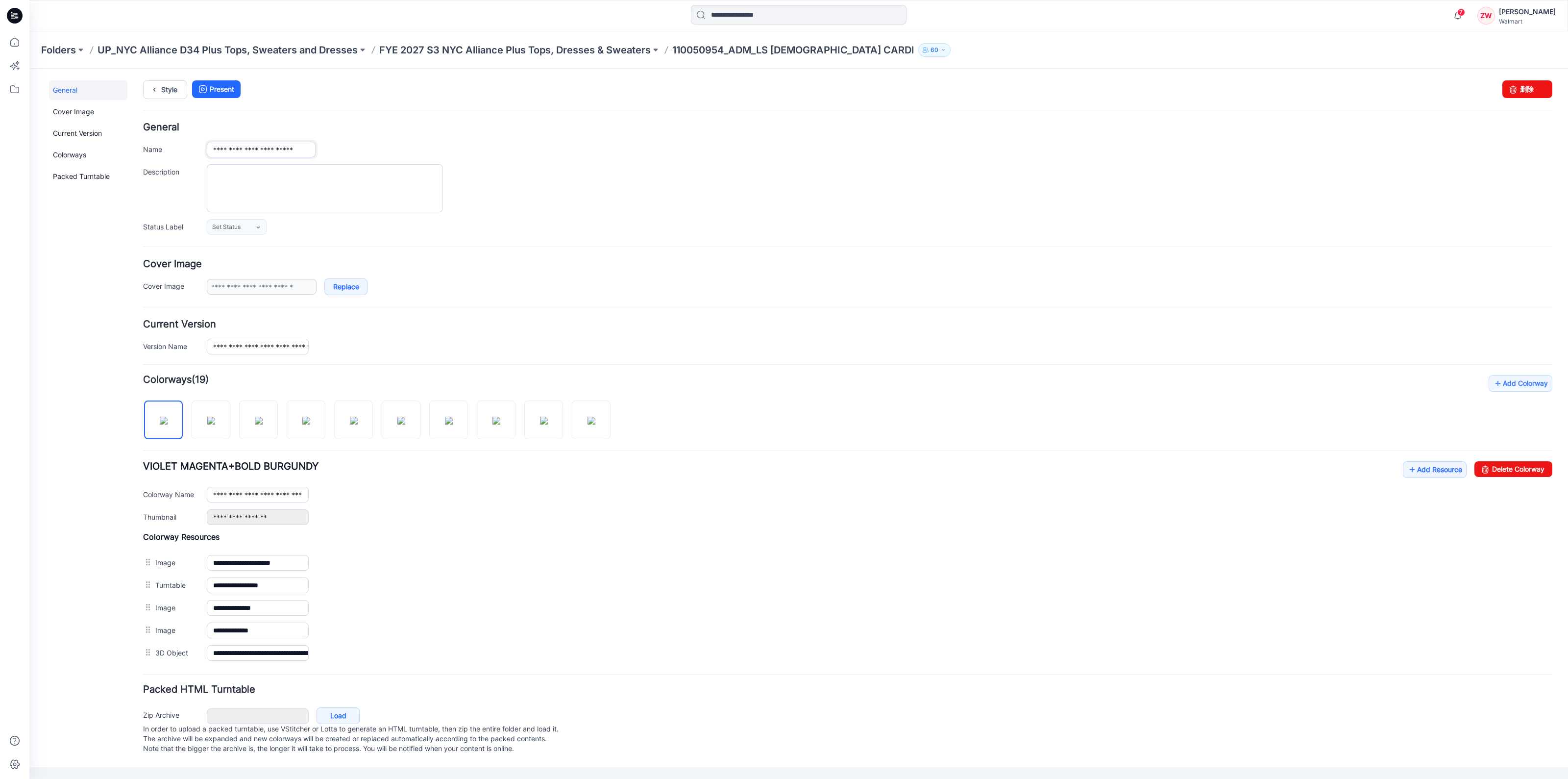
click at [312, 148] on input "**********" at bounding box center [261, 149] width 109 height 16
type input "**********"
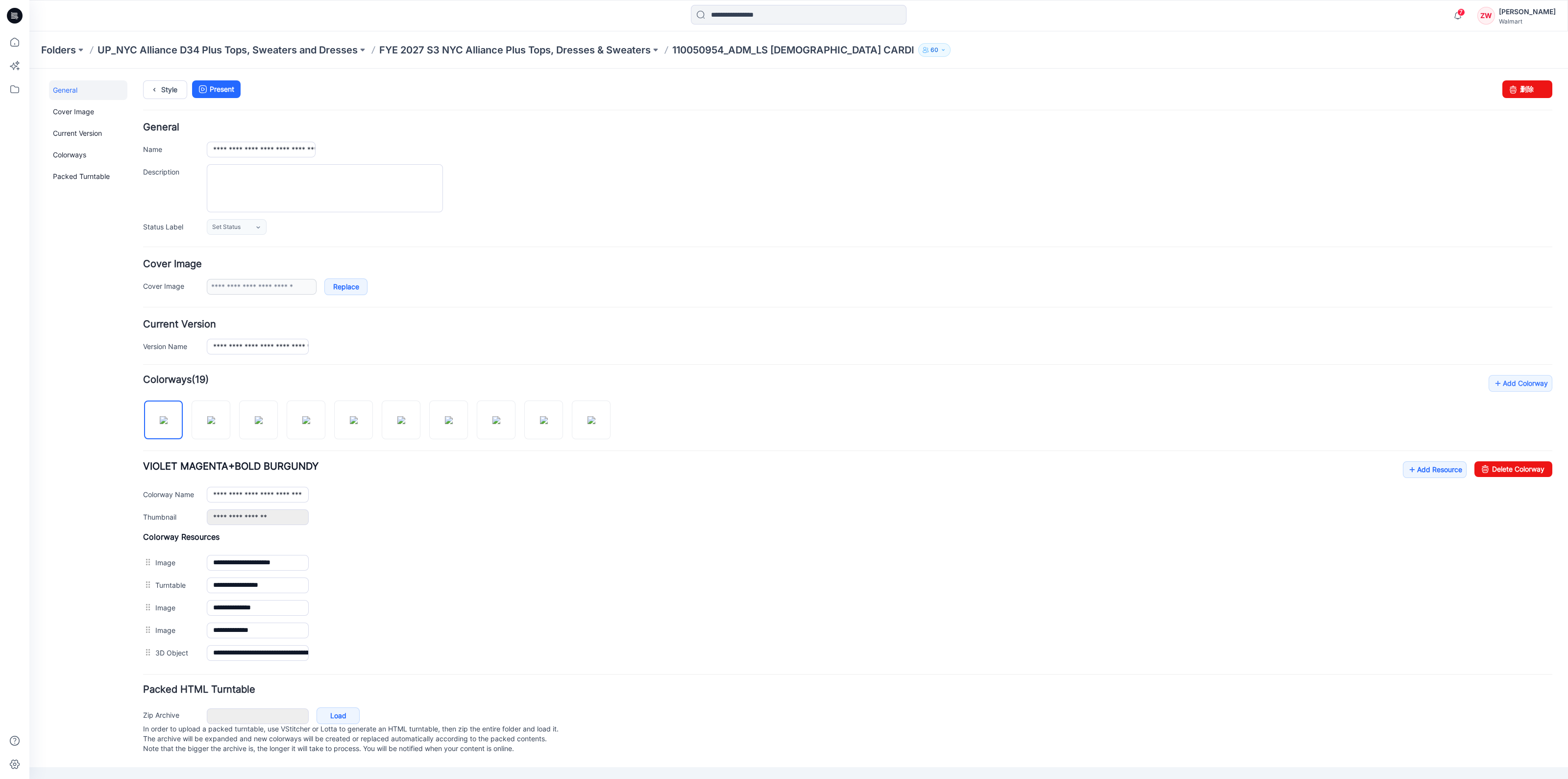
click at [432, 121] on div "Style Present Changes Saved 删除" at bounding box center [848, 102] width 1409 height 42
click at [561, 50] on p "FYE 2027 S3 NYC Alliance Plus Tops, Dresses & Sweaters" at bounding box center [515, 50] width 272 height 14
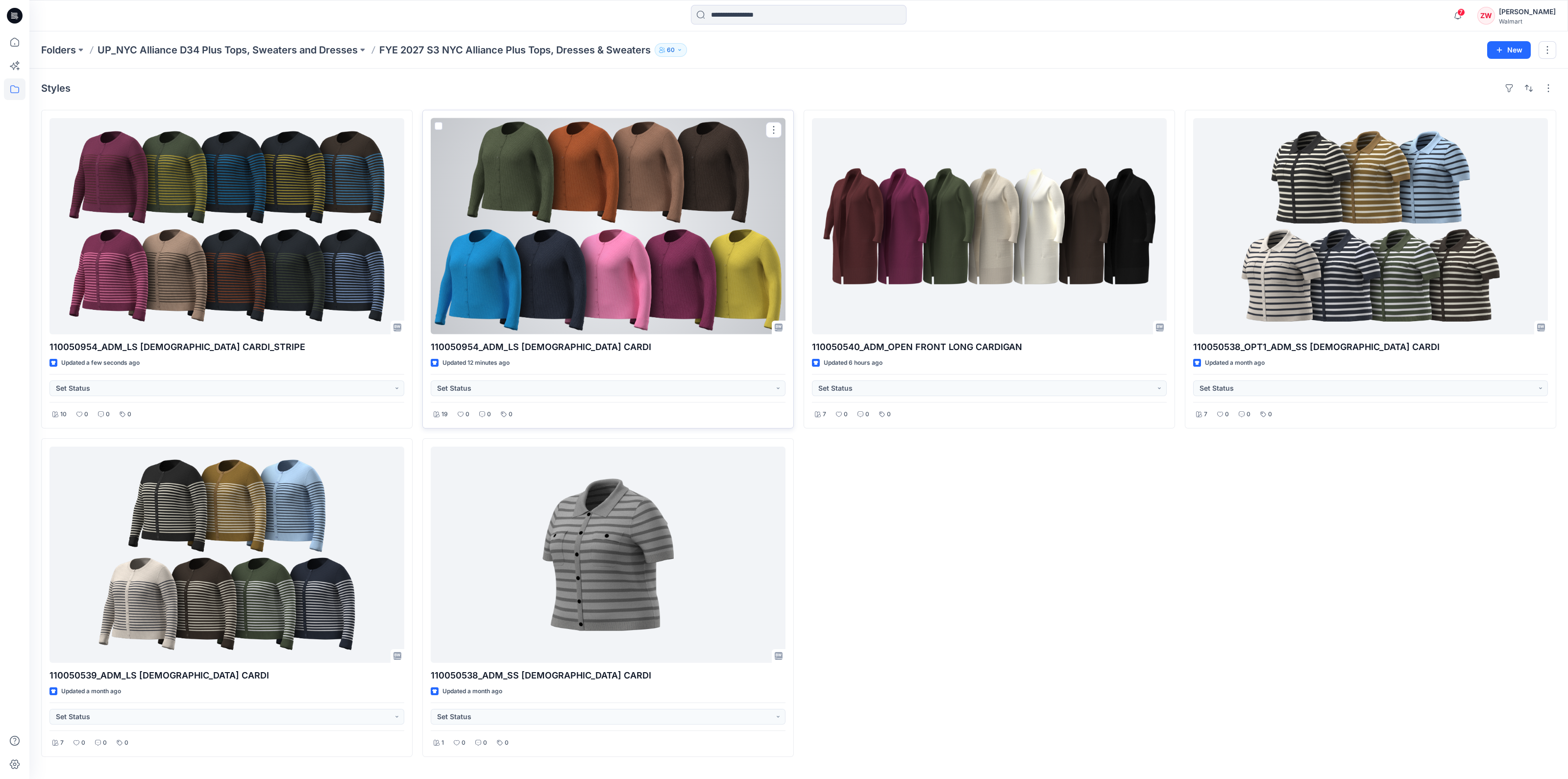
click at [547, 276] on div at bounding box center [608, 226] width 355 height 216
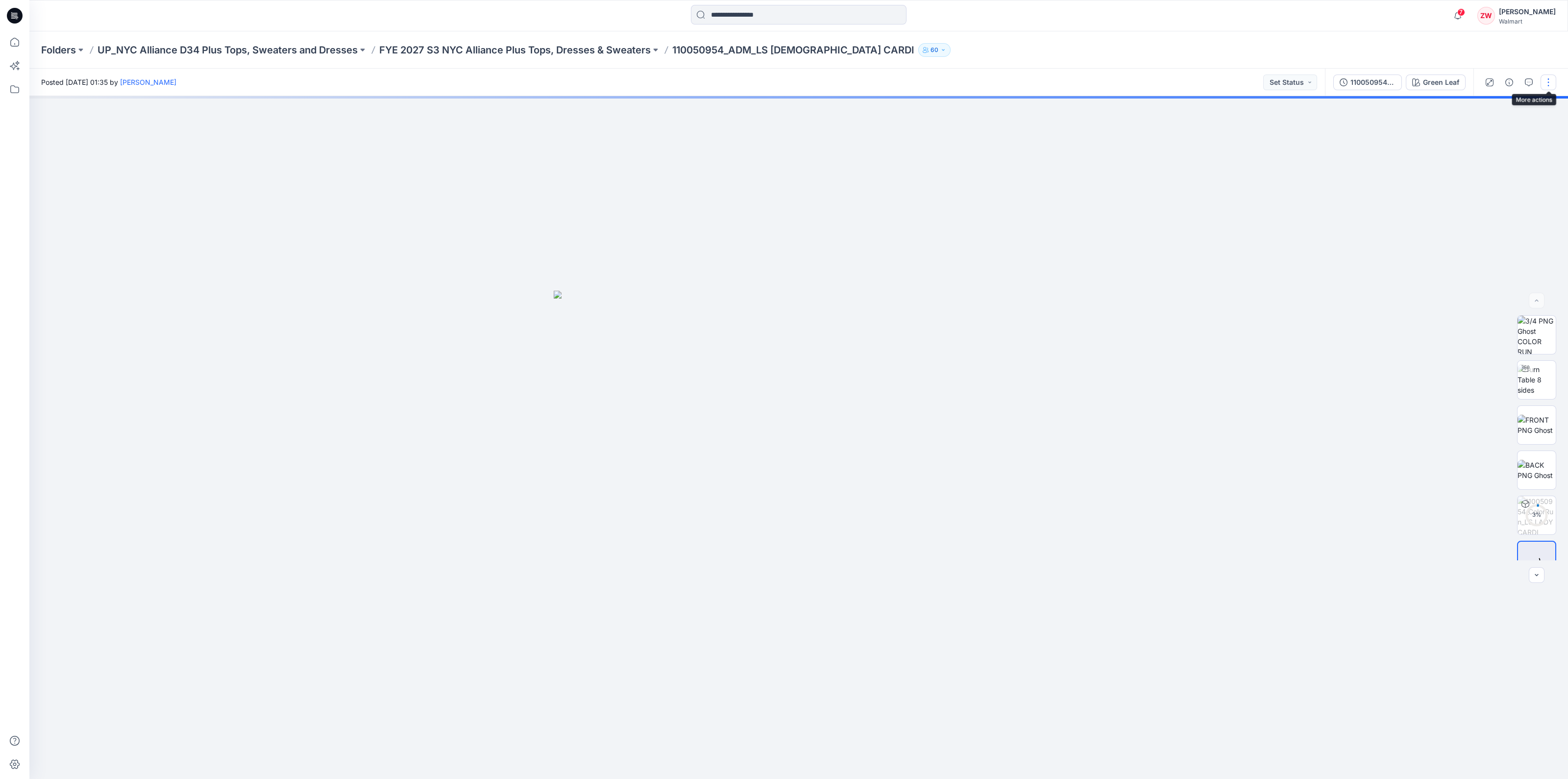
click at [1546, 81] on button "button" at bounding box center [1548, 82] width 16 height 16
click at [1485, 128] on p "Edit" at bounding box center [1486, 133] width 12 height 11
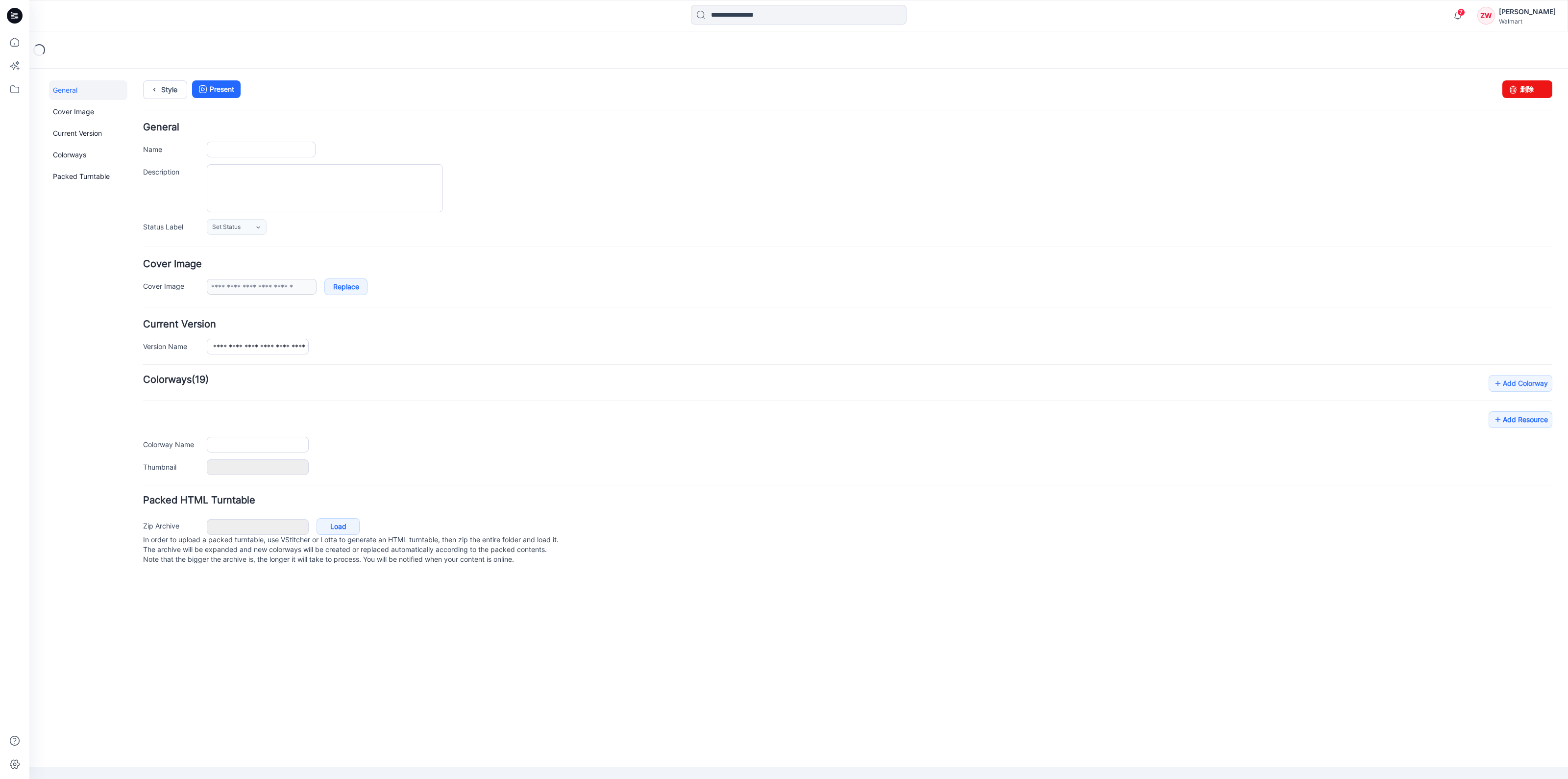
type input "**********"
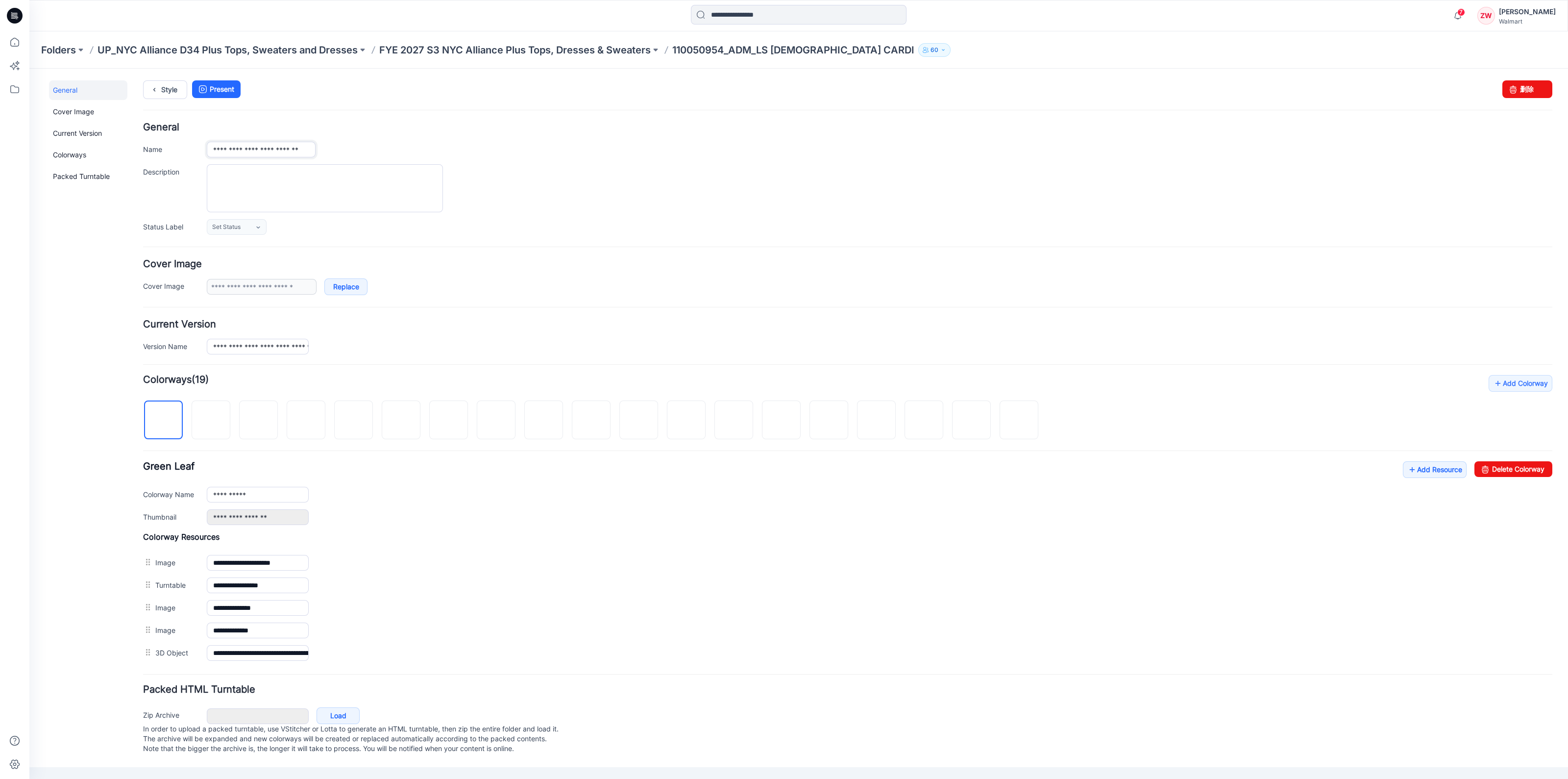
click at [311, 151] on input "**********" at bounding box center [261, 149] width 109 height 16
click at [311, 148] on input "**********" at bounding box center [261, 149] width 109 height 16
click at [314, 148] on input "**********" at bounding box center [261, 149] width 109 height 16
click at [311, 150] on input "**********" at bounding box center [261, 149] width 109 height 16
click at [312, 150] on input "**********" at bounding box center [261, 149] width 109 height 16
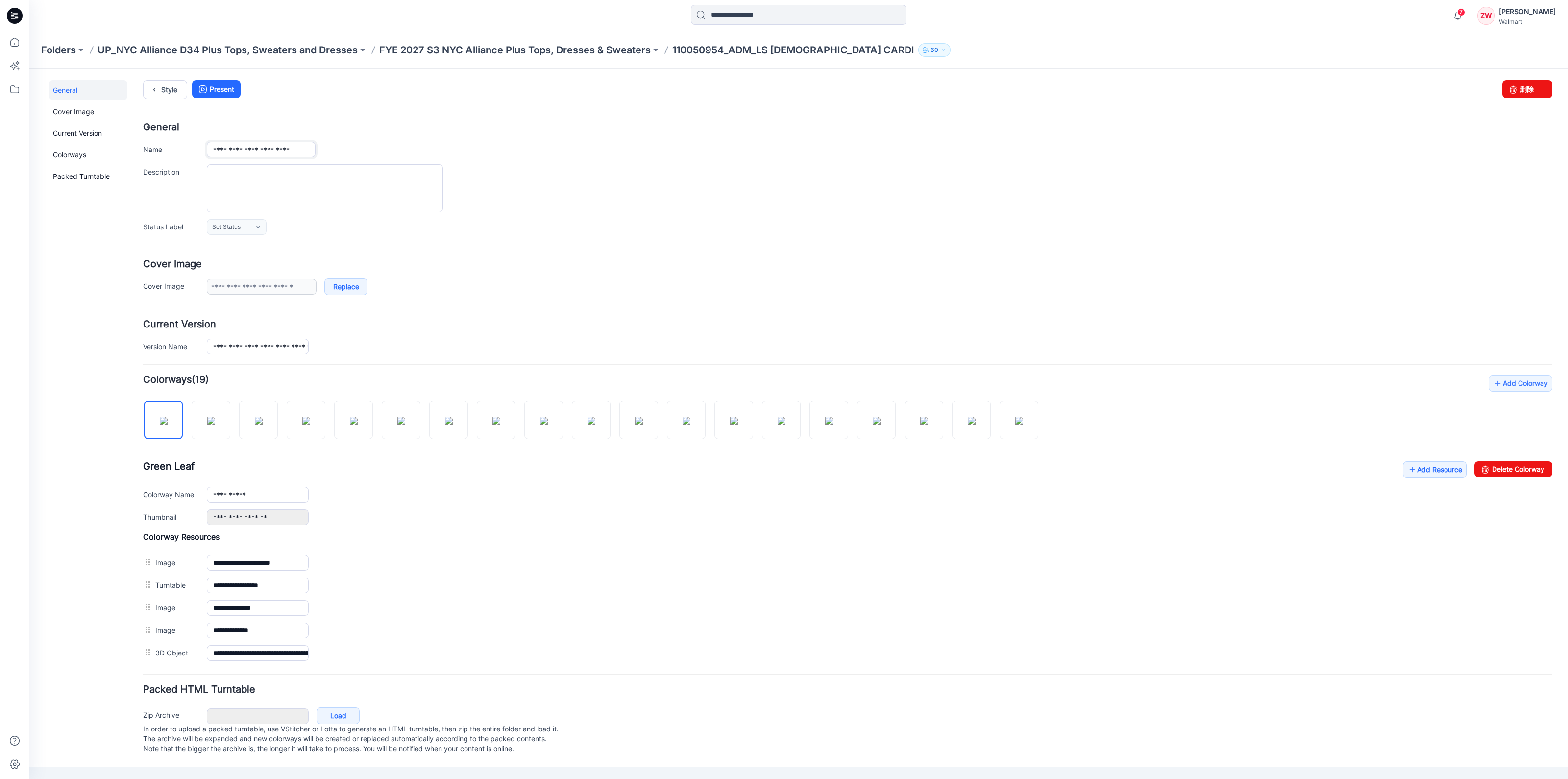
click at [312, 150] on input "**********" at bounding box center [261, 149] width 109 height 16
type input "**********"
click at [500, 179] on div at bounding box center [880, 188] width 1346 height 48
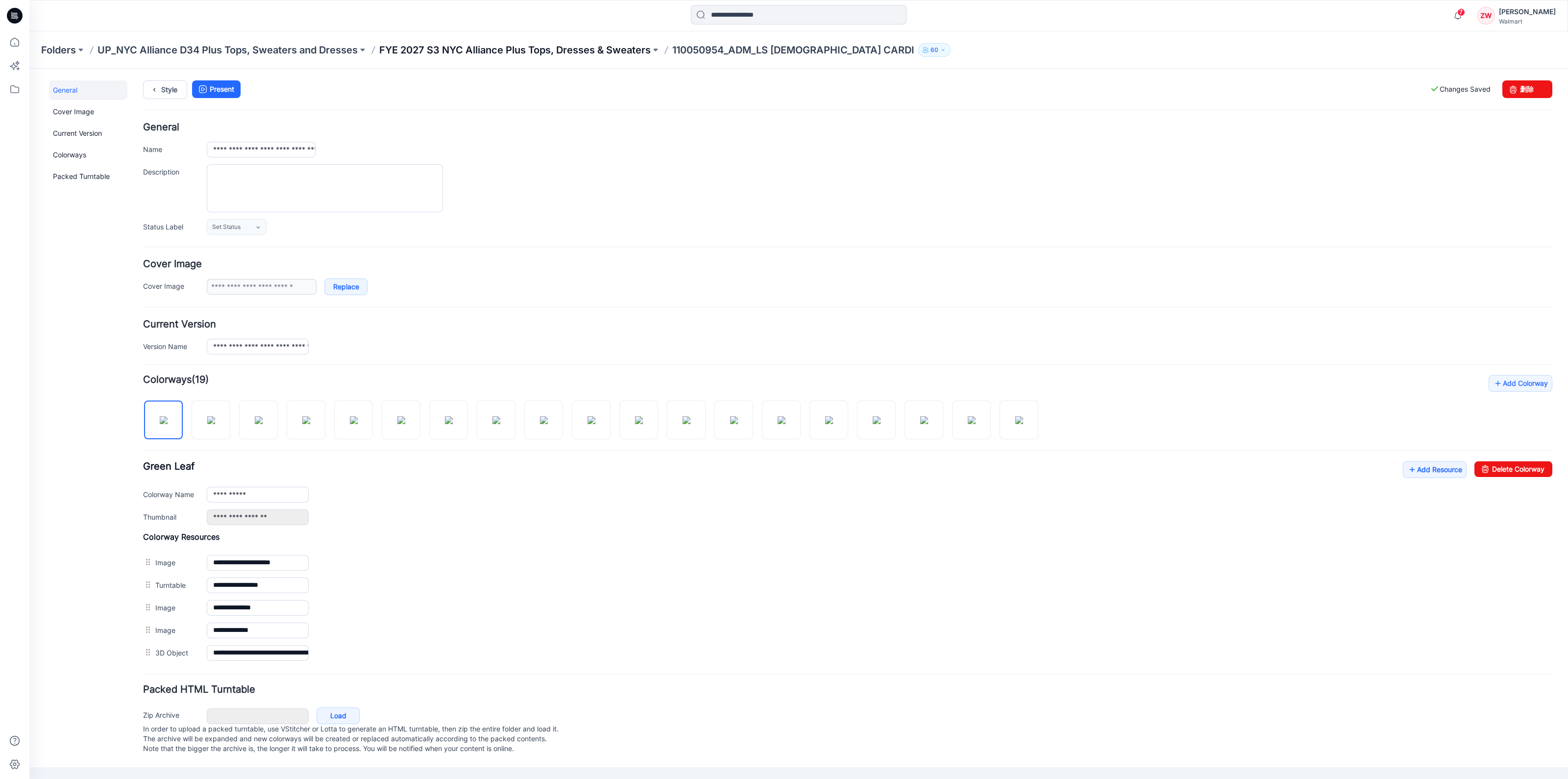
click at [617, 47] on p "FYE 2027 S3 NYC Alliance Plus Tops, Dresses & Sweaters" at bounding box center [515, 50] width 272 height 14
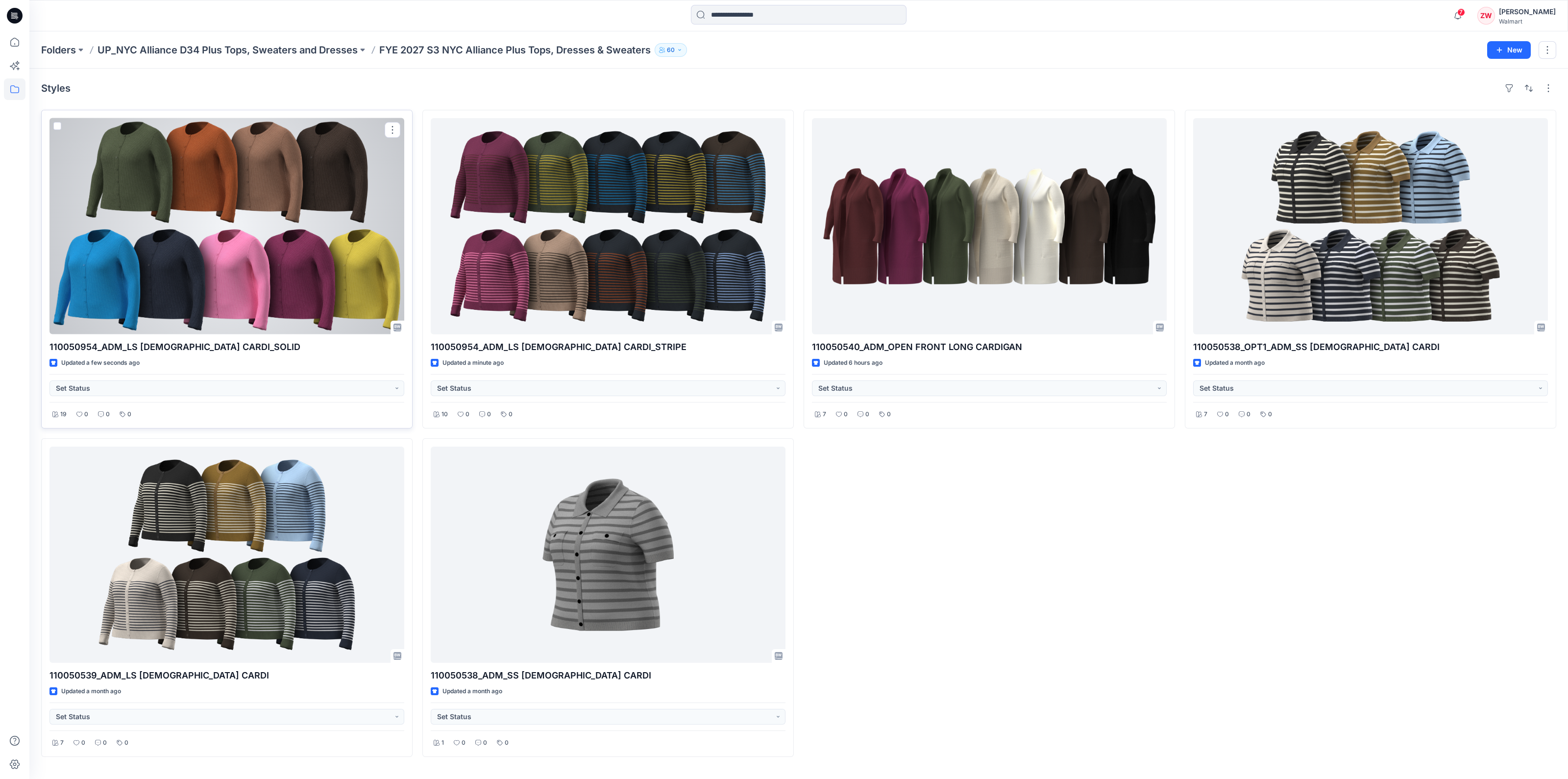
click at [270, 278] on div at bounding box center [227, 226] width 355 height 216
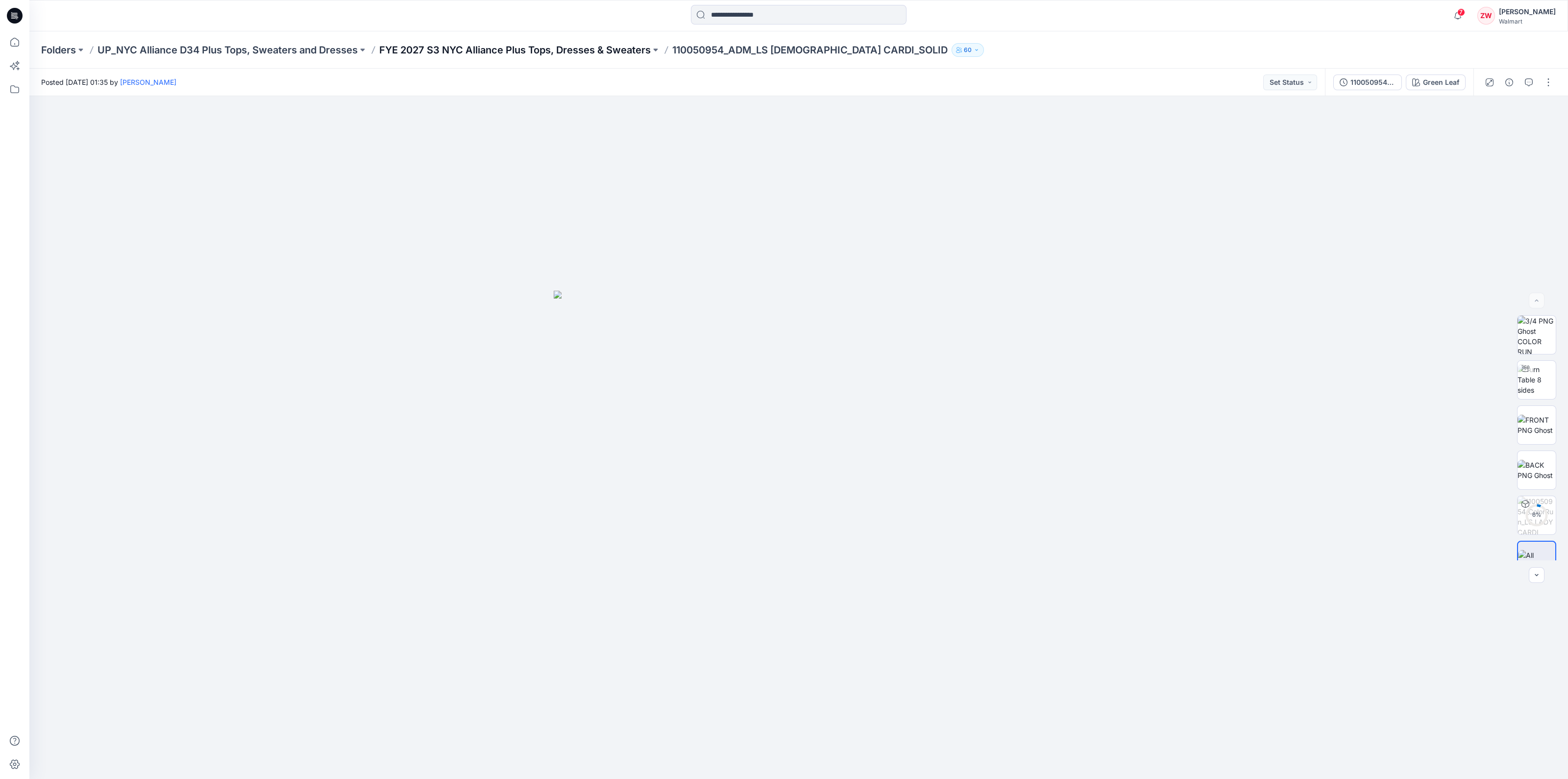
click at [457, 53] on p "FYE 2027 S3 NYC Alliance Plus Tops, Dresses & Sweaters" at bounding box center [515, 50] width 272 height 14
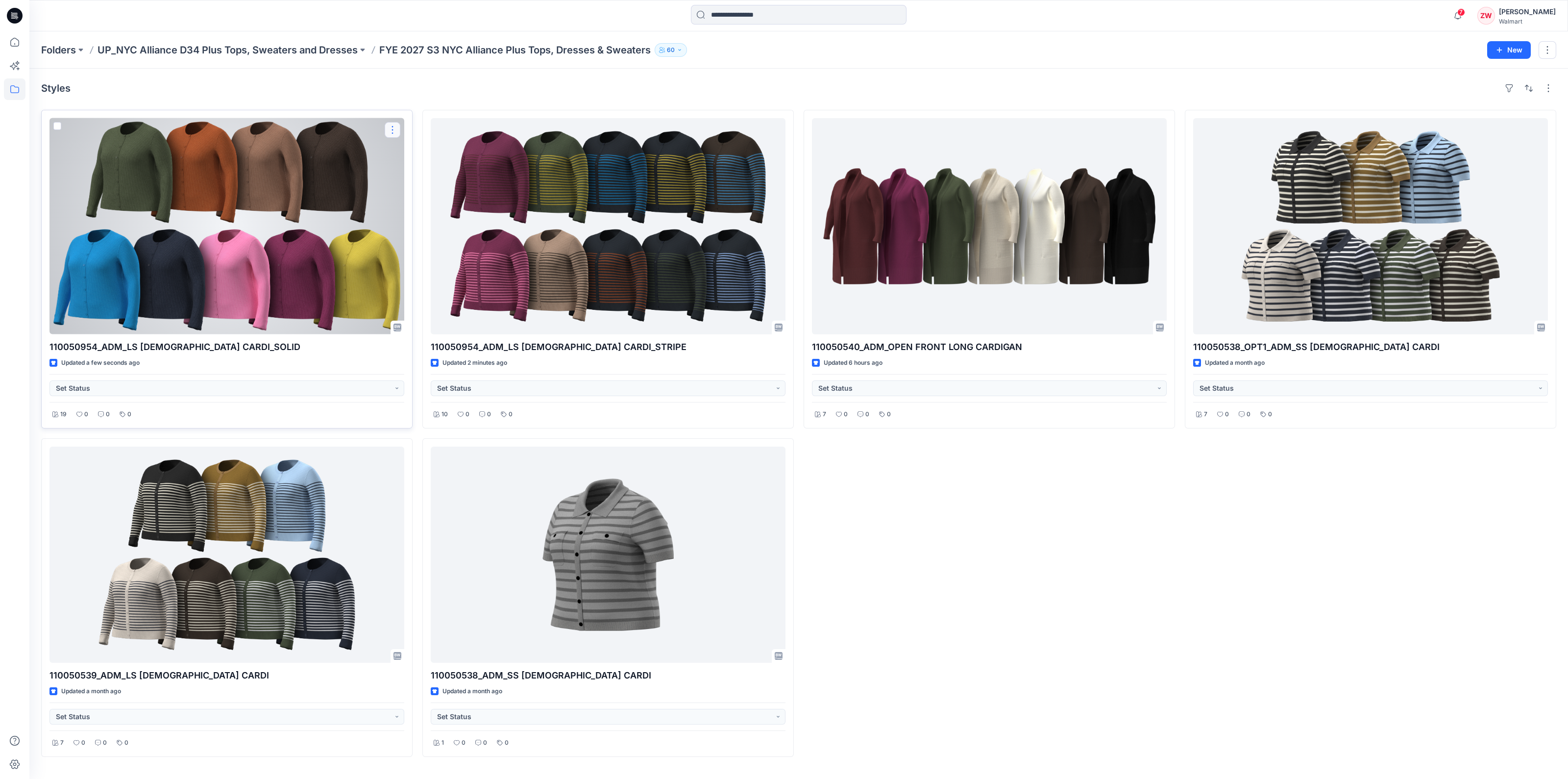
click at [392, 130] on button "button" at bounding box center [392, 130] width 16 height 16
click at [412, 184] on p "Duplicate to..." at bounding box center [427, 189] width 45 height 11
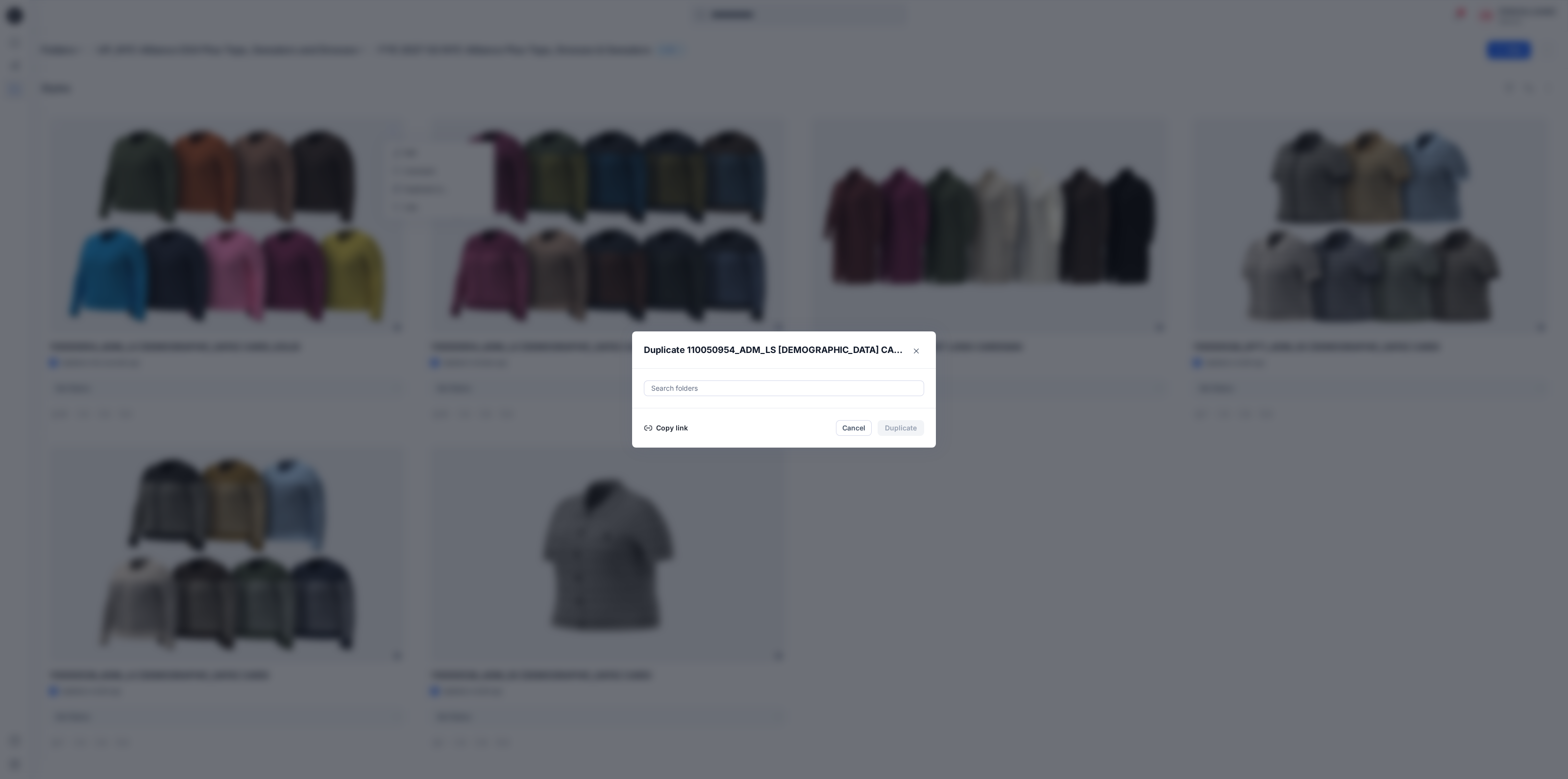
click at [726, 387] on div at bounding box center [784, 388] width 267 height 12
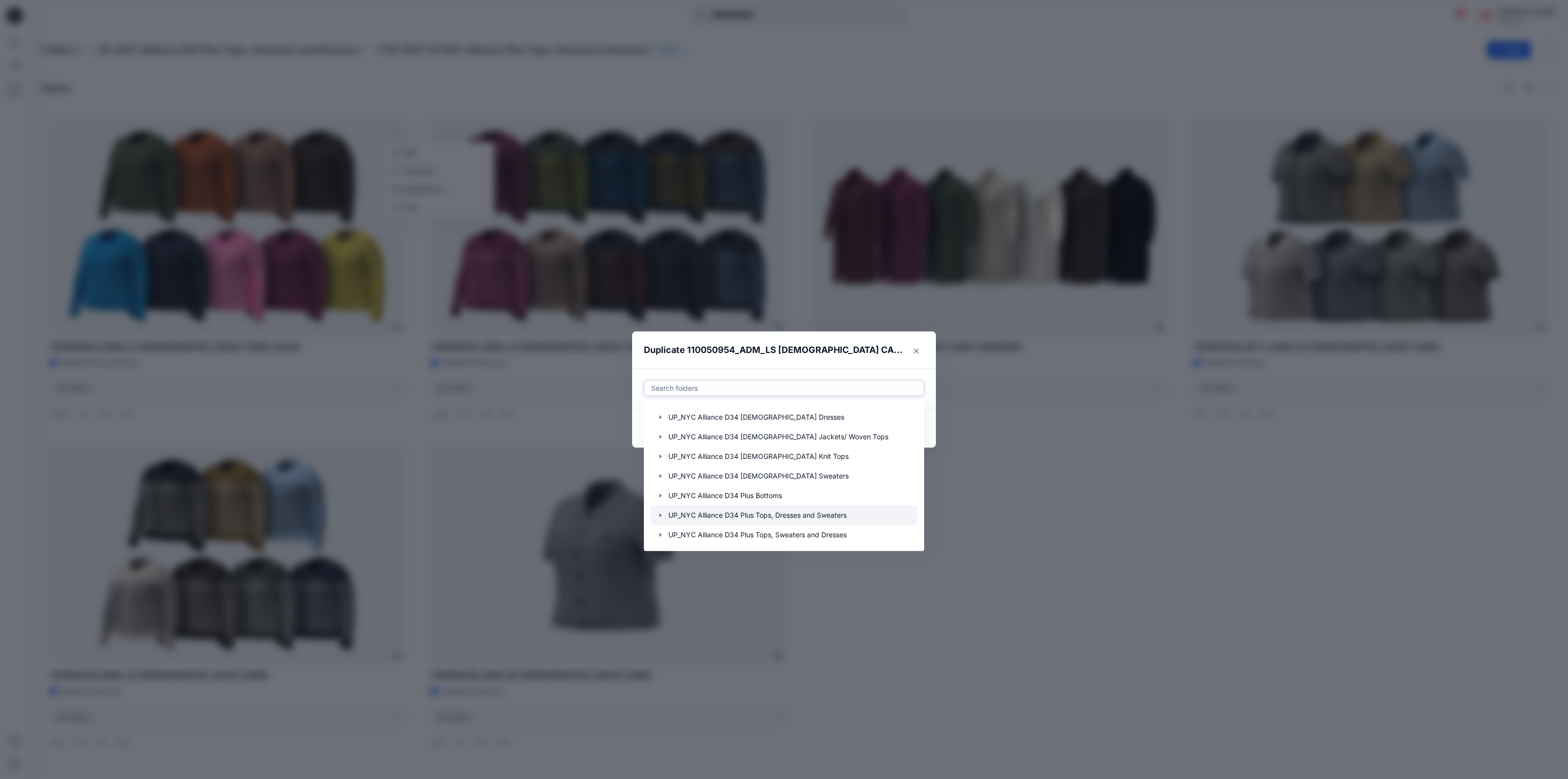
scroll to position [137, 0]
click at [662, 533] on icon "button" at bounding box center [660, 534] width 8 height 8
click at [663, 515] on icon "button" at bounding box center [660, 515] width 8 height 8
click at [660, 492] on icon "button" at bounding box center [660, 493] width 4 height 2
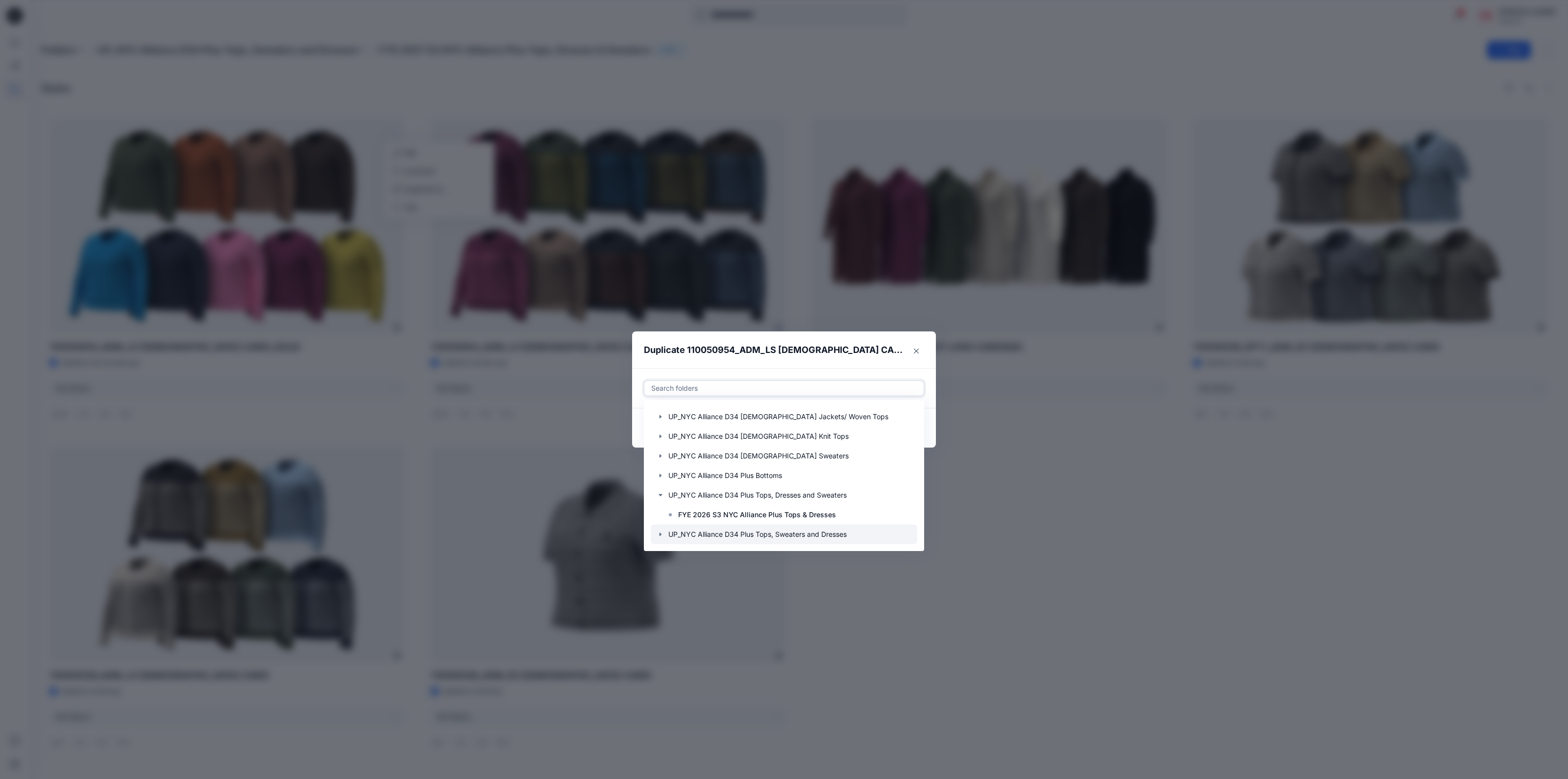
scroll to position [157, 0]
click at [662, 495] on icon "button" at bounding box center [660, 495] width 8 height 8
click at [665, 517] on div at bounding box center [784, 514] width 267 height 19
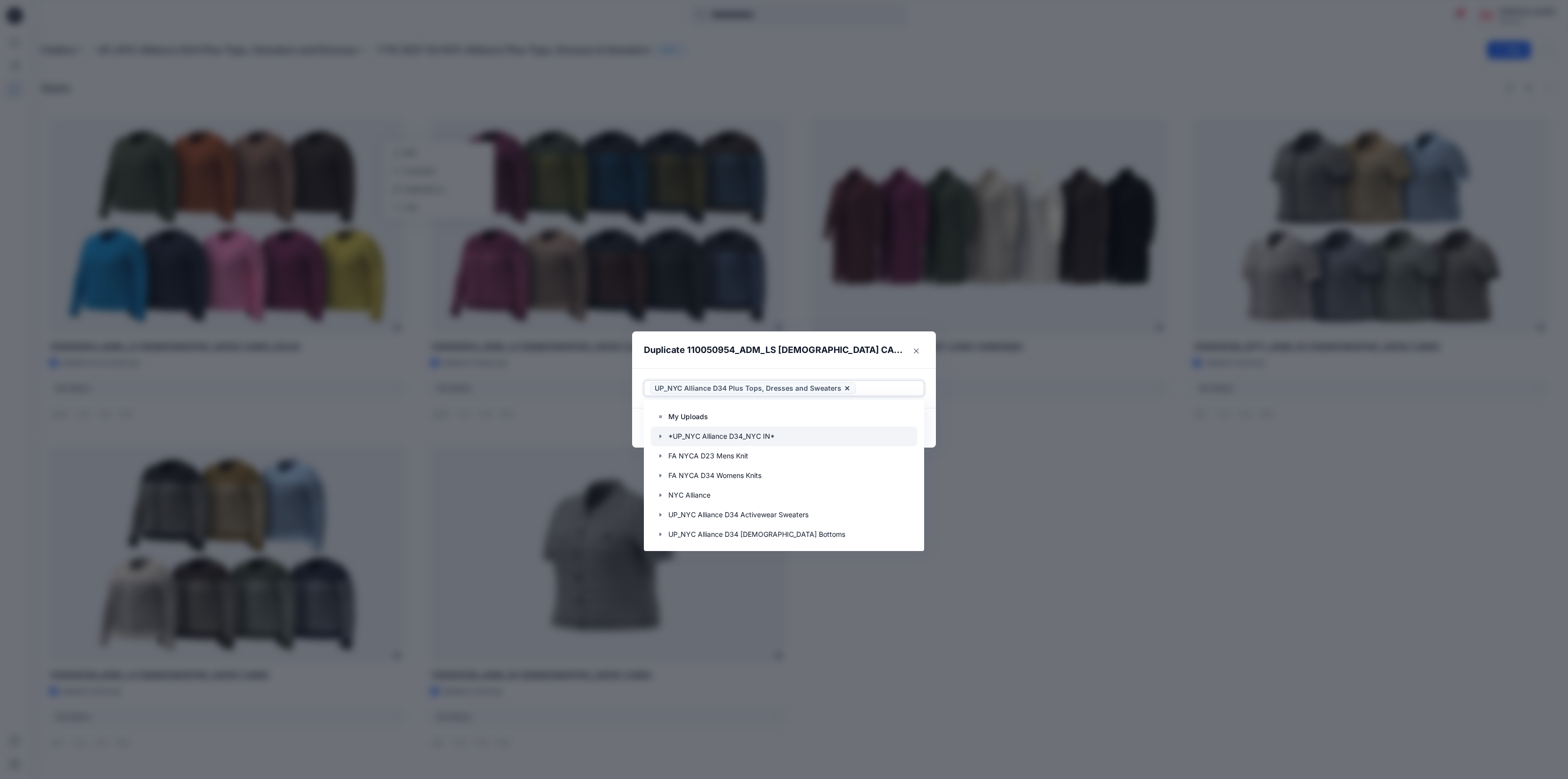
click at [662, 437] on icon "button" at bounding box center [660, 436] width 8 height 8
click at [700, 474] on div at bounding box center [784, 473] width 267 height 19
click at [845, 388] on icon at bounding box center [847, 388] width 8 height 8
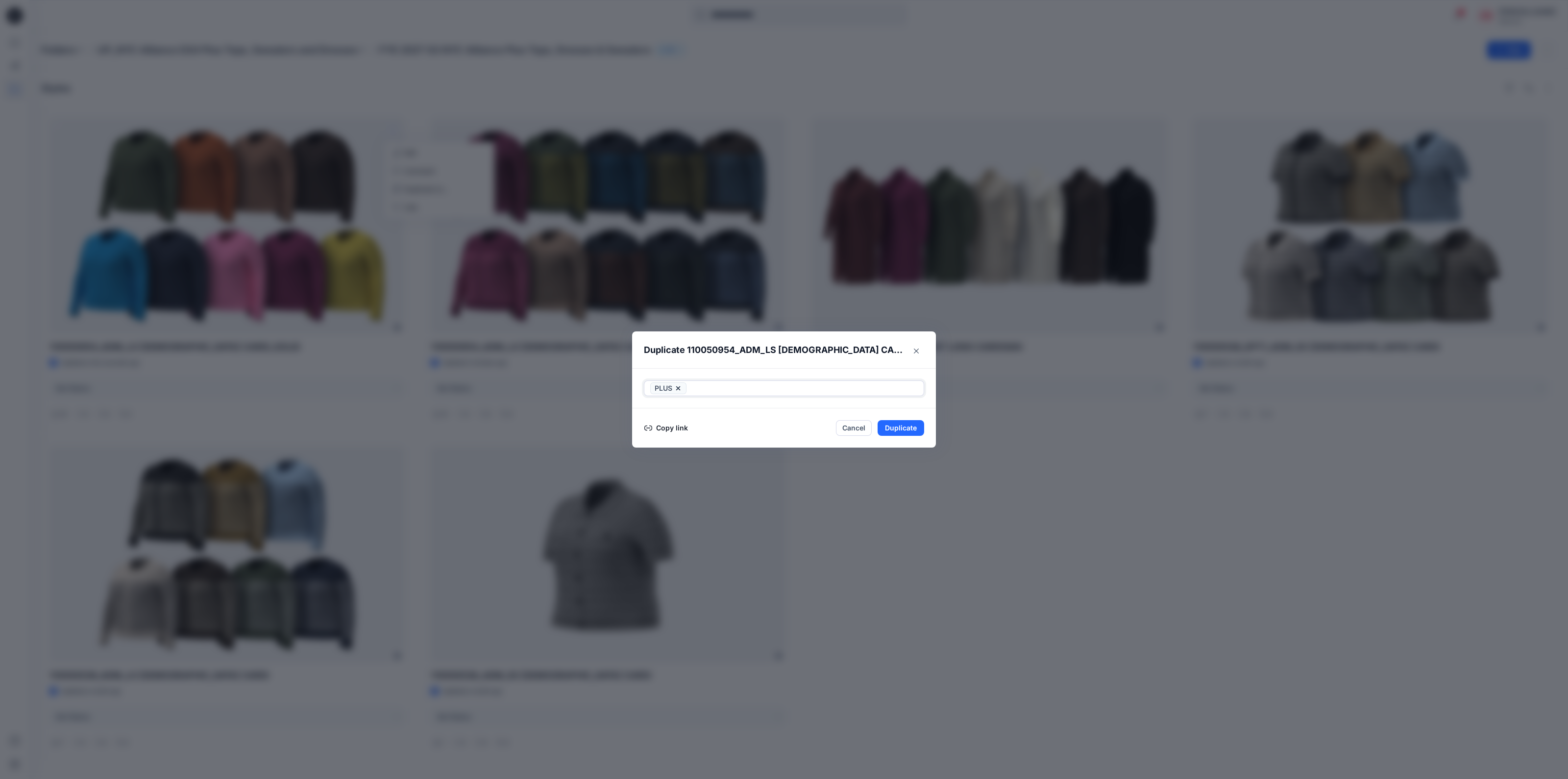
click at [789, 391] on div at bounding box center [803, 388] width 229 height 12
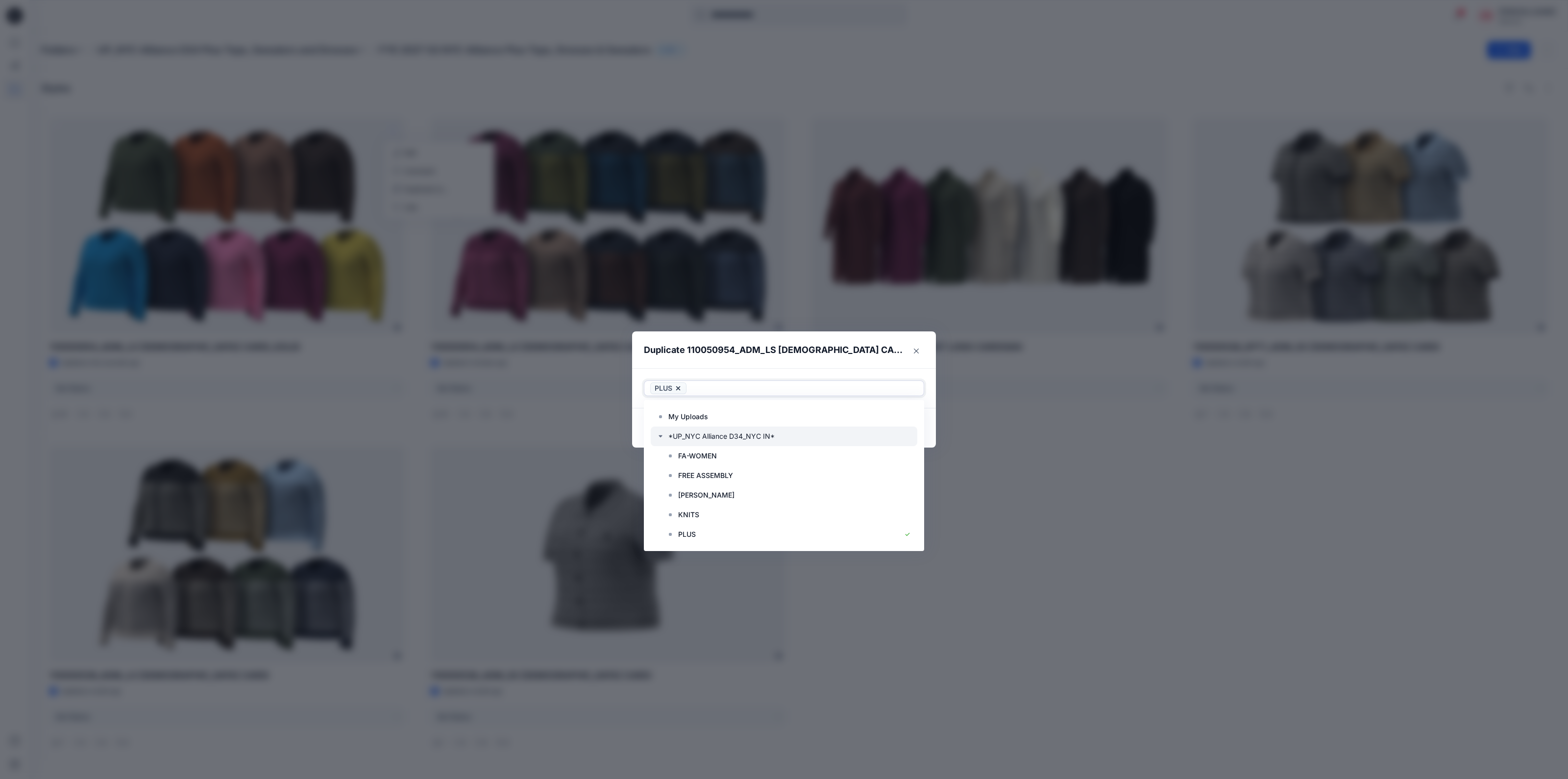
click at [672, 435] on div at bounding box center [784, 436] width 267 height 19
click at [660, 436] on icon "button" at bounding box center [660, 436] width 4 height 2
click at [660, 436] on icon "button" at bounding box center [660, 437] width 2 height 4
click at [685, 530] on p "PLUS" at bounding box center [687, 534] width 17 height 12
click at [927, 429] on footer "Copy link Cancel Duplicate" at bounding box center [784, 428] width 304 height 39
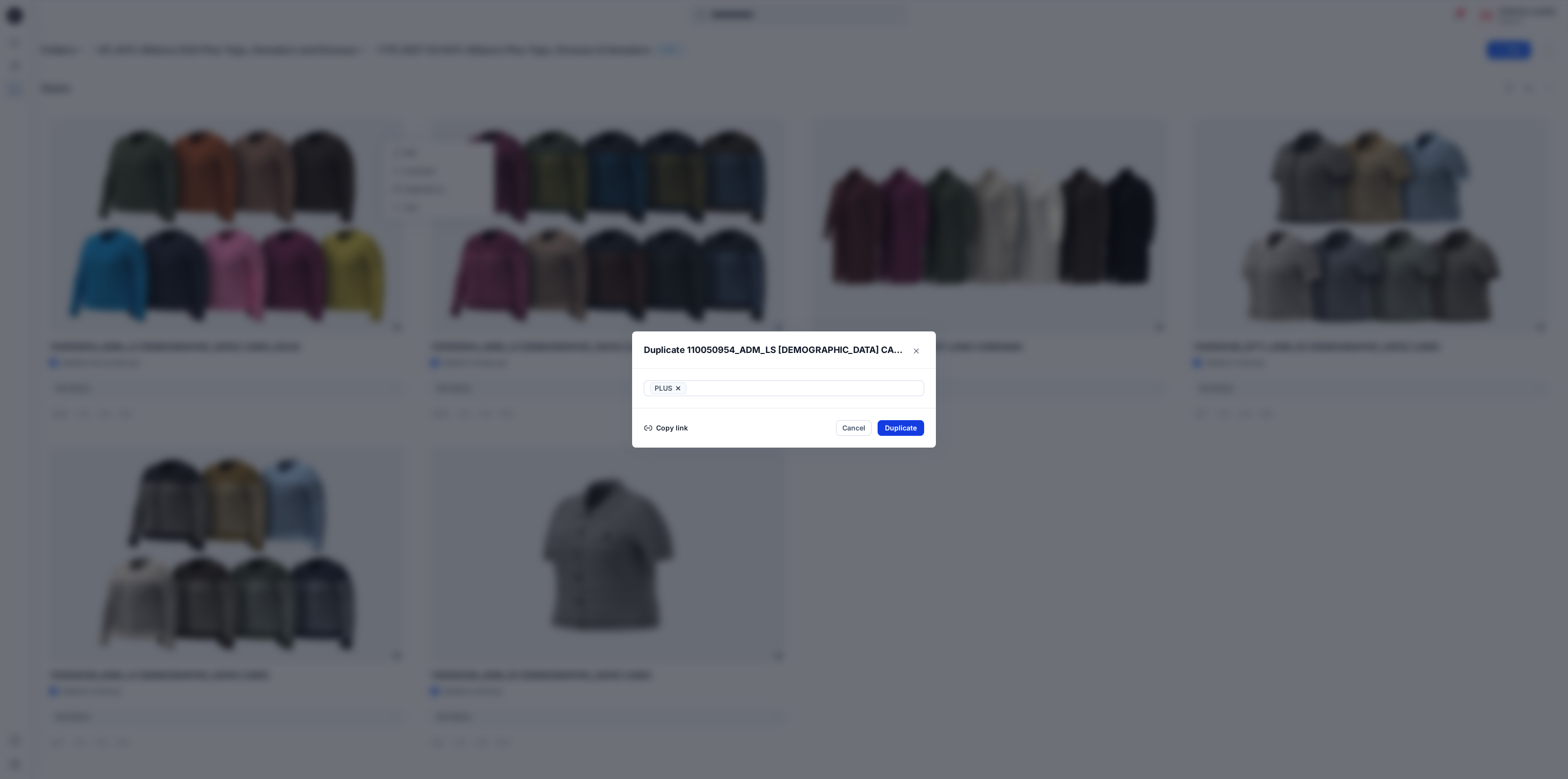
click at [908, 428] on button "Duplicate" at bounding box center [901, 428] width 47 height 16
click at [917, 350] on icon "Close" at bounding box center [916, 351] width 5 height 5
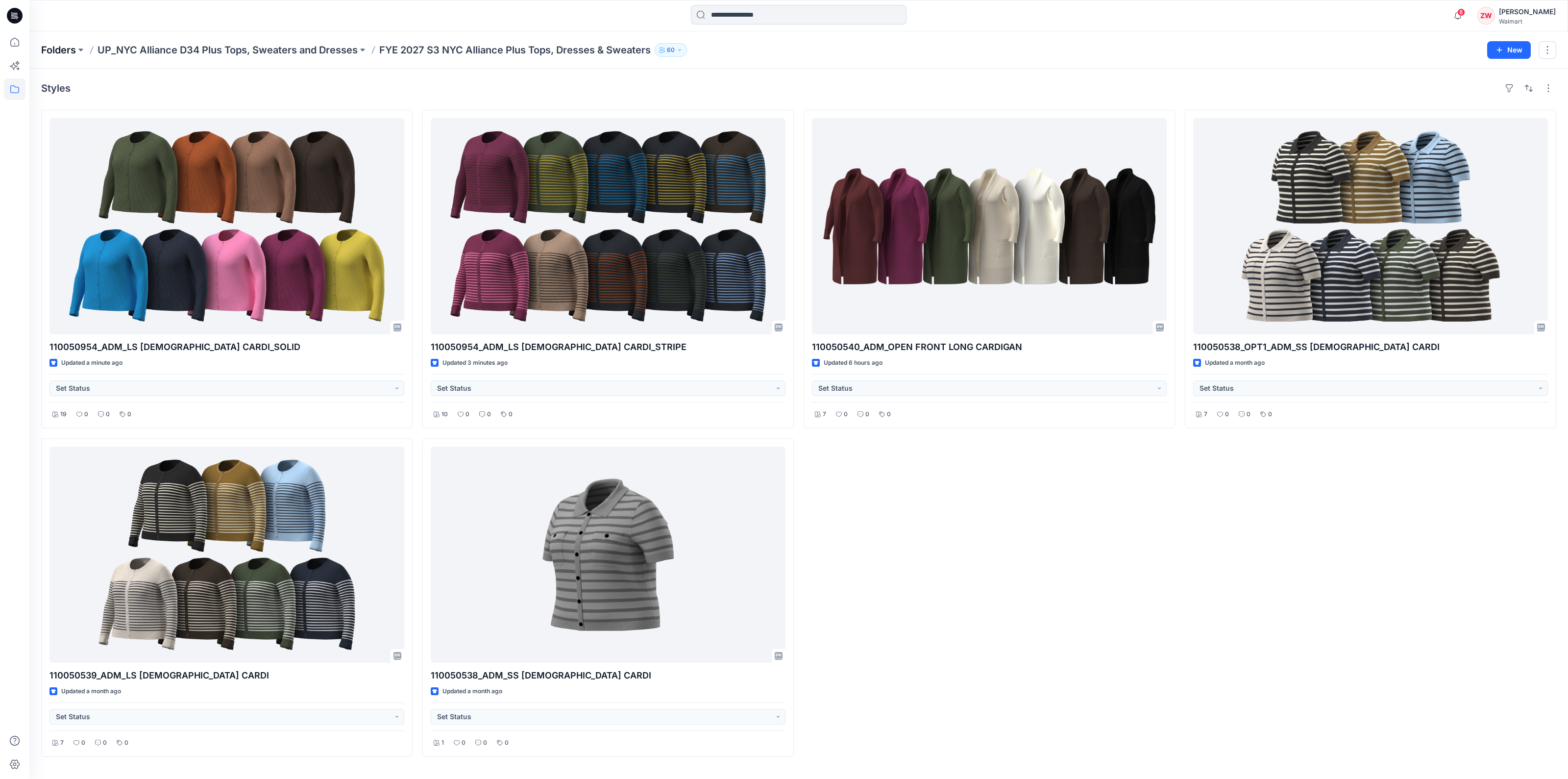
click at [63, 49] on p "Folders" at bounding box center [59, 50] width 35 height 14
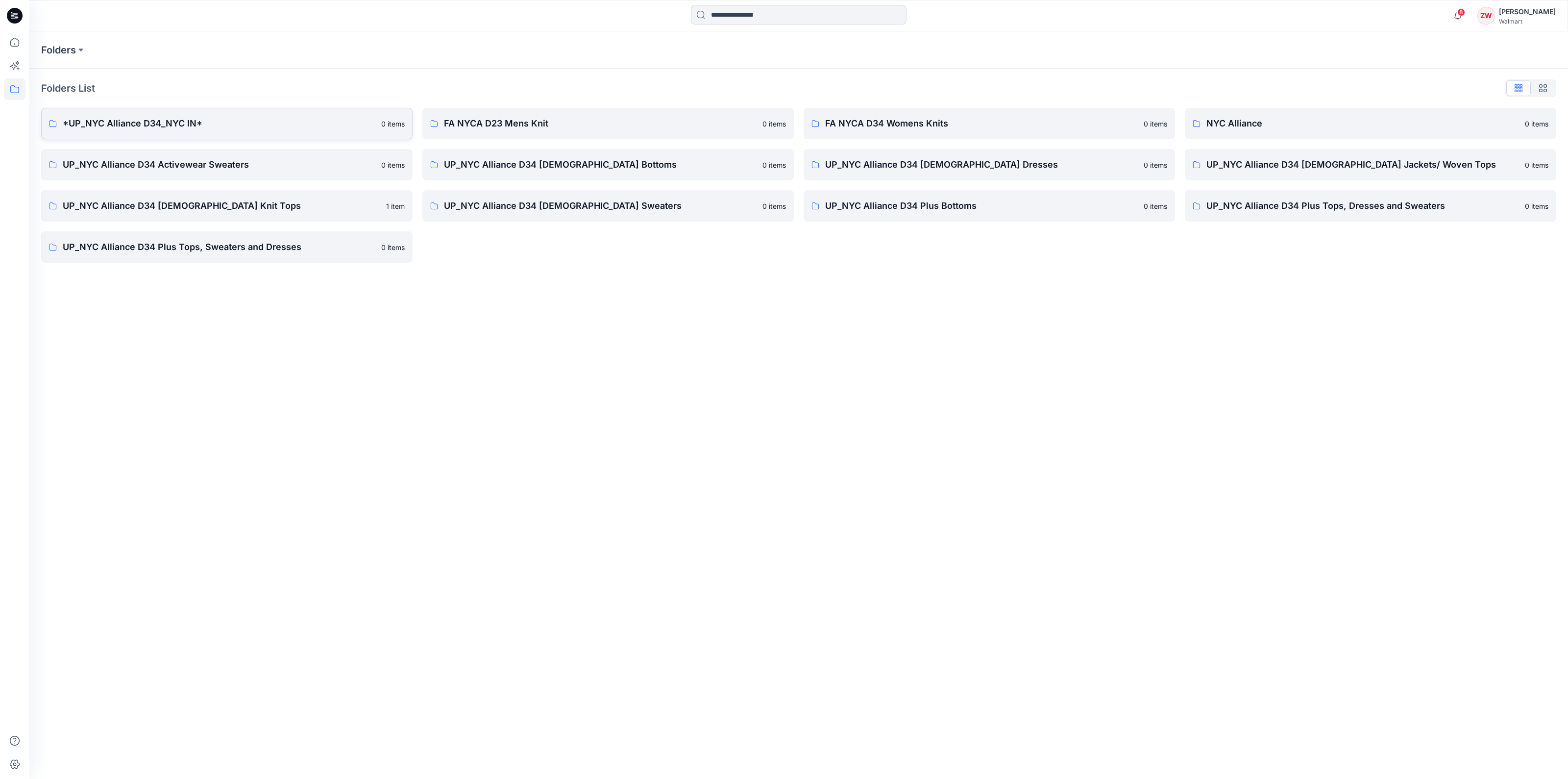
click at [96, 126] on p "*UP_NYC Alliance D34_NYC IN*" at bounding box center [219, 123] width 313 height 14
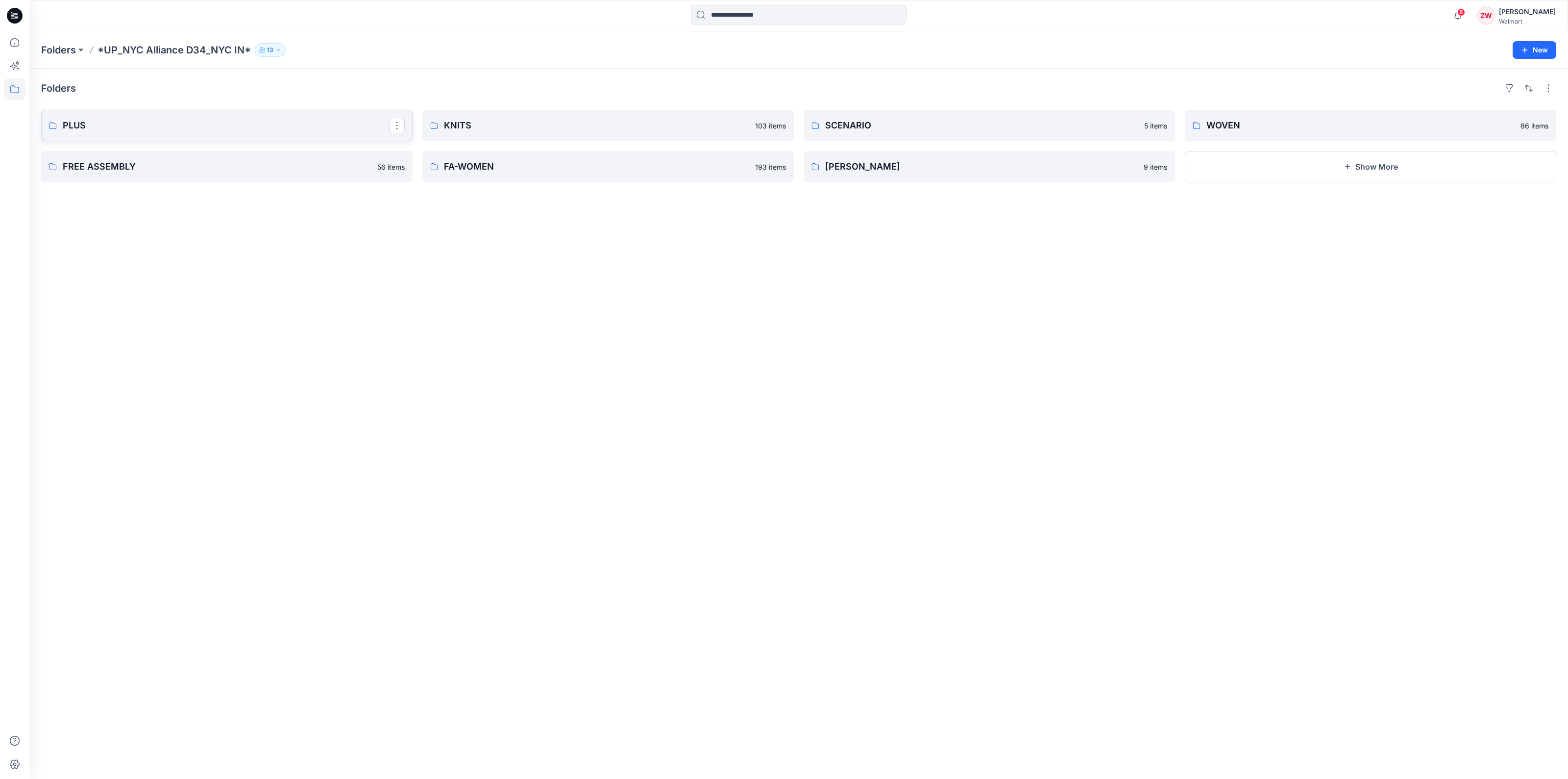
click at [95, 126] on p "PLUS" at bounding box center [226, 125] width 326 height 14
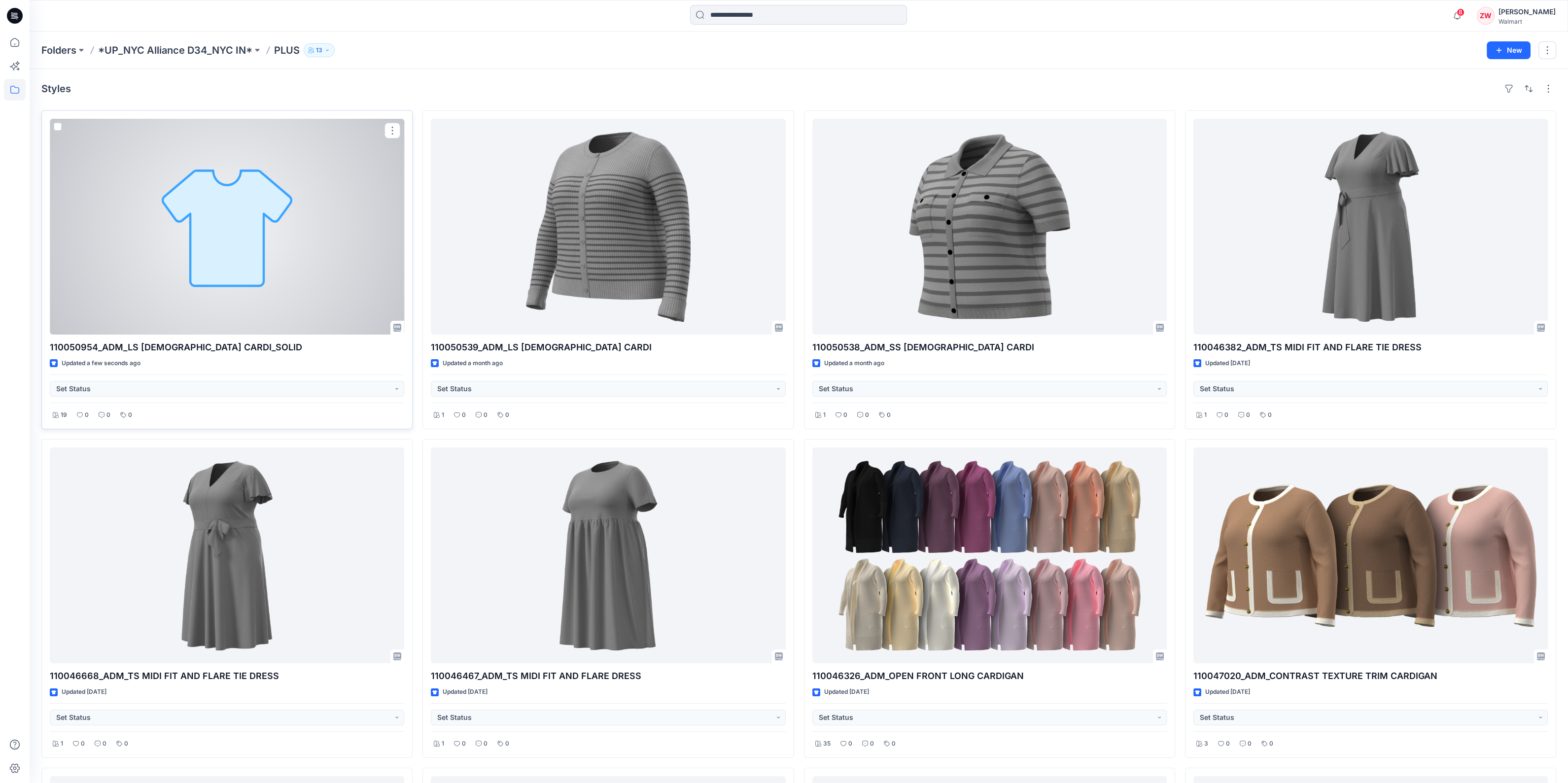
click at [145, 210] on div at bounding box center [227, 227] width 355 height 216
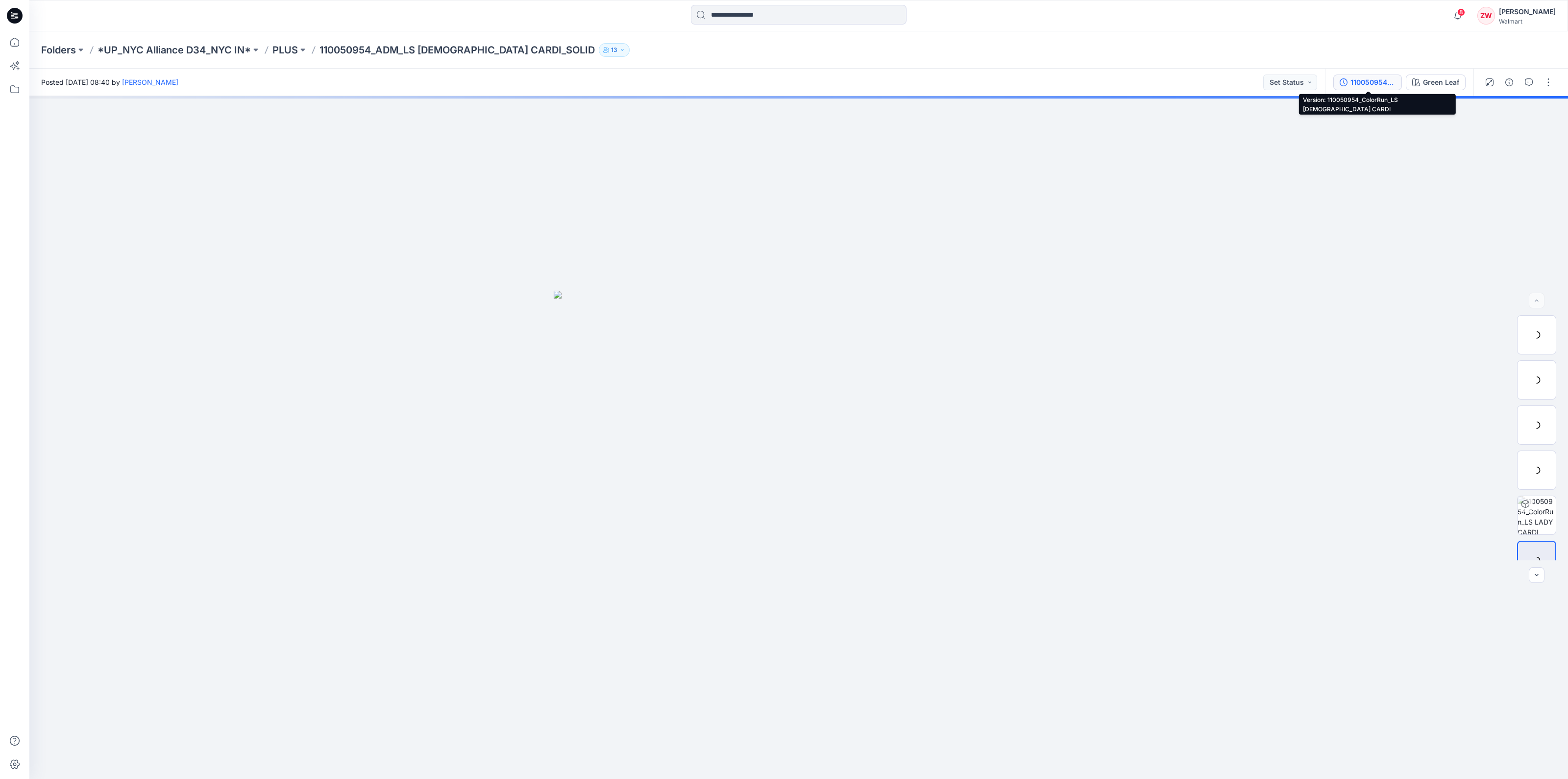
click at [1377, 84] on div "110050954_ColorRun_LS [DEMOGRAPHIC_DATA] CARDI" at bounding box center [1373, 82] width 45 height 11
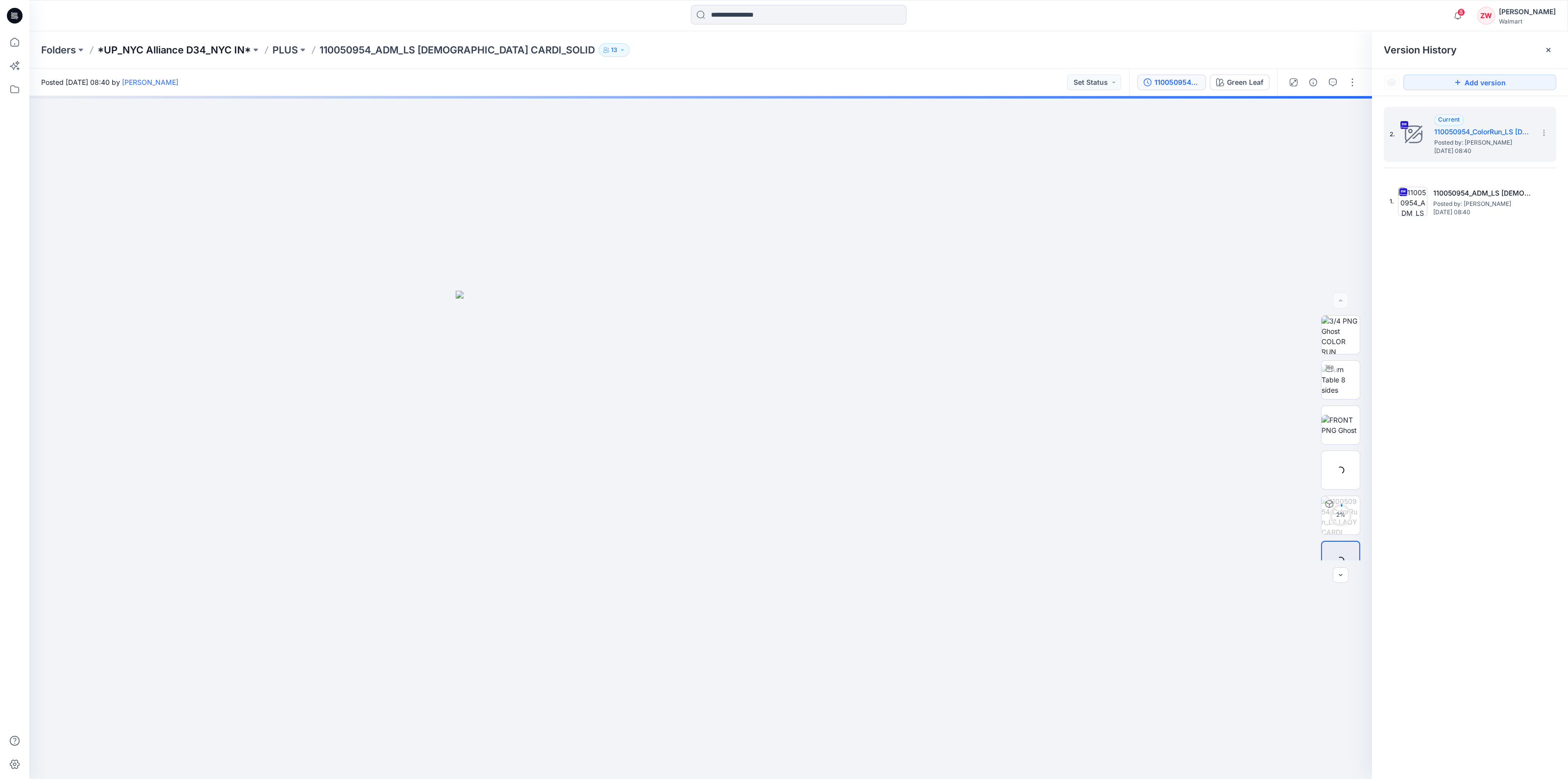
click at [215, 46] on p "*UP_NYC Alliance D34_NYC IN*" at bounding box center [174, 50] width 153 height 14
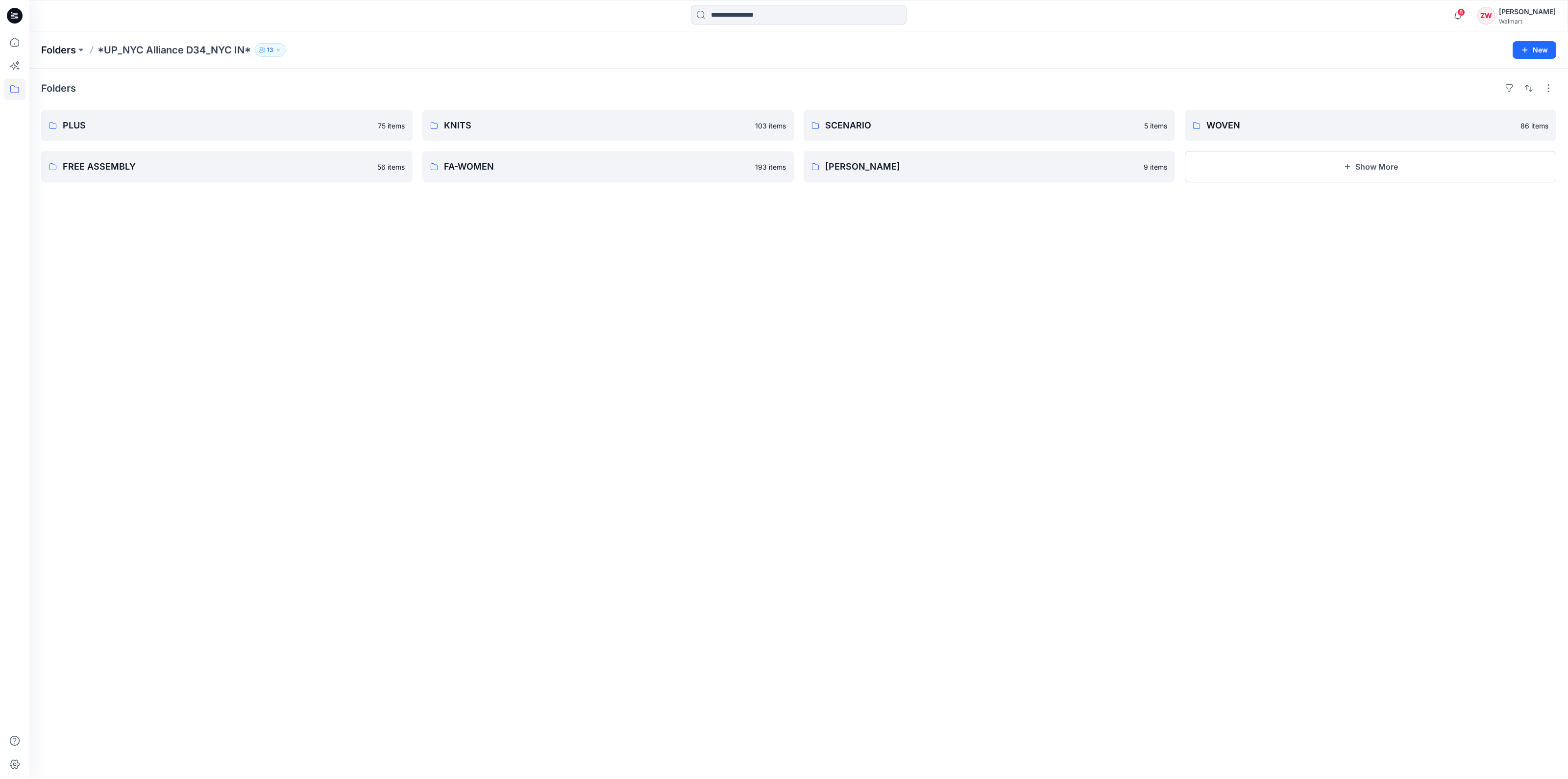
click at [66, 49] on p "Folders" at bounding box center [59, 50] width 35 height 14
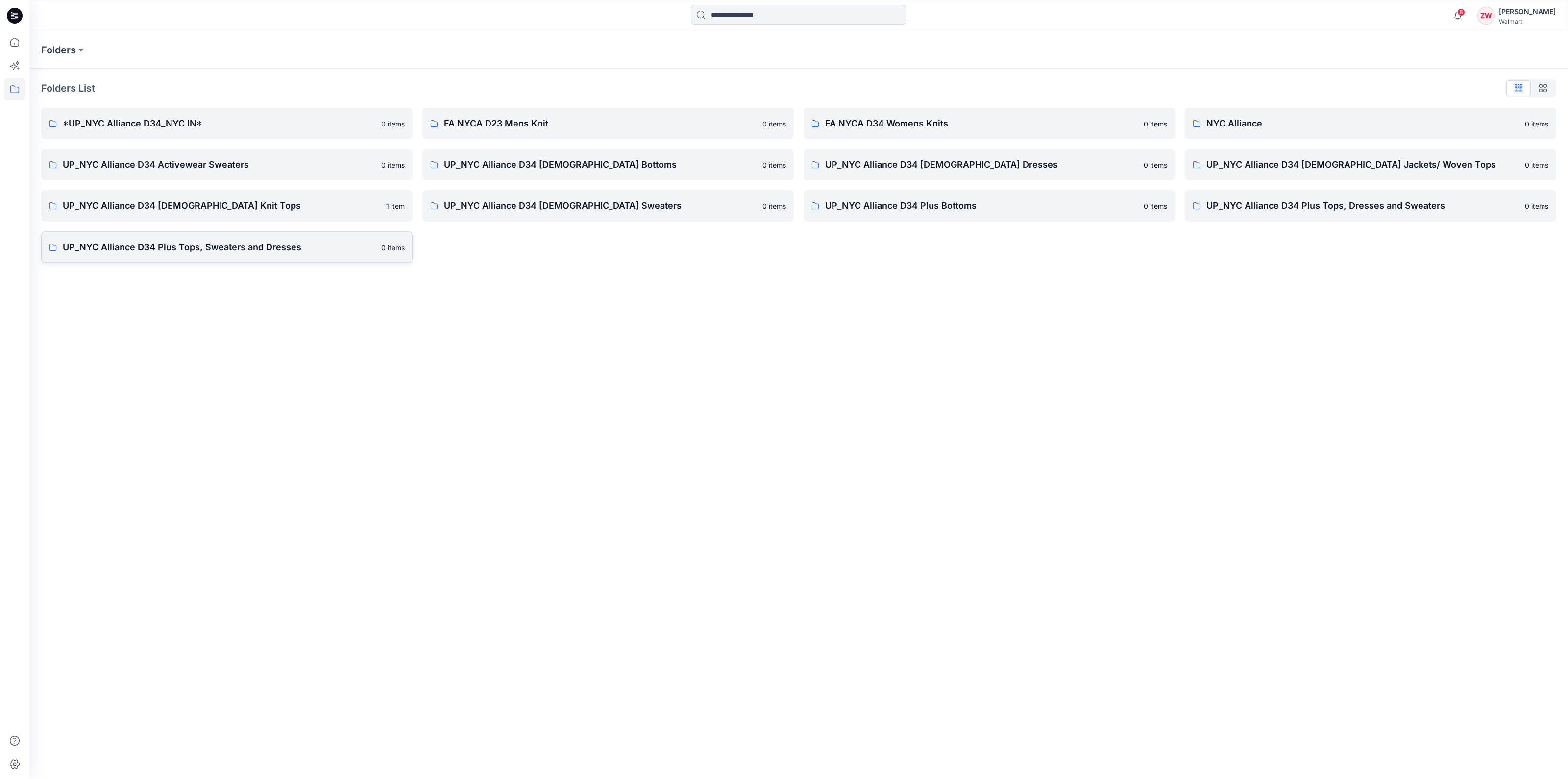
click at [217, 247] on p "UP_NYC Alliance D34 Plus Tops, Sweaters and Dresses" at bounding box center [219, 247] width 313 height 14
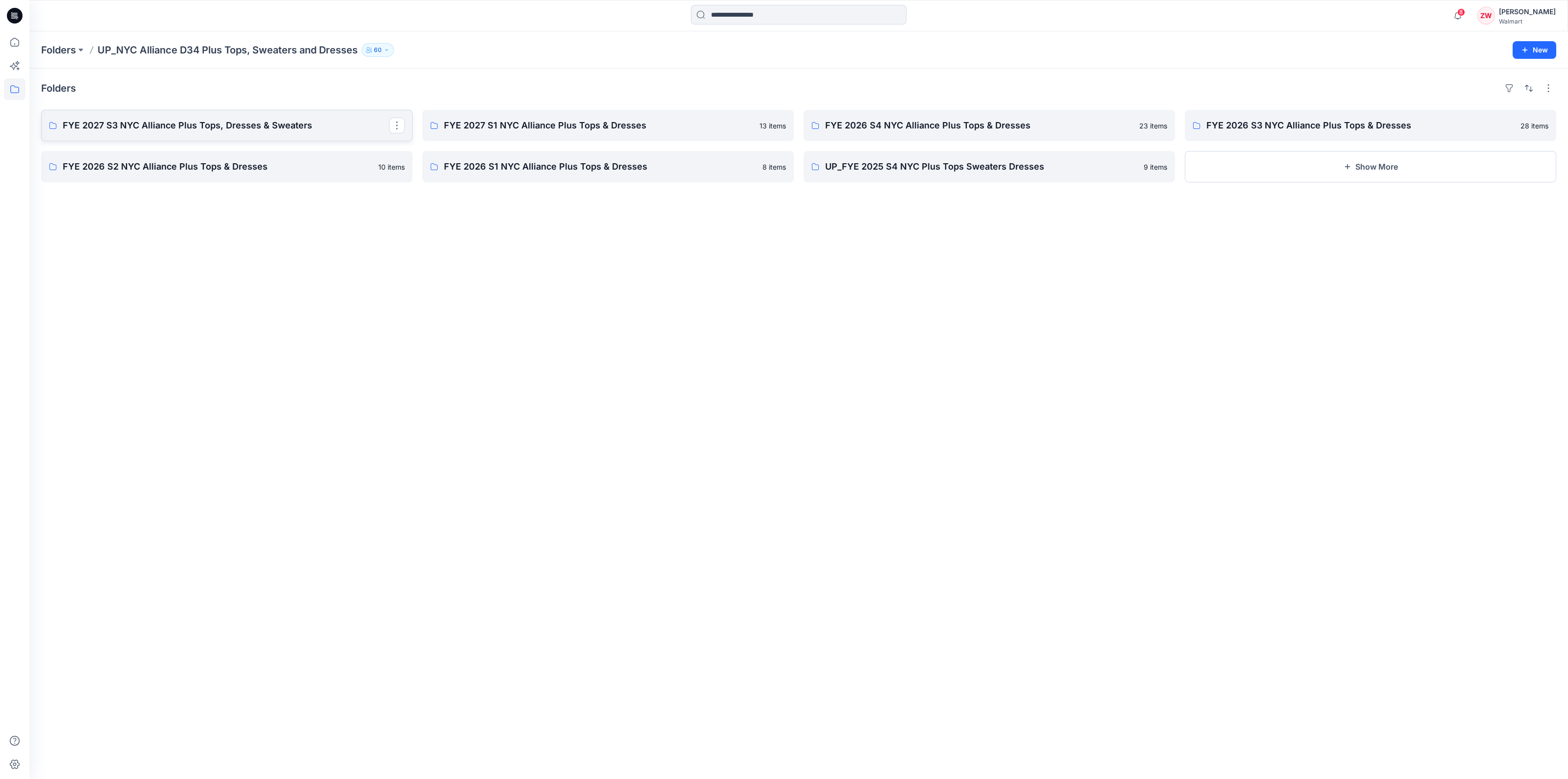
click at [150, 131] on p "FYE 2027 S3 NYC Alliance Plus Tops, Dresses & Sweaters" at bounding box center [226, 125] width 326 height 14
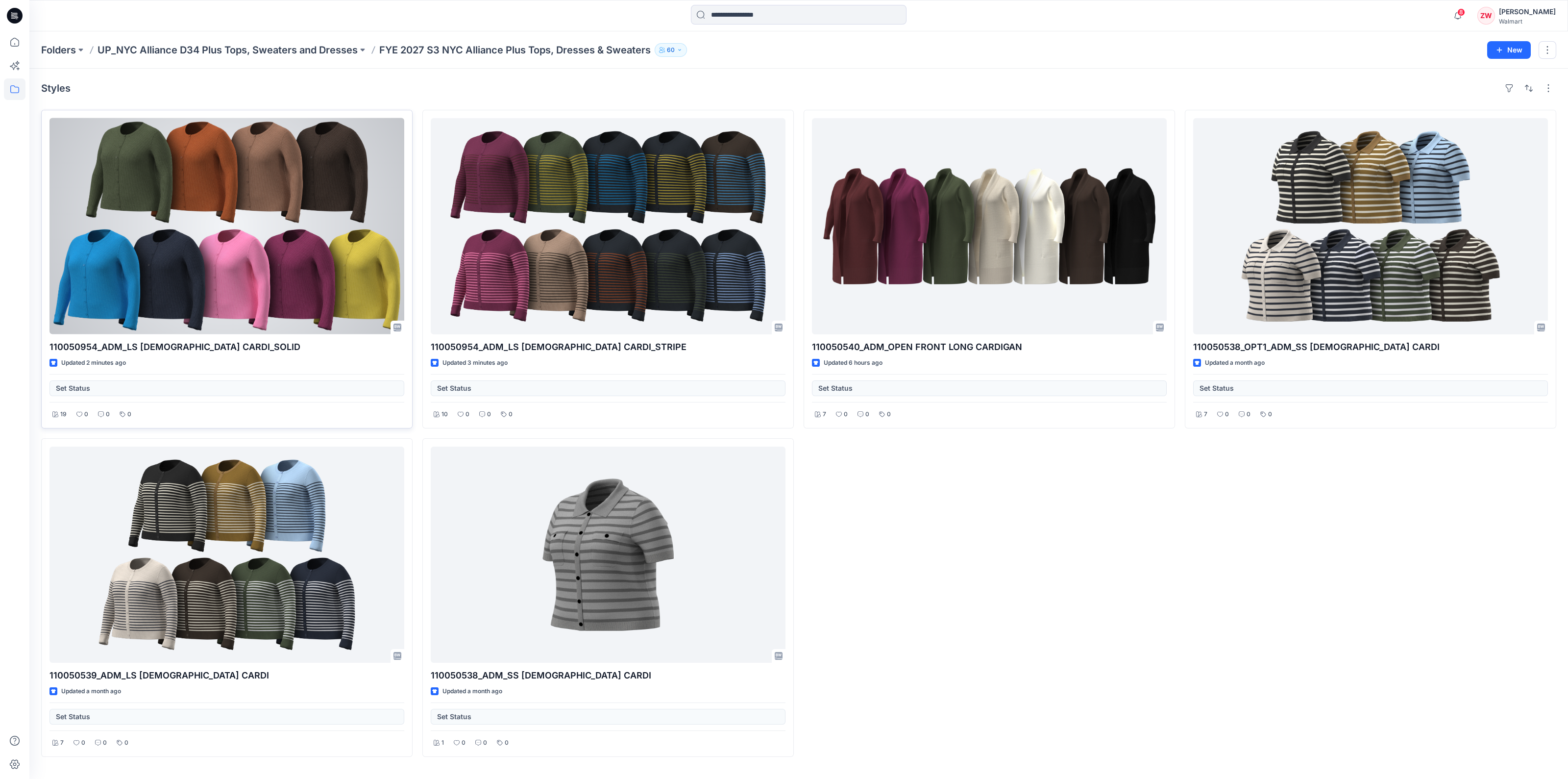
click at [222, 238] on div at bounding box center [227, 226] width 355 height 216
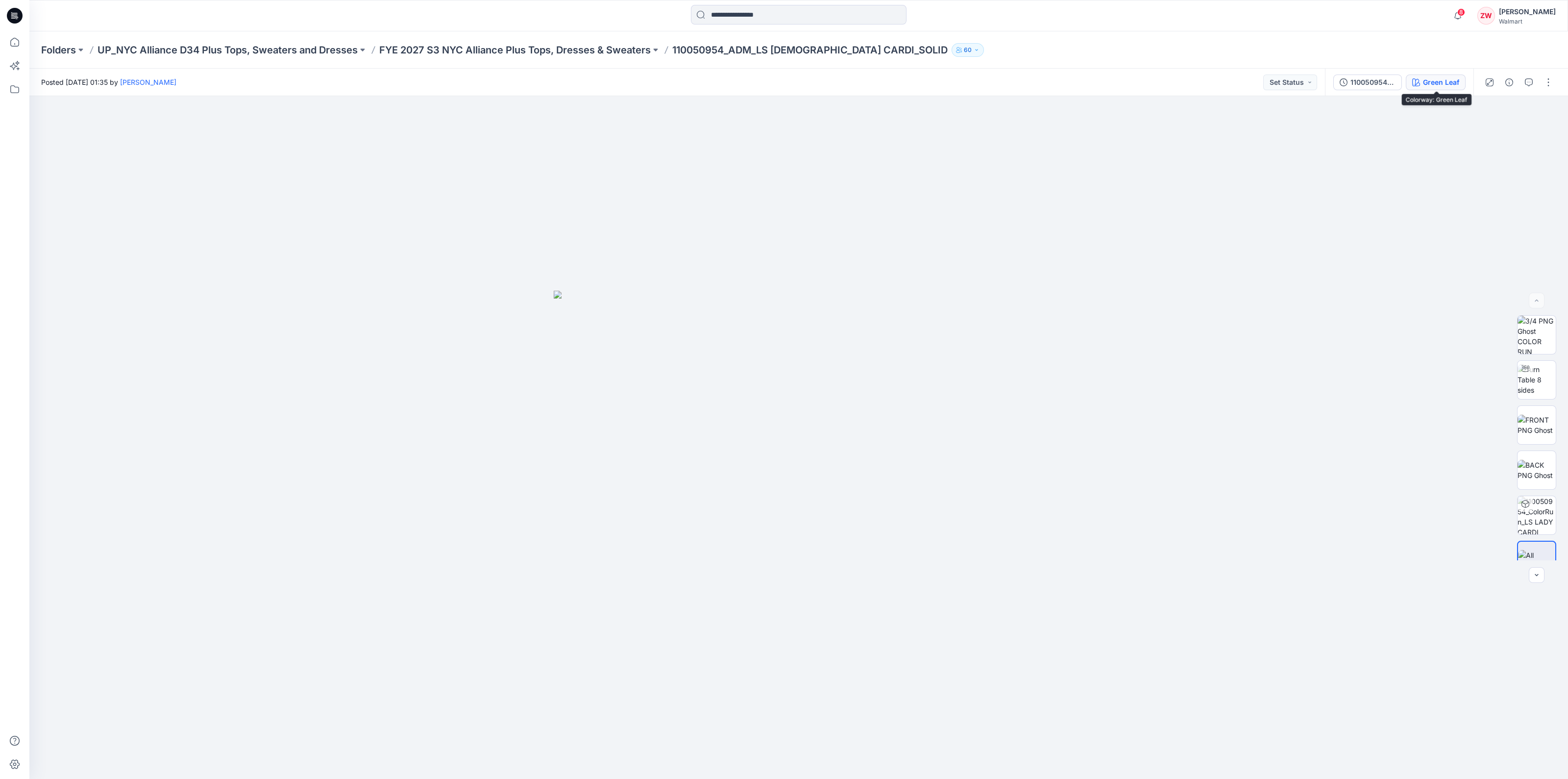
click at [1418, 84] on icon "button" at bounding box center [1416, 82] width 8 height 8
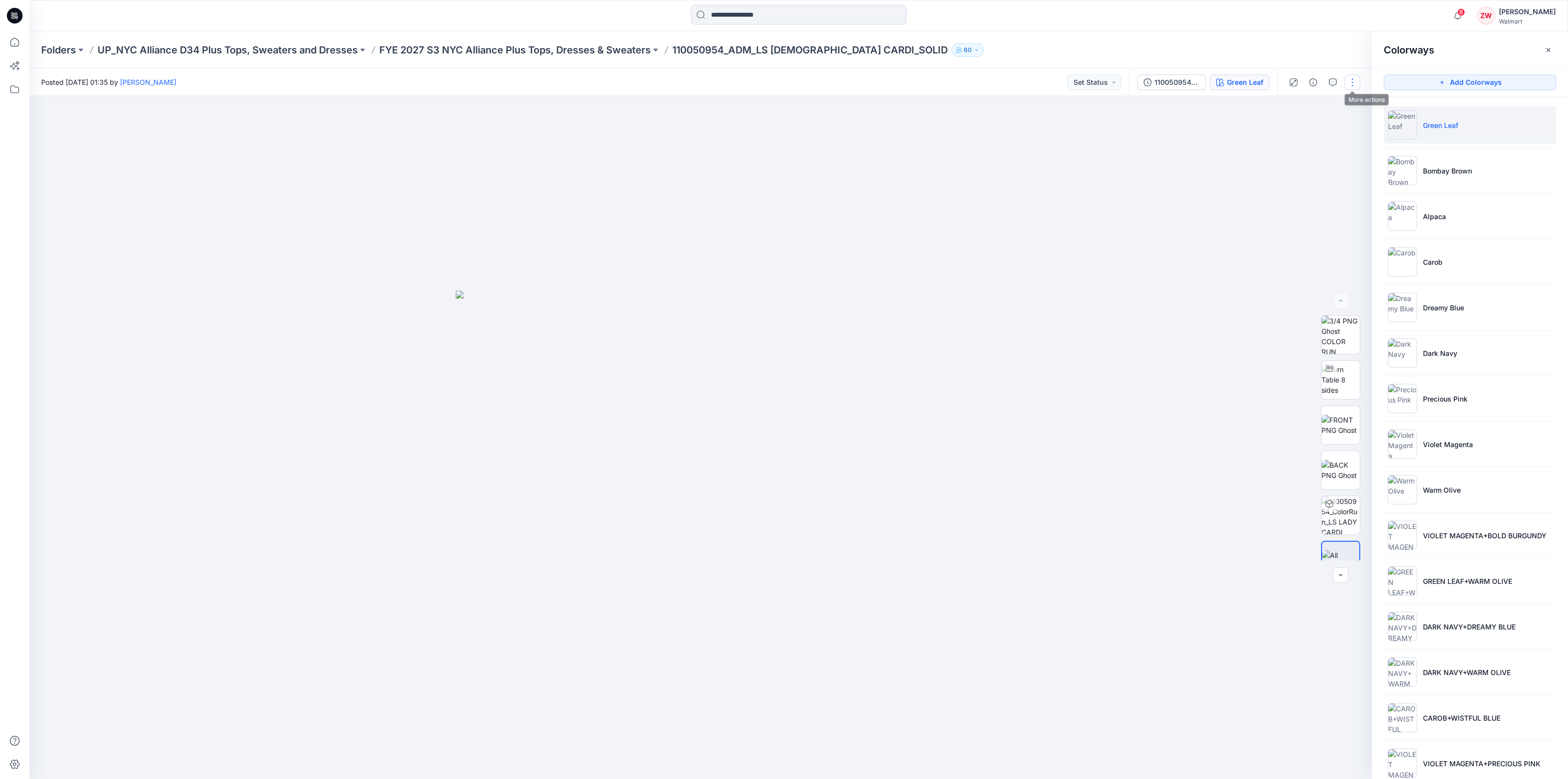
click at [1354, 84] on button "button" at bounding box center [1352, 82] width 16 height 16
click at [1322, 136] on button "Edit" at bounding box center [1311, 132] width 90 height 18
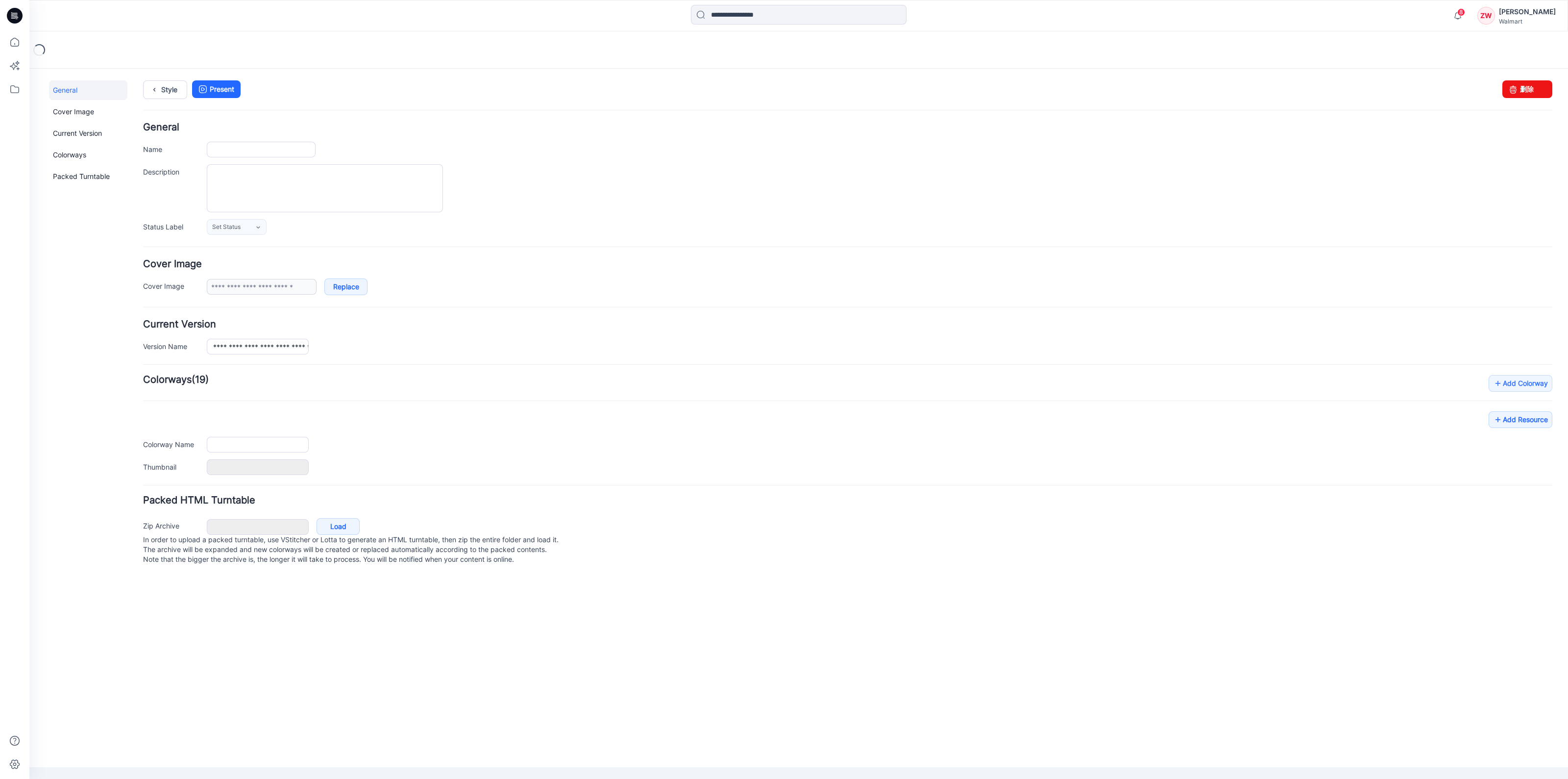
type input "**********"
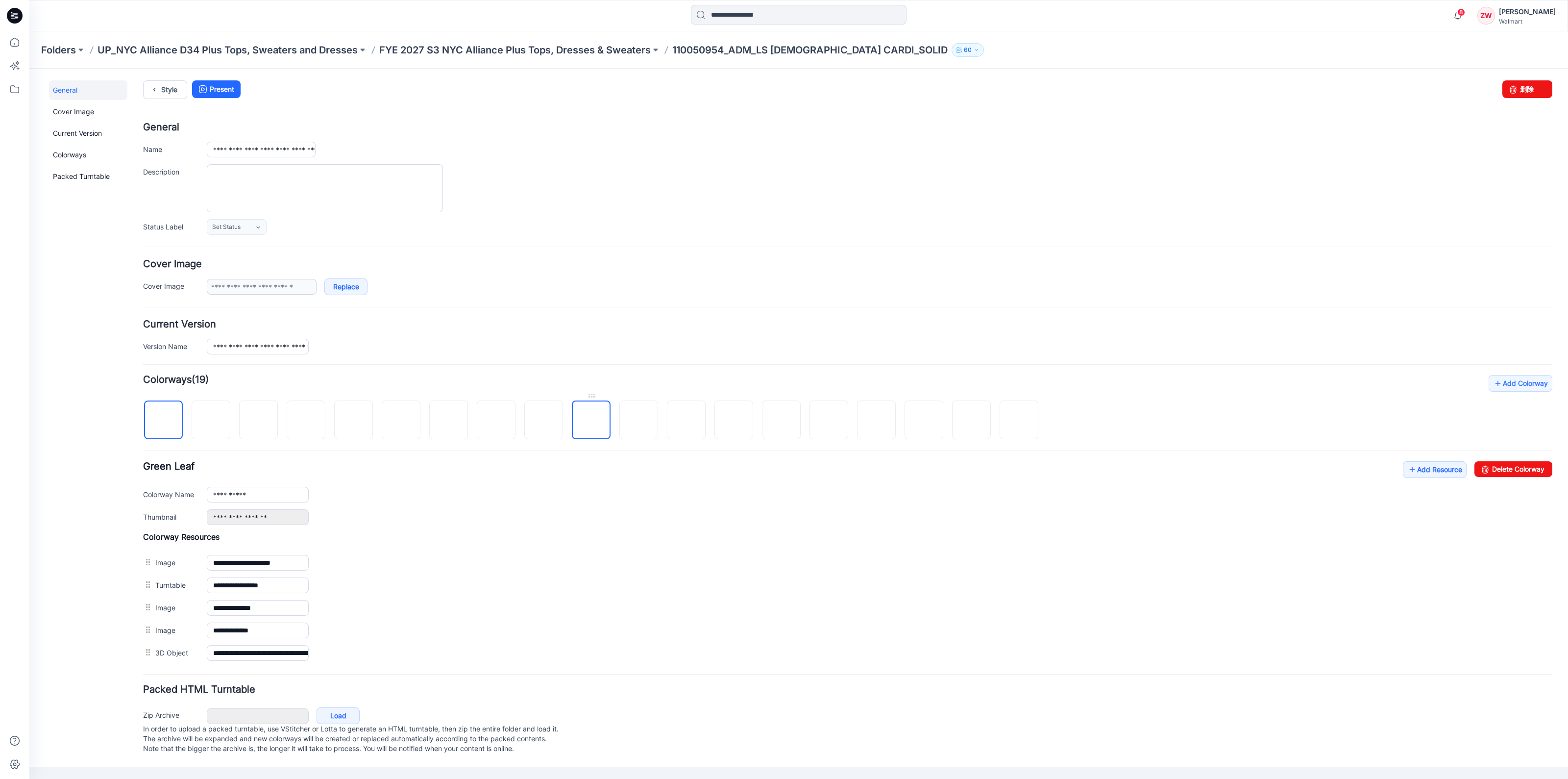
click at [591, 421] on img at bounding box center [591, 421] width 0 height 0
click at [1506, 464] on link "Delete Colorway" at bounding box center [1513, 469] width 78 height 16
click at [591, 421] on img at bounding box center [591, 421] width 0 height 0
drag, startPoint x: 1506, startPoint y: 467, endPoint x: 863, endPoint y: 113, distance: 734.0
click at [1506, 467] on link "Delete Colorway" at bounding box center [1513, 469] width 78 height 16
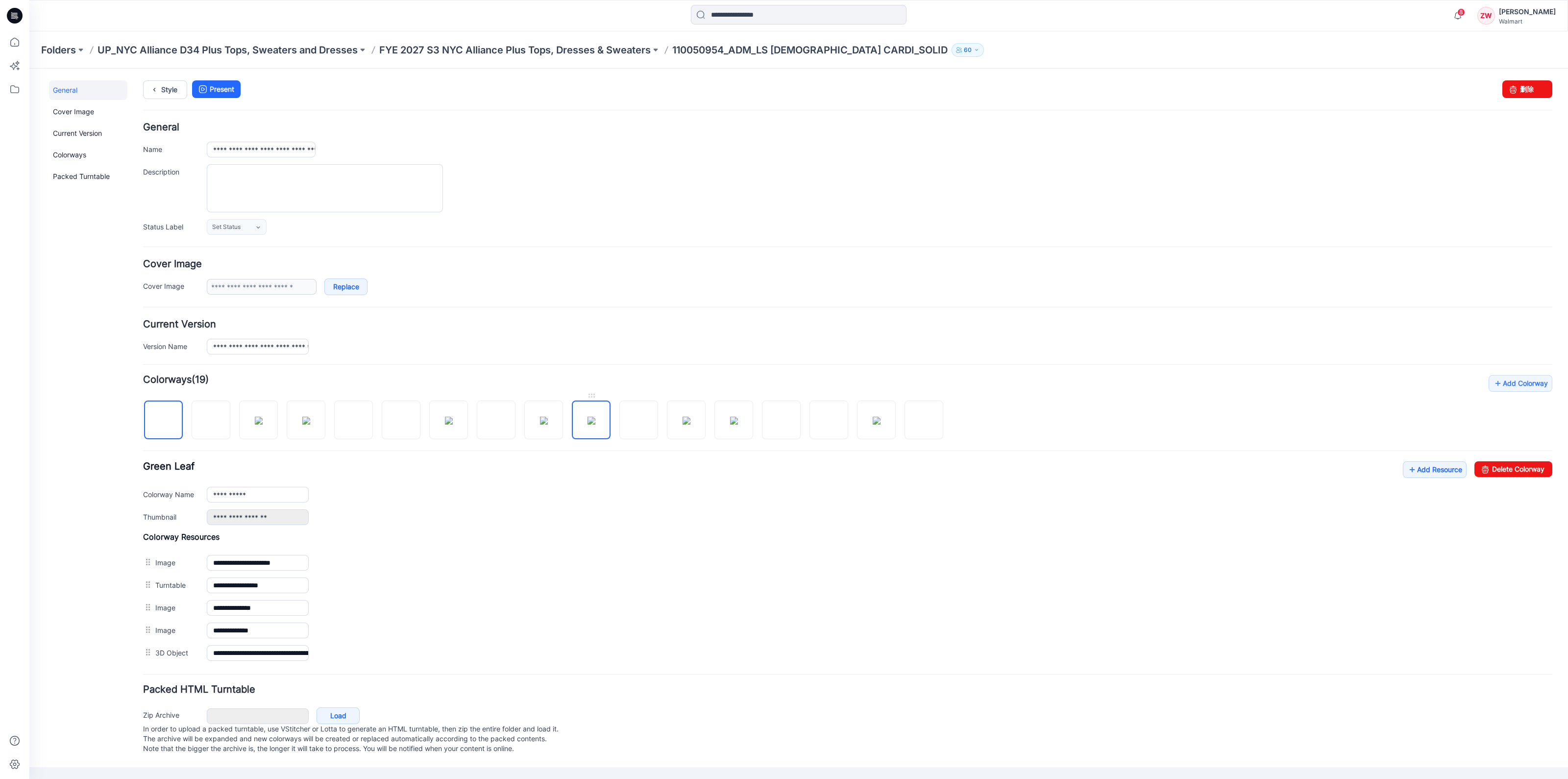
click at [596, 417] on img at bounding box center [591, 421] width 8 height 8
click at [1541, 467] on link "Delete Colorway" at bounding box center [1513, 469] width 78 height 16
click at [591, 421] on img at bounding box center [591, 421] width 0 height 0
click at [1523, 472] on link "Delete Colorway" at bounding box center [1513, 469] width 78 height 16
click at [596, 419] on img at bounding box center [591, 421] width 8 height 8
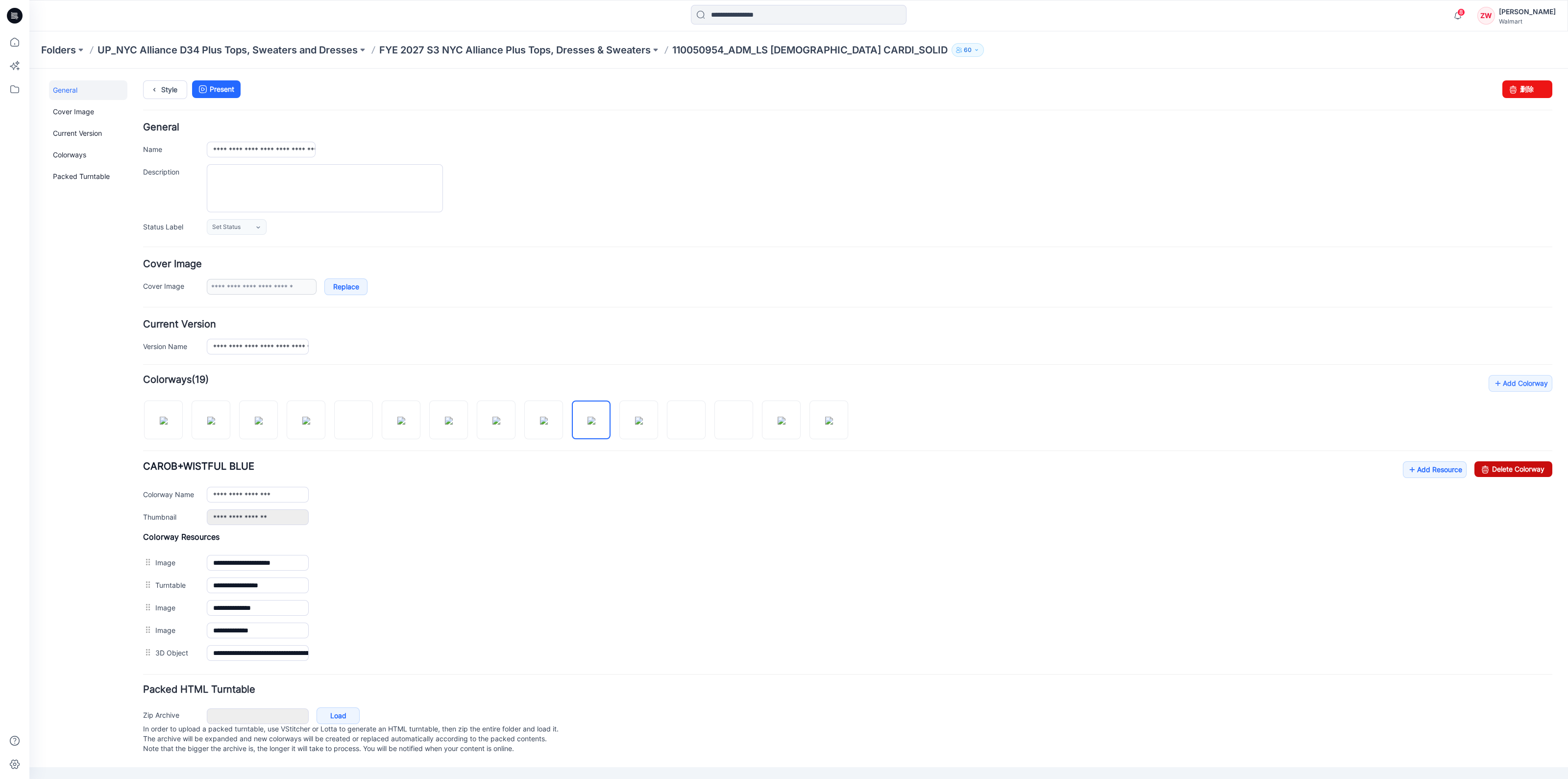
drag, startPoint x: 1531, startPoint y: 468, endPoint x: 874, endPoint y: 107, distance: 749.6
click at [1531, 468] on link "Delete Colorway" at bounding box center [1513, 469] width 78 height 16
click at [593, 424] on img at bounding box center [591, 421] width 8 height 8
click at [1534, 466] on link "Delete Colorway" at bounding box center [1513, 469] width 78 height 16
click at [587, 420] on img at bounding box center [591, 421] width 8 height 8
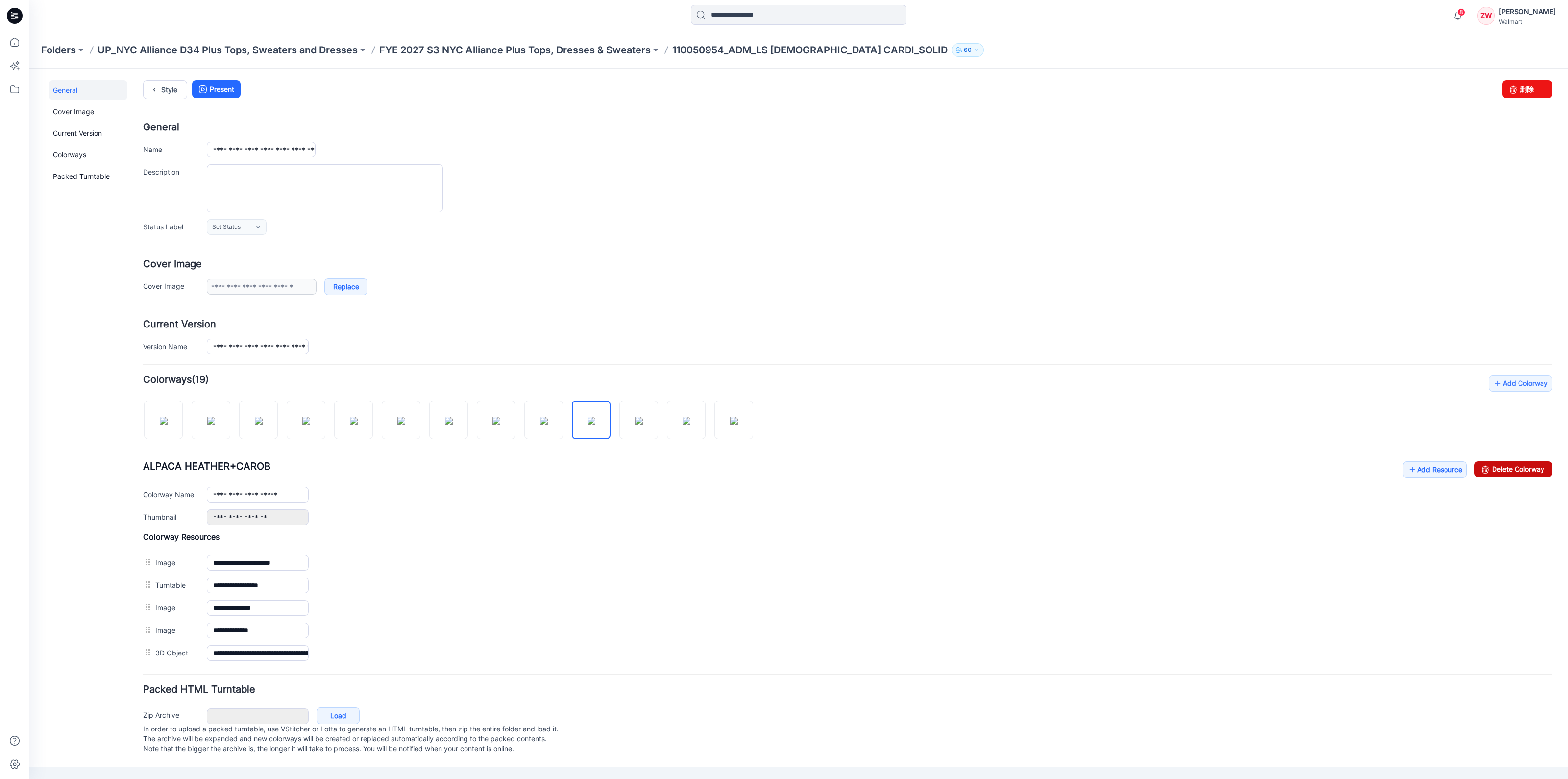
click at [1509, 474] on link "Delete Colorway" at bounding box center [1513, 469] width 78 height 16
click at [592, 422] on img at bounding box center [591, 421] width 8 height 8
drag, startPoint x: 1502, startPoint y: 468, endPoint x: 872, endPoint y: 118, distance: 720.7
click at [1502, 468] on link "Delete Colorway" at bounding box center [1513, 469] width 78 height 16
click at [587, 422] on img at bounding box center [591, 421] width 8 height 8
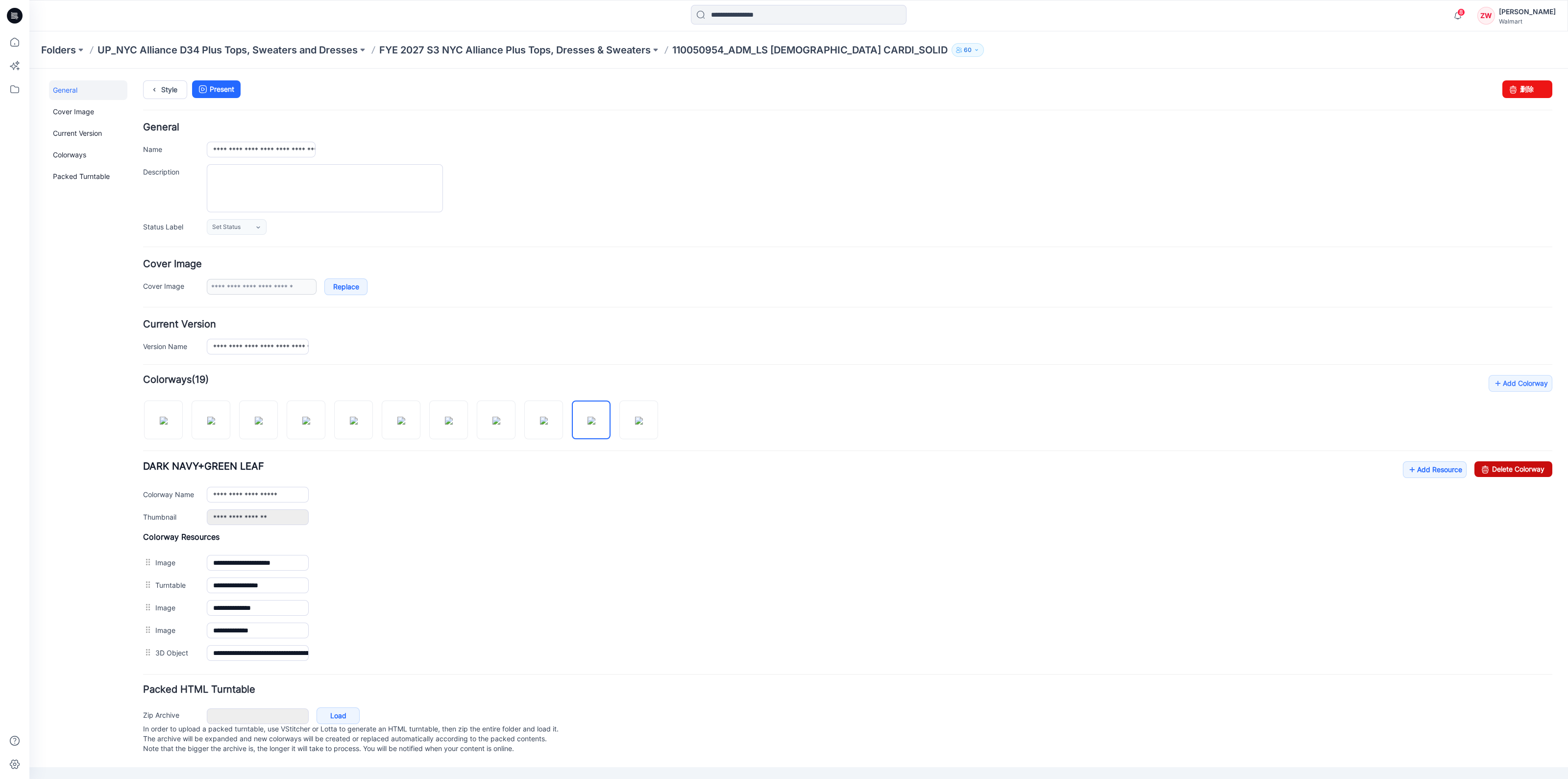
click at [1516, 474] on link "Delete Colorway" at bounding box center [1513, 469] width 78 height 16
click at [587, 417] on img at bounding box center [591, 421] width 8 height 8
click at [1522, 468] on link "Delete Colorway" at bounding box center [1513, 469] width 78 height 16
type input "**********"
click at [456, 54] on p "FYE 2027 S3 NYC Alliance Plus Tops, Dresses & Sweaters" at bounding box center [515, 50] width 272 height 14
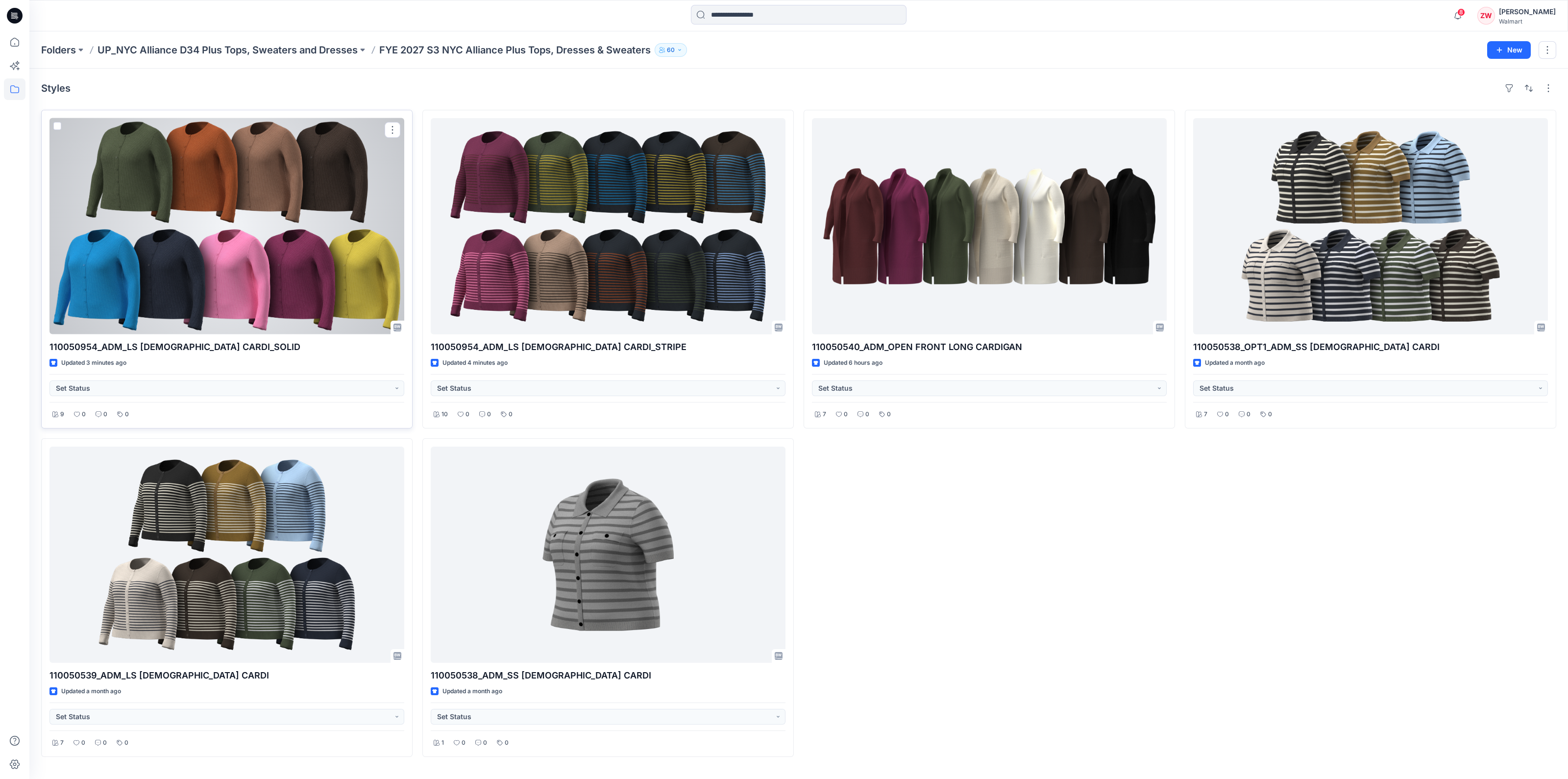
click at [270, 247] on div at bounding box center [227, 226] width 355 height 216
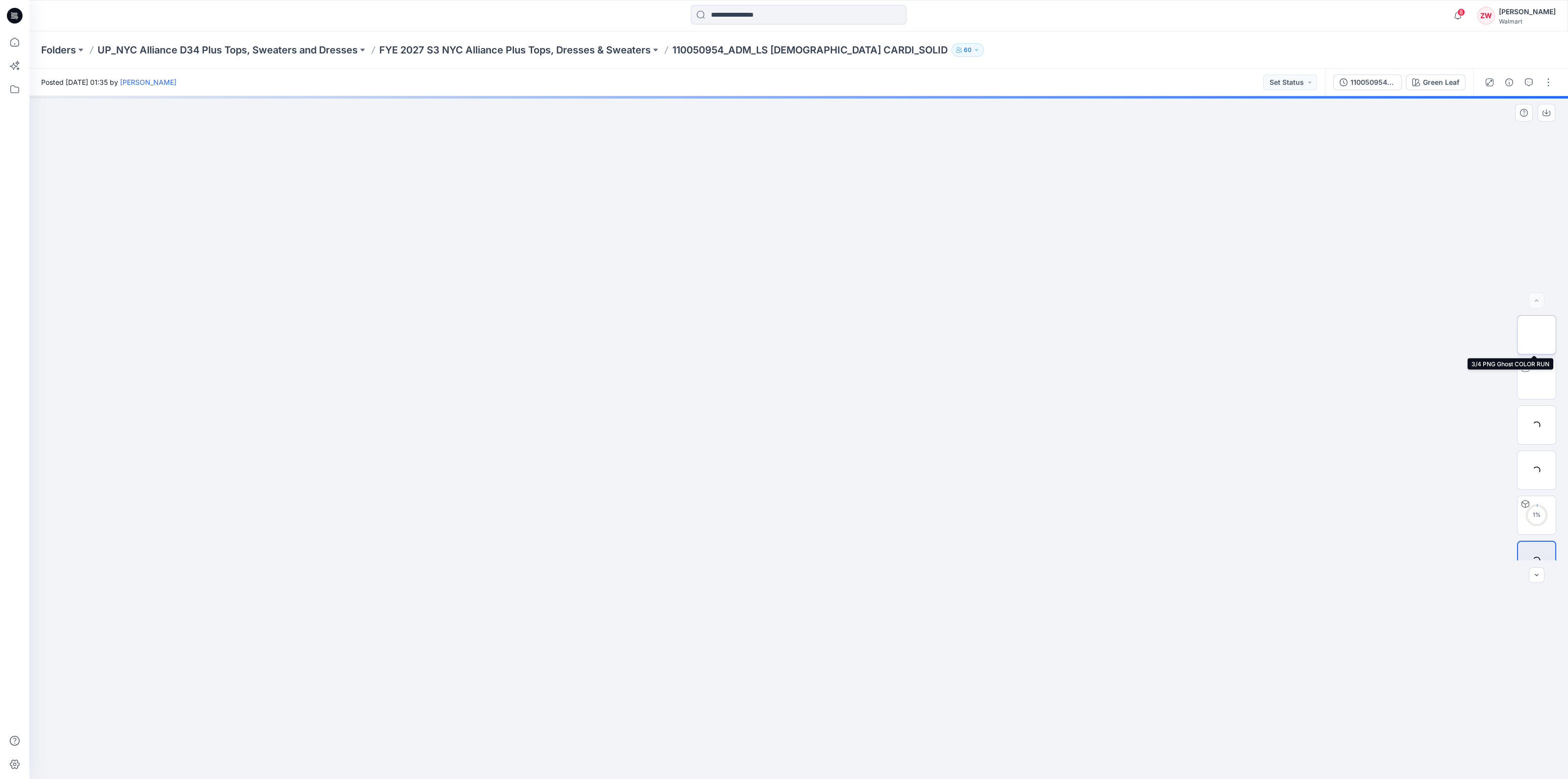
click at [1537, 335] on img at bounding box center [1537, 335] width 0 height 0
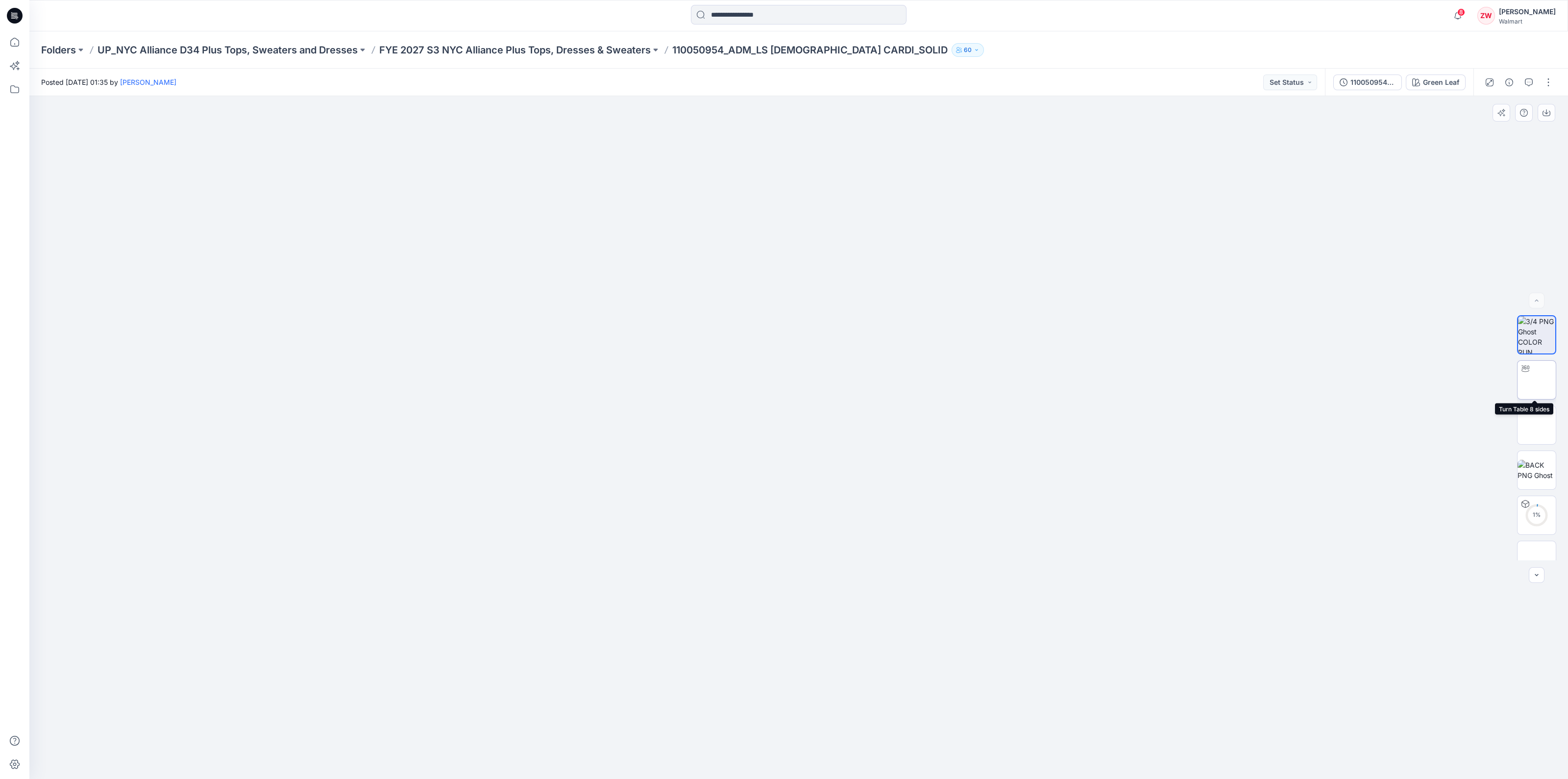
click at [1528, 375] on div at bounding box center [1525, 368] width 16 height 16
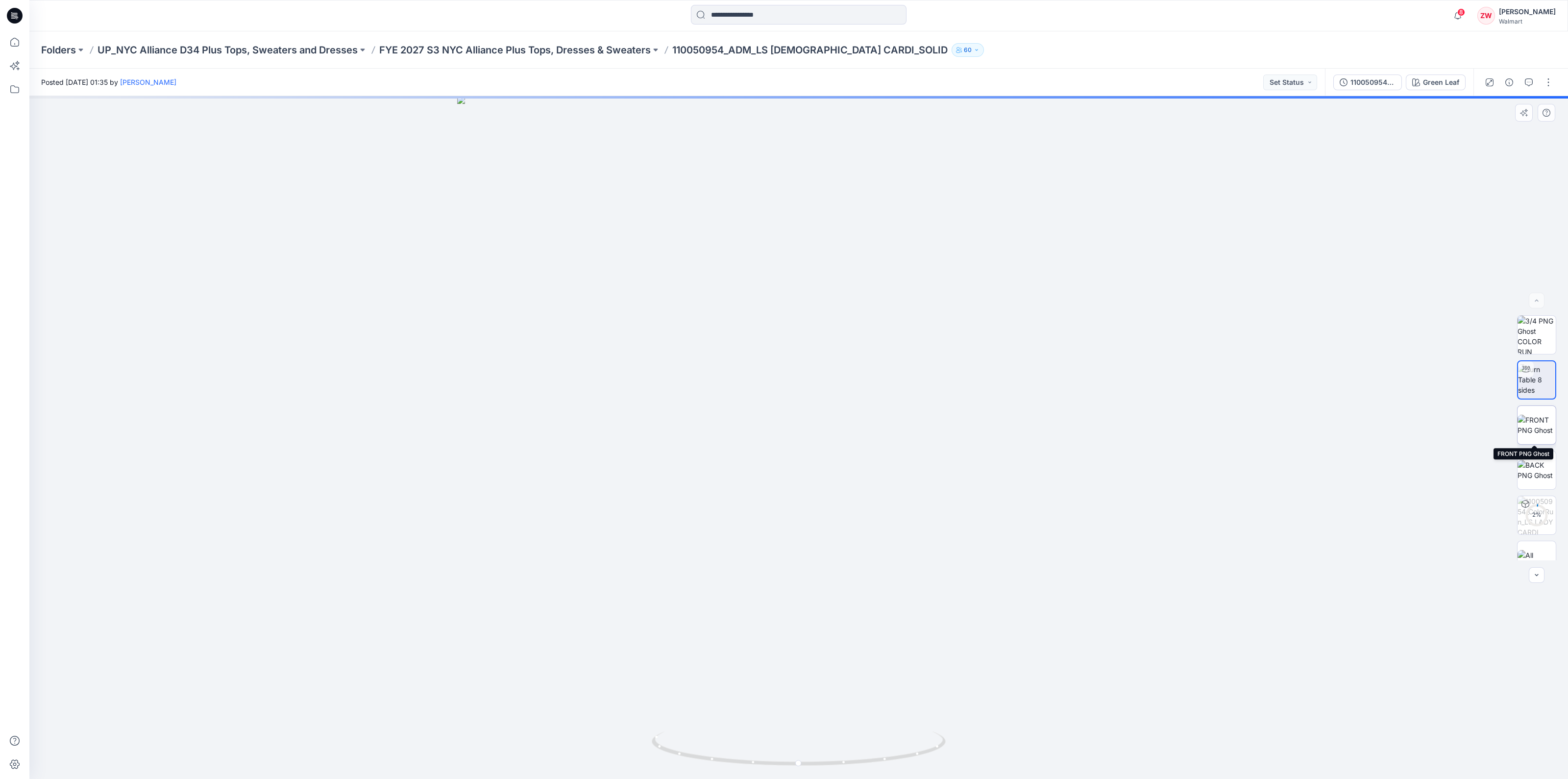
click at [1531, 424] on img at bounding box center [1536, 424] width 38 height 21
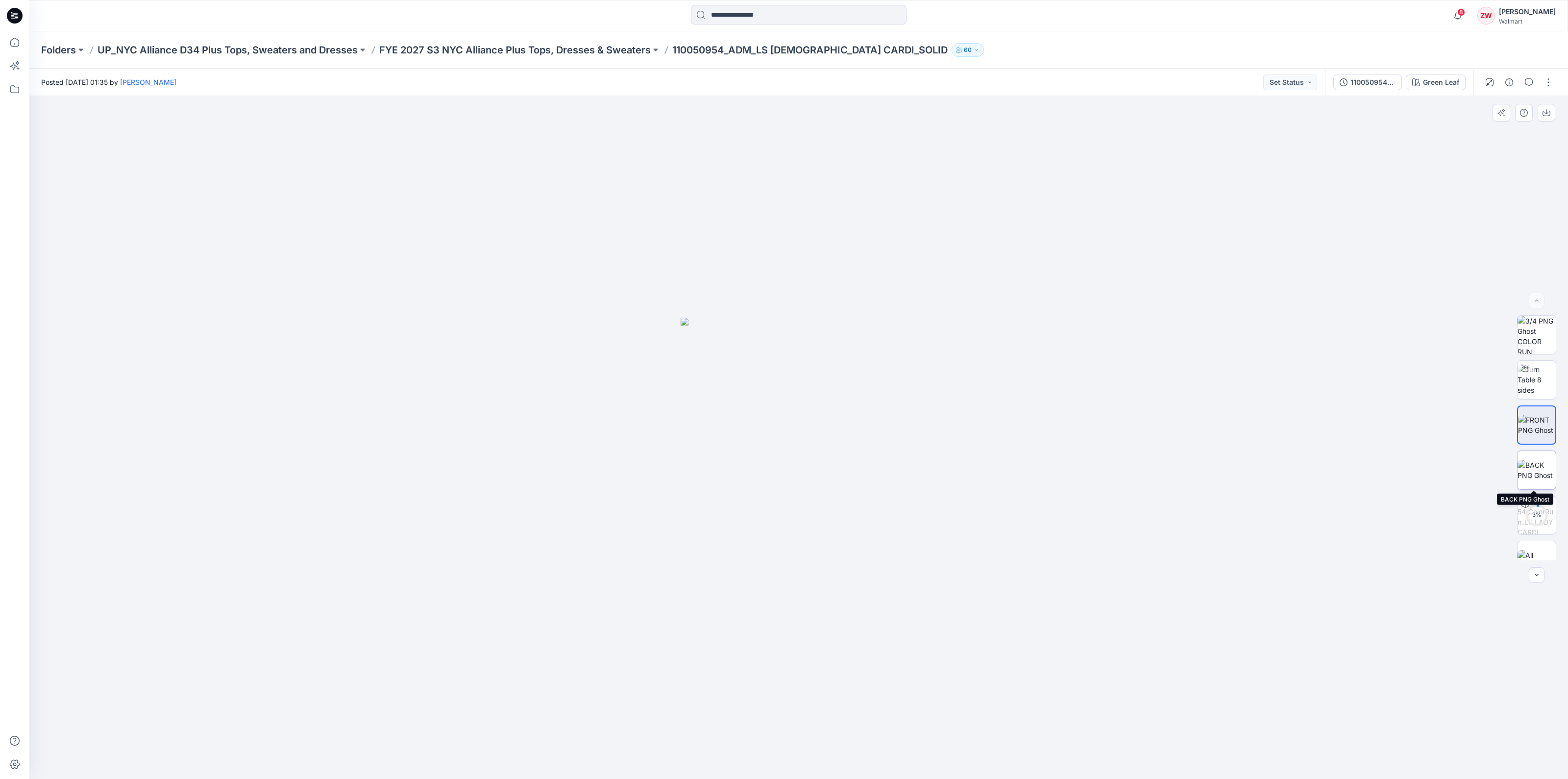
click at [1537, 460] on img at bounding box center [1536, 470] width 38 height 21
click at [571, 54] on p "FYE 2027 S3 NYC Alliance Plus Tops, Dresses & Sweaters" at bounding box center [515, 50] width 272 height 14
